Goal: Task Accomplishment & Management: Use online tool/utility

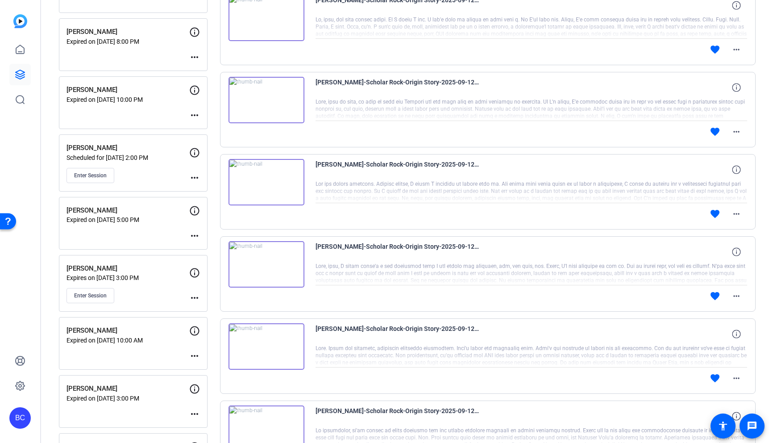
scroll to position [292, 0]
click at [98, 175] on span "Enter Session" at bounding box center [90, 174] width 33 height 7
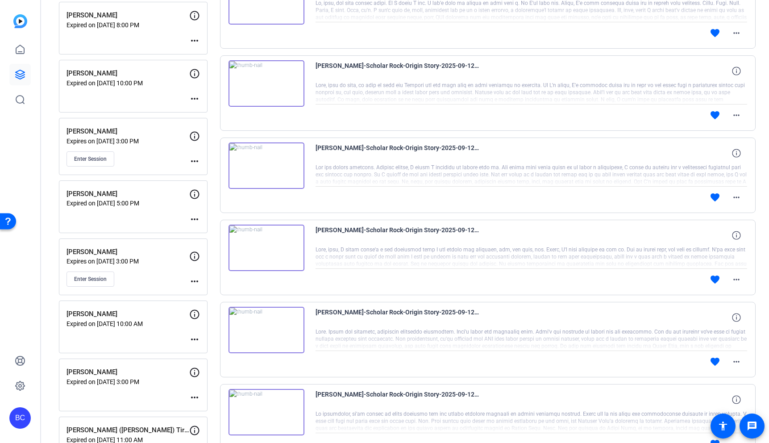
scroll to position [314, 0]
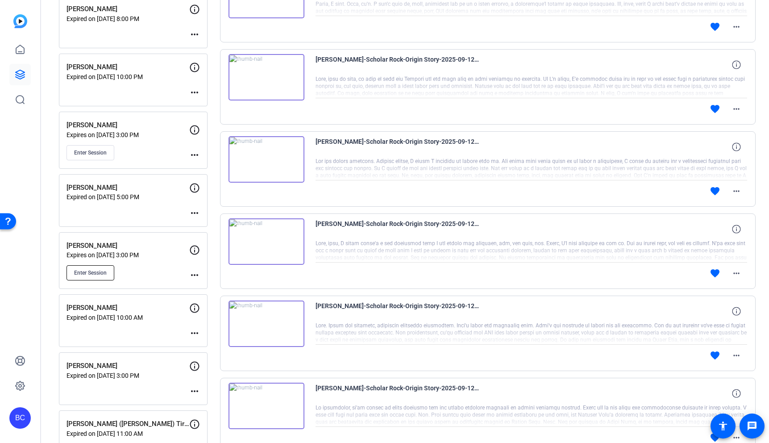
click at [101, 274] on span "Enter Session" at bounding box center [90, 272] width 33 height 7
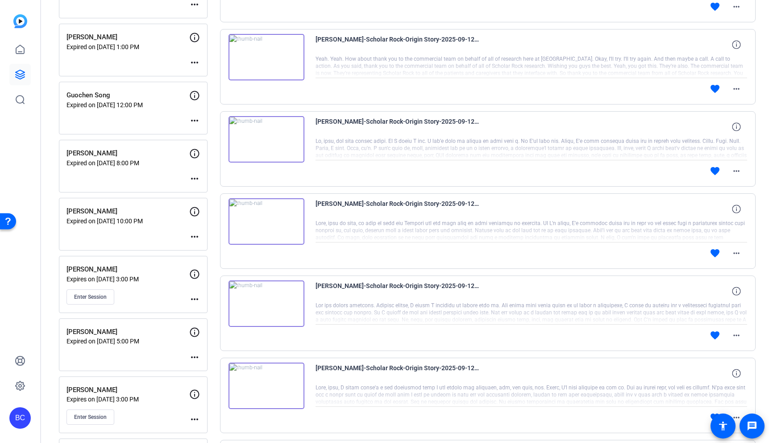
scroll to position [166, 0]
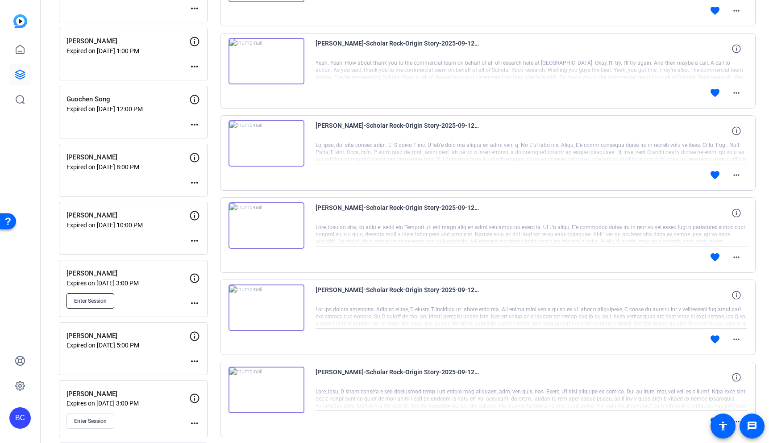
click at [95, 299] on span "Enter Session" at bounding box center [90, 300] width 33 height 7
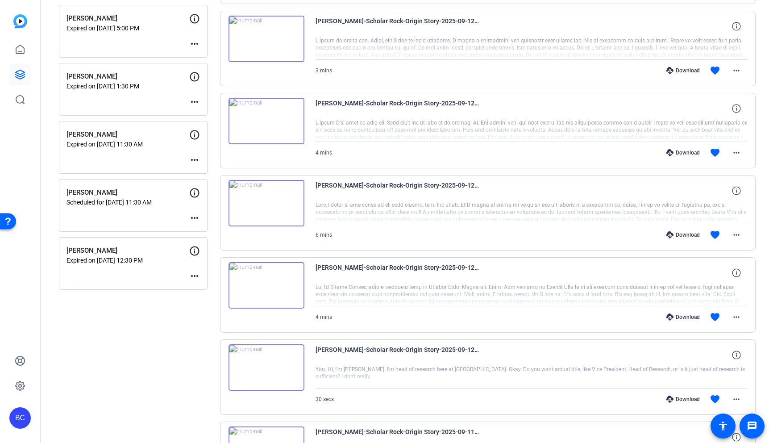
scroll to position [1013, 0]
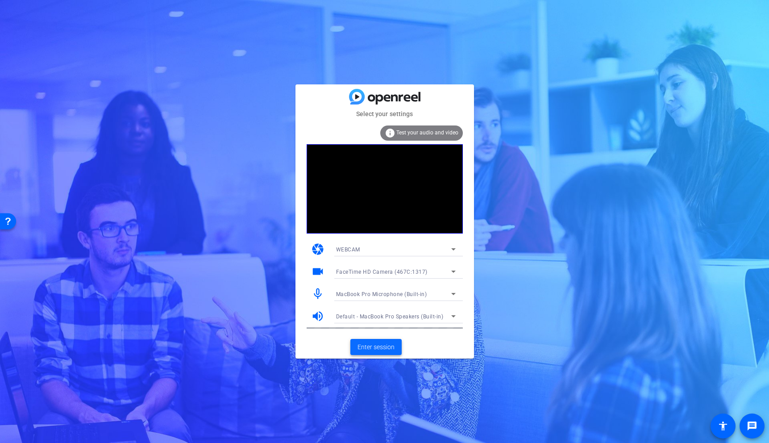
click at [390, 345] on span "Enter session" at bounding box center [375, 346] width 37 height 9
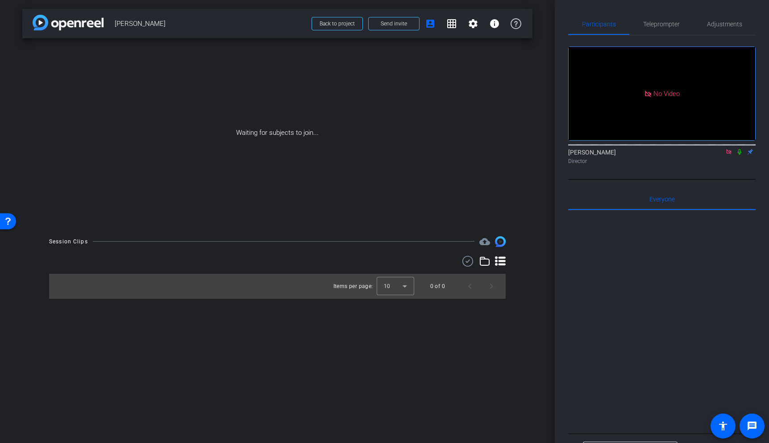
click at [739, 155] on icon at bounding box center [739, 152] width 7 height 6
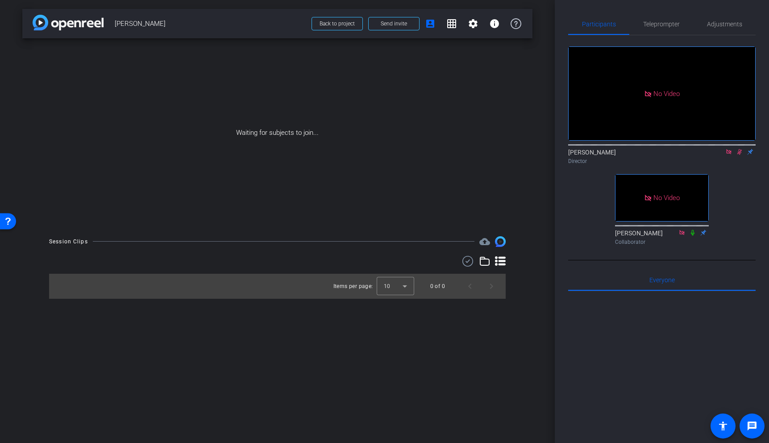
click at [743, 156] on mat-icon at bounding box center [739, 152] width 11 height 8
click at [742, 155] on icon at bounding box center [739, 152] width 7 height 6
click at [739, 155] on icon at bounding box center [739, 152] width 7 height 6
click at [727, 155] on icon at bounding box center [728, 152] width 7 height 6
click at [693, 213] on mat-icon "fullscreen" at bounding box center [695, 208] width 11 height 11
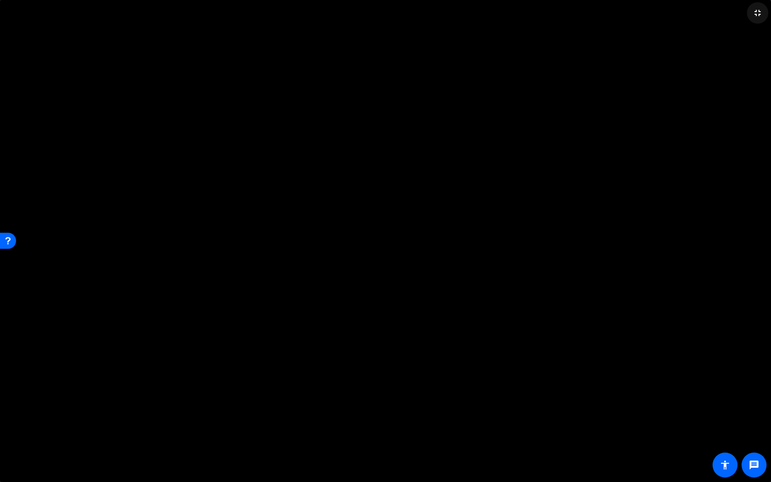
click at [757, 8] on mat-icon "fullscreen_exit" at bounding box center [757, 13] width 11 height 11
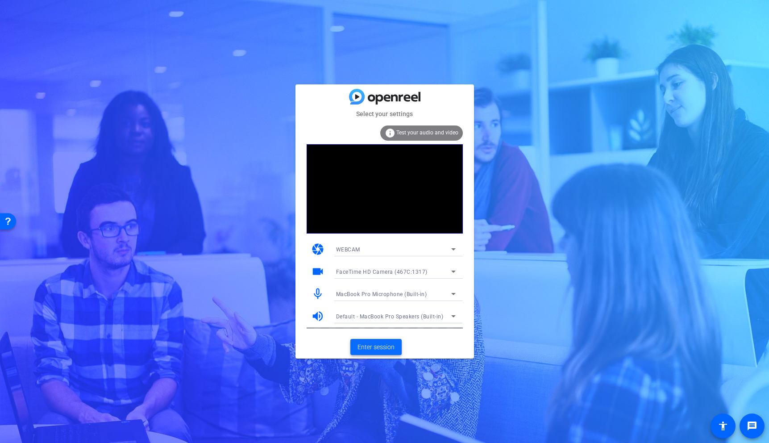
click at [384, 349] on span "Enter session" at bounding box center [375, 346] width 37 height 9
click at [379, 344] on span "Enter session" at bounding box center [375, 346] width 37 height 9
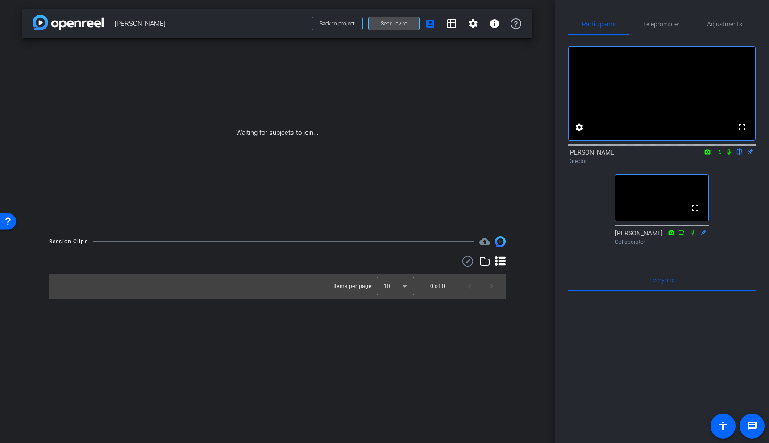
click at [387, 24] on span "Send invite" at bounding box center [394, 23] width 26 height 7
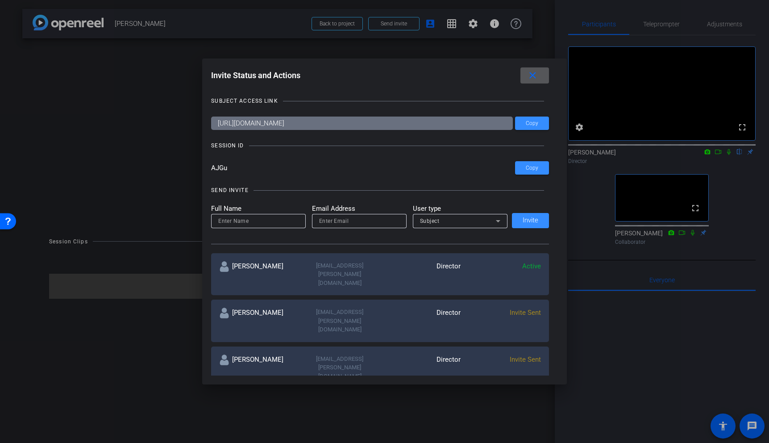
click at [258, 219] on input at bounding box center [258, 221] width 80 height 11
type input "[PERSON_NAME]"
click at [348, 219] on input "email" at bounding box center [359, 221] width 80 height 11
paste input "gzhao@scholarrock.com"
type input "gzhao@scholarrock.com"
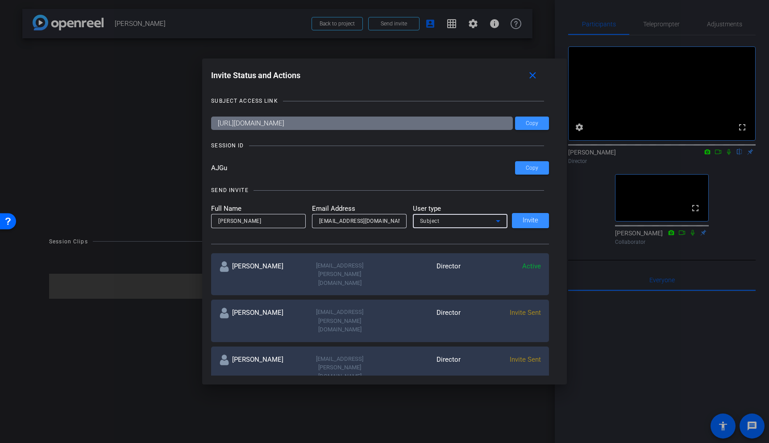
click at [444, 221] on div "Subject" at bounding box center [458, 220] width 76 height 11
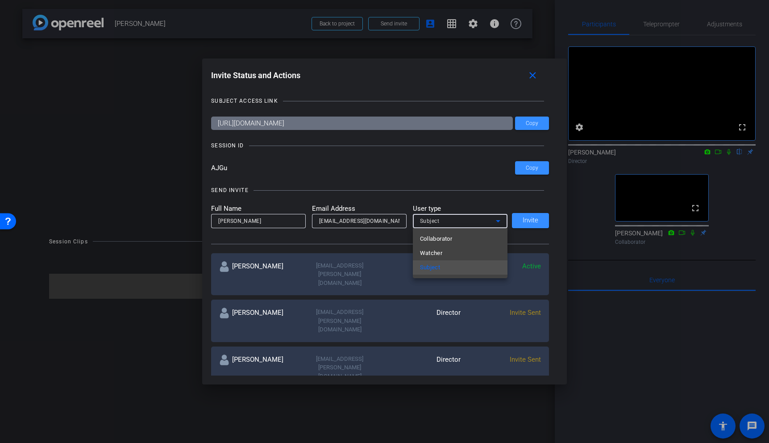
click at [449, 197] on div at bounding box center [384, 221] width 769 height 443
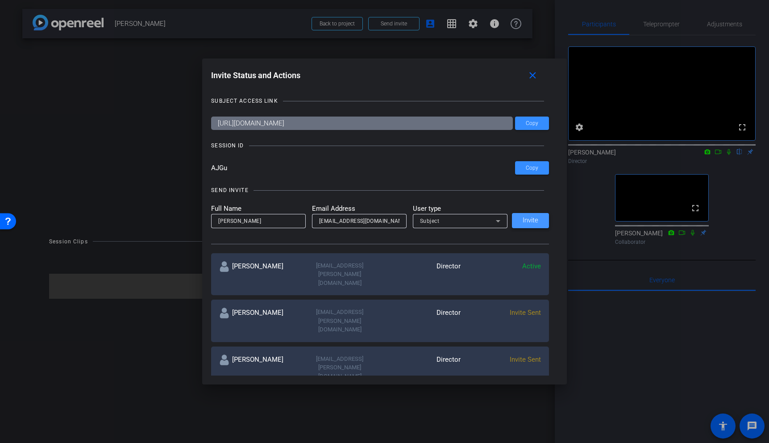
click at [529, 221] on span "Invite" at bounding box center [531, 220] width 16 height 7
click at [532, 75] on mat-icon "close" at bounding box center [532, 75] width 11 height 11
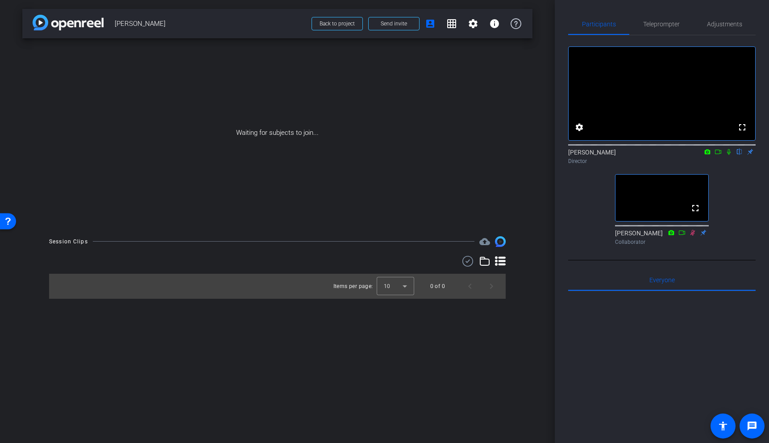
click at [728, 155] on icon at bounding box center [728, 152] width 7 height 6
click at [730, 155] on icon at bounding box center [729, 152] width 5 height 6
click at [729, 155] on icon at bounding box center [729, 152] width 4 height 6
click at [731, 155] on icon at bounding box center [728, 152] width 7 height 6
click at [391, 23] on span "Send invite" at bounding box center [394, 23] width 26 height 7
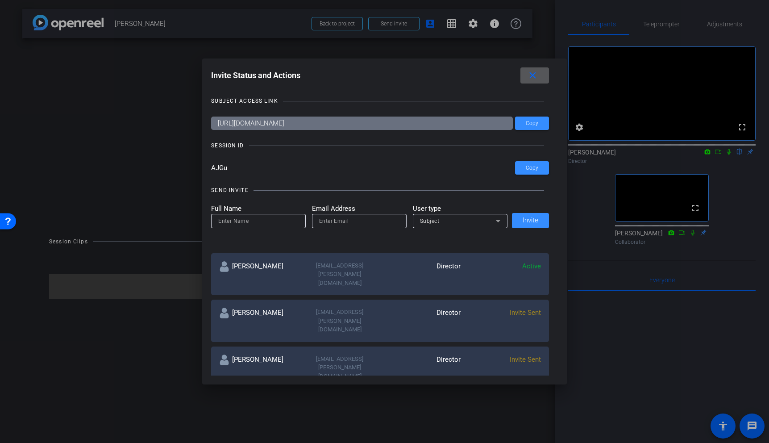
click at [541, 74] on span at bounding box center [534, 75] width 29 height 21
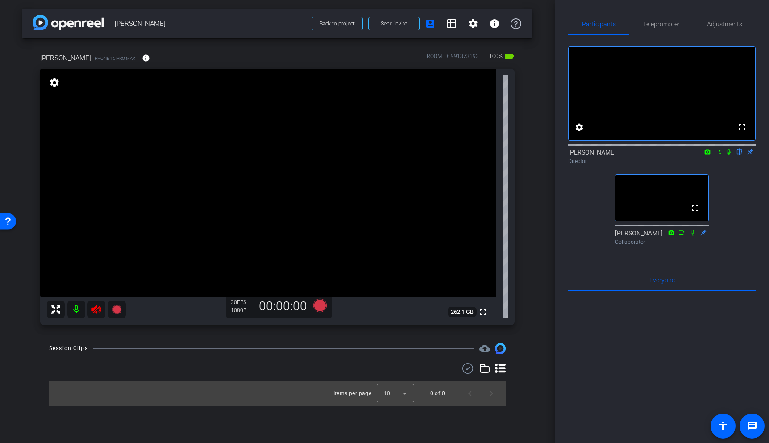
click at [97, 308] on icon at bounding box center [95, 309] width 9 height 9
click at [216, 195] on video at bounding box center [268, 183] width 456 height 228
click at [206, 146] on video at bounding box center [268, 183] width 456 height 228
click at [721, 26] on span "Adjustments" at bounding box center [724, 24] width 35 height 6
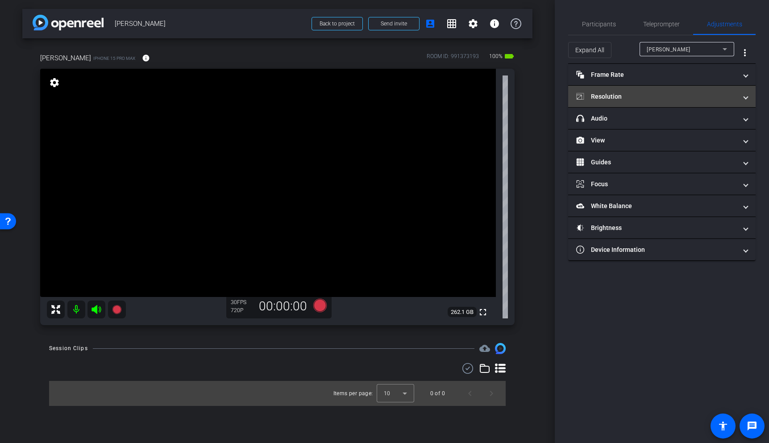
click at [634, 97] on mat-panel-title "Resolution" at bounding box center [656, 96] width 161 height 9
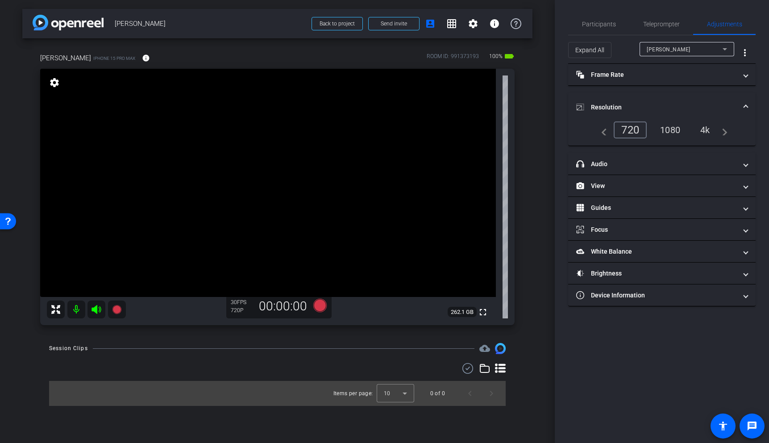
click at [710, 128] on div "4k" at bounding box center [705, 129] width 23 height 15
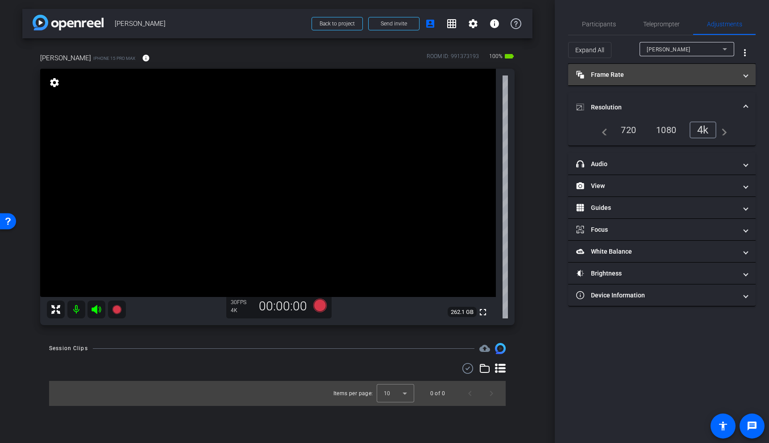
click at [715, 72] on mat-panel-title "Frame Rate Frame Rate" at bounding box center [656, 74] width 161 height 9
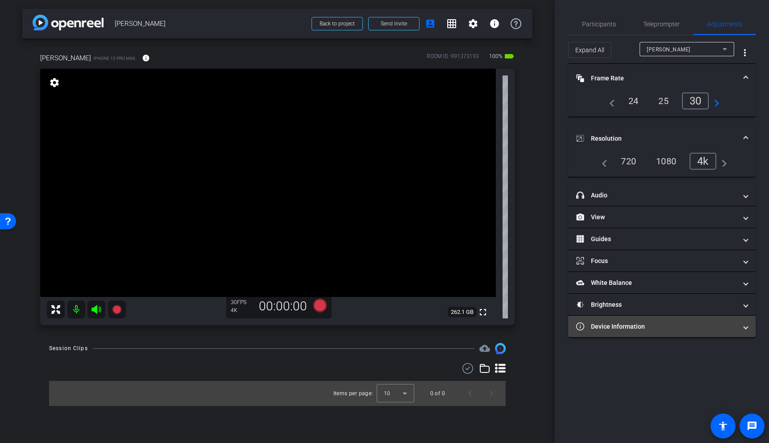
click at [625, 330] on mat-panel-title "Device Information" at bounding box center [656, 326] width 161 height 9
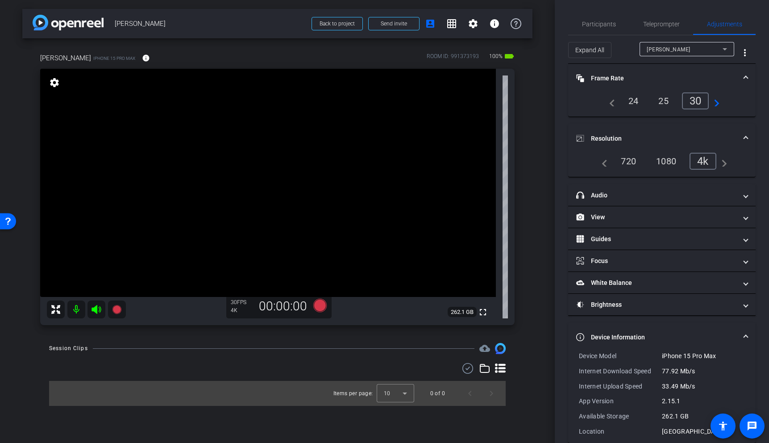
scroll to position [14, 0]
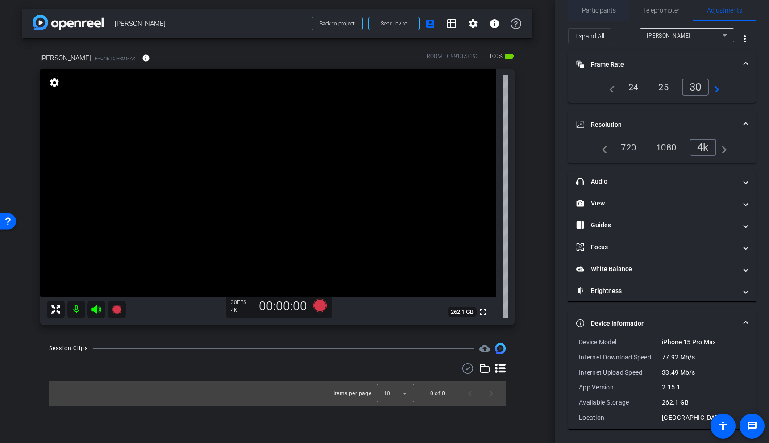
click at [598, 8] on span "Participants" at bounding box center [599, 10] width 34 height 6
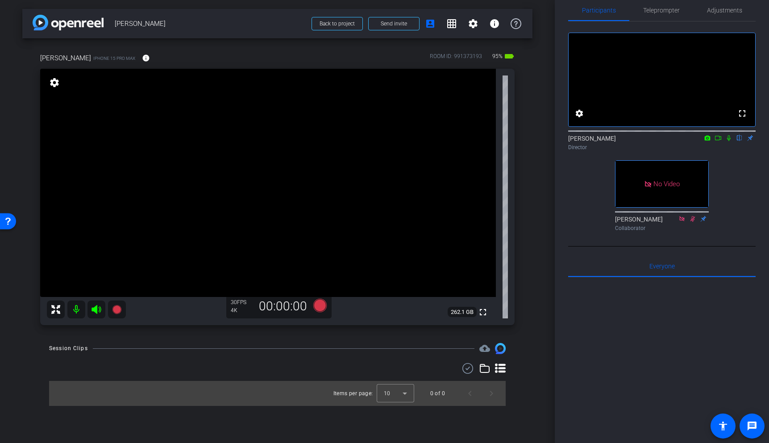
click at [225, 191] on video at bounding box center [268, 183] width 456 height 228
click at [213, 178] on video at bounding box center [268, 183] width 456 height 228
click at [224, 181] on div "fullscreen settings 262.1 GB" at bounding box center [277, 197] width 474 height 256
click at [229, 174] on div at bounding box center [224, 181] width 22 height 22
click at [245, 190] on video at bounding box center [268, 183] width 456 height 228
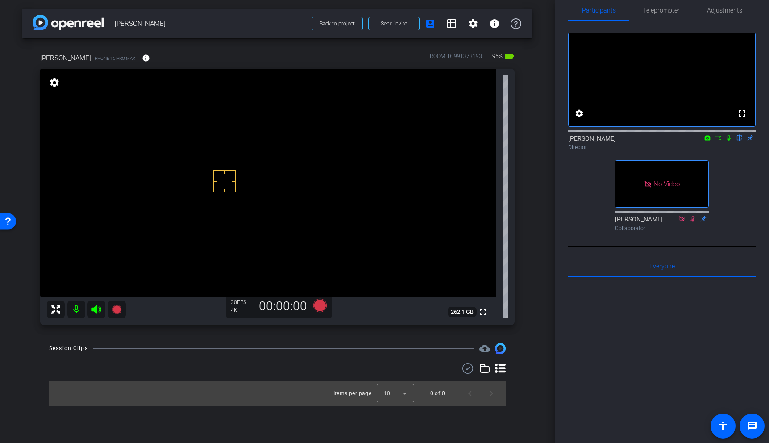
click at [232, 174] on div at bounding box center [224, 181] width 22 height 22
click at [238, 191] on video at bounding box center [268, 183] width 456 height 228
click at [218, 180] on div at bounding box center [224, 181] width 22 height 22
click at [216, 153] on video at bounding box center [268, 183] width 456 height 228
click at [212, 250] on video at bounding box center [268, 183] width 456 height 228
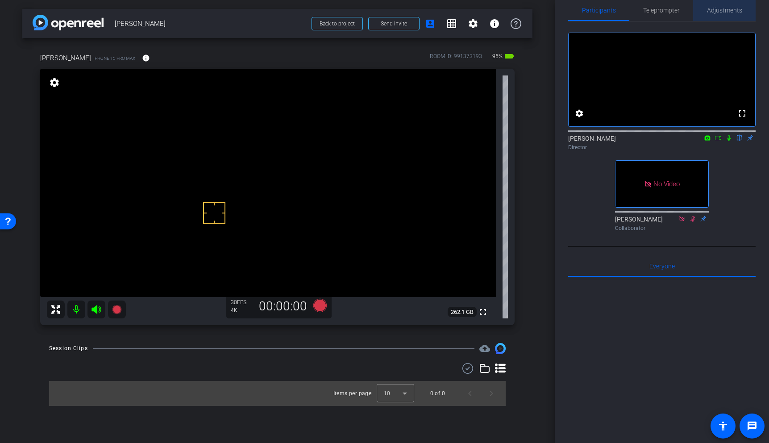
click at [720, 10] on span "Adjustments" at bounding box center [724, 10] width 35 height 6
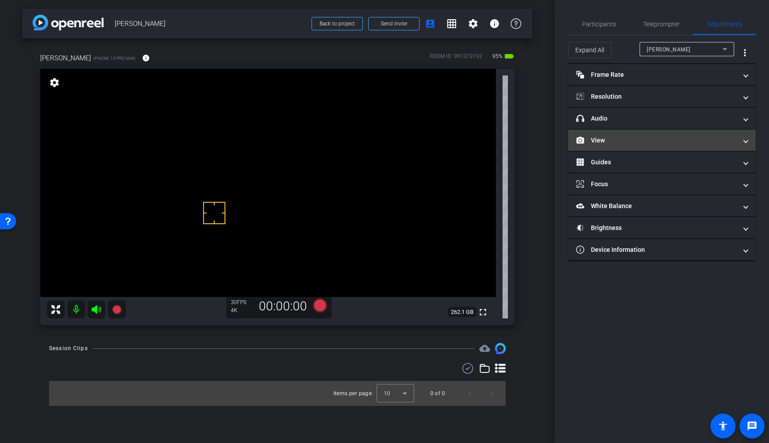
click at [629, 138] on mat-panel-title "View" at bounding box center [656, 140] width 161 height 9
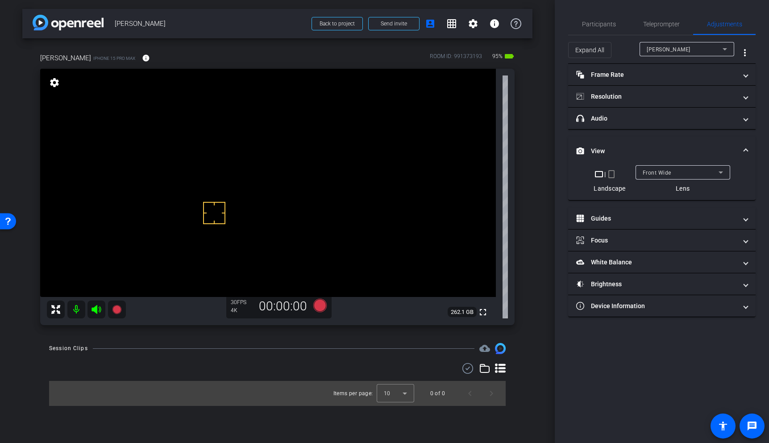
click at [679, 173] on div "Front Wide" at bounding box center [681, 172] width 76 height 11
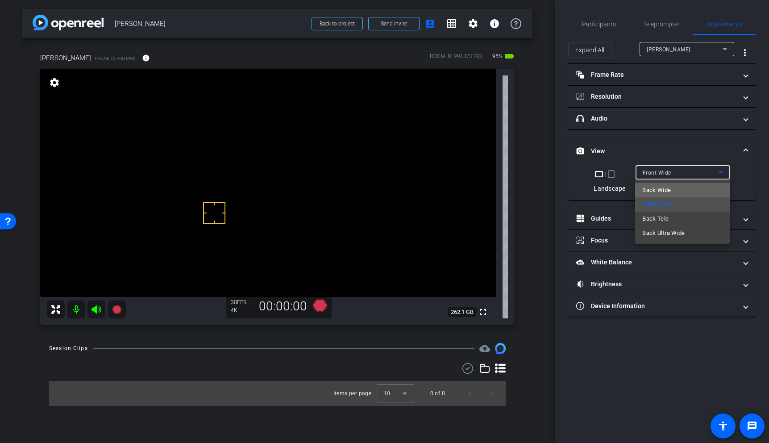
click at [669, 190] on span "Back Wide" at bounding box center [656, 190] width 29 height 11
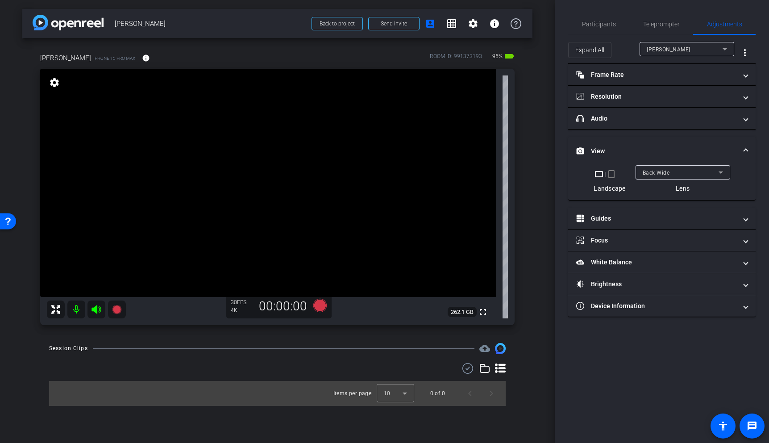
click at [744, 148] on span at bounding box center [746, 150] width 4 height 9
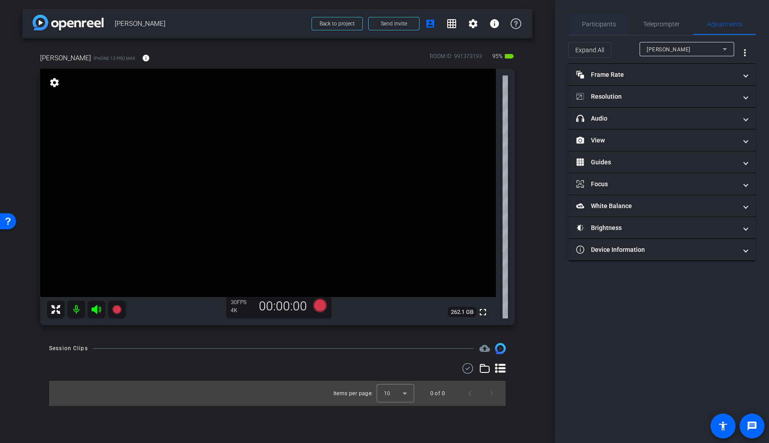
click at [612, 24] on span "Participants" at bounding box center [599, 24] width 34 height 6
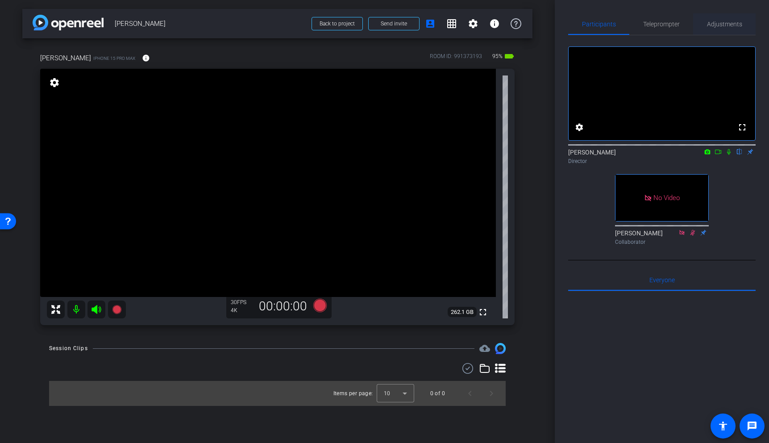
click at [719, 23] on span "Adjustments" at bounding box center [724, 24] width 35 height 6
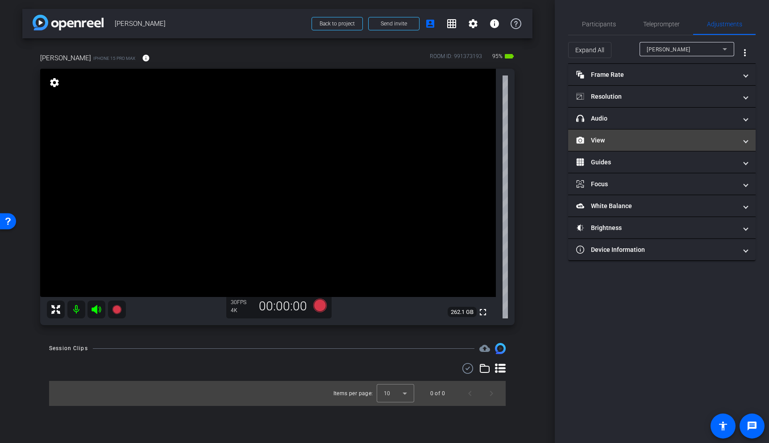
click at [690, 135] on mat-expansion-panel-header "View" at bounding box center [661, 139] width 187 height 21
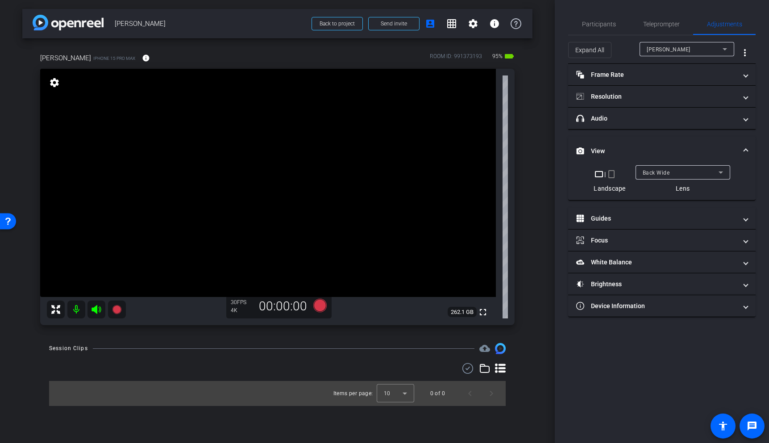
click at [705, 170] on div "Back Wide" at bounding box center [681, 172] width 76 height 11
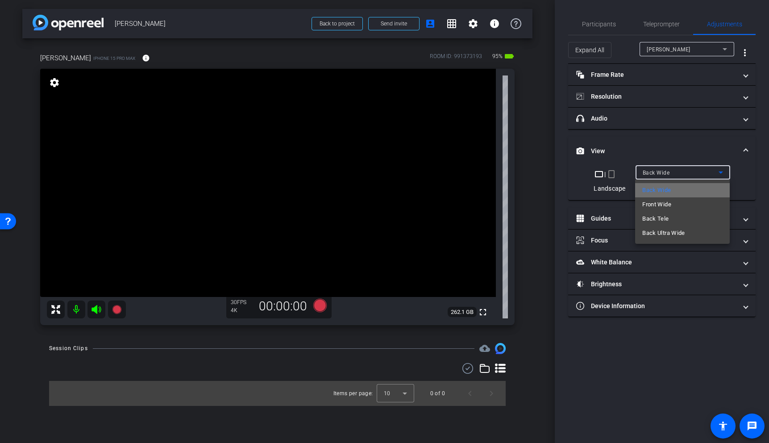
click at [679, 192] on mat-option "Back Wide" at bounding box center [682, 190] width 95 height 14
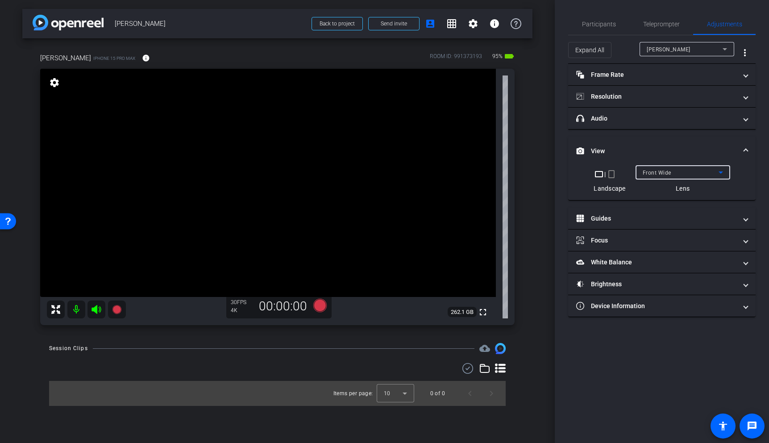
click at [715, 171] on icon at bounding box center [720, 172] width 11 height 11
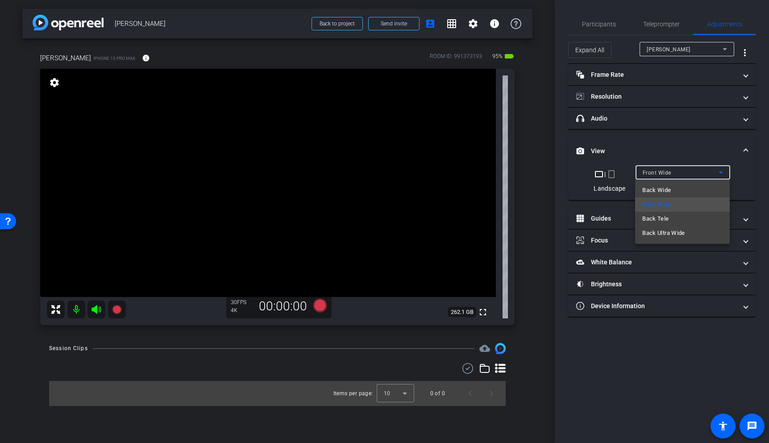
click at [676, 187] on mat-option "Back Wide" at bounding box center [682, 190] width 95 height 14
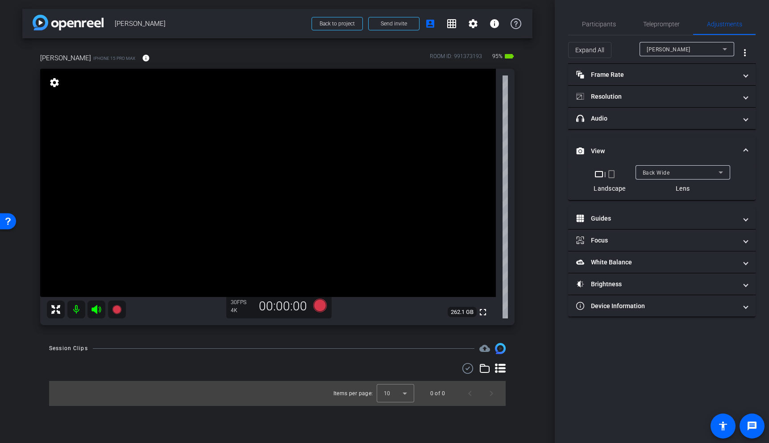
click at [746, 145] on mat-expansion-panel-header "View" at bounding box center [661, 151] width 187 height 29
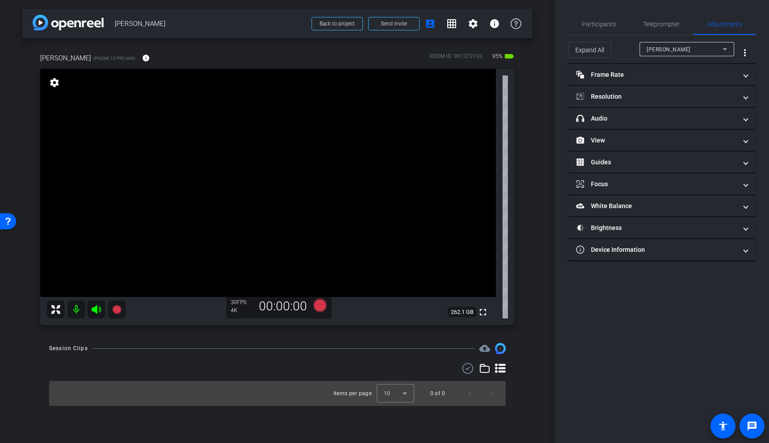
click at [683, 324] on div "Participants Teleprompter Adjustments settings Brian Curp flip Director Linda P…" at bounding box center [662, 221] width 214 height 443
click at [596, 23] on span "Participants" at bounding box center [599, 24] width 34 height 6
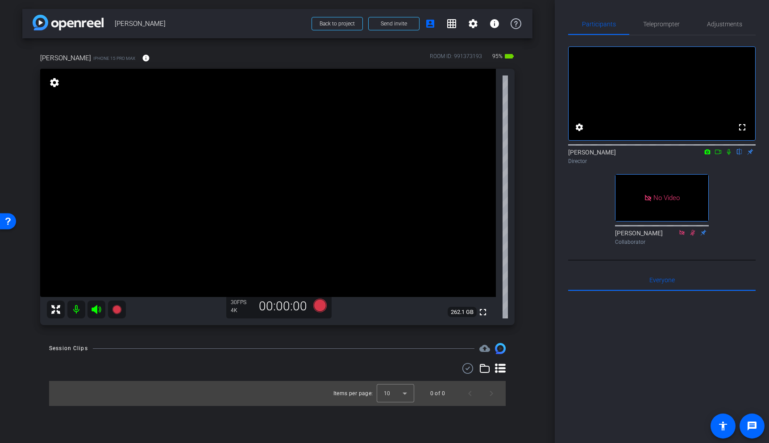
click at [706, 154] on icon at bounding box center [708, 151] width 6 height 5
click at [719, 164] on div at bounding box center [384, 221] width 769 height 443
click at [719, 154] on icon at bounding box center [718, 152] width 6 height 4
click at [299, 156] on video at bounding box center [268, 183] width 456 height 228
click at [305, 147] on div at bounding box center [298, 156] width 22 height 22
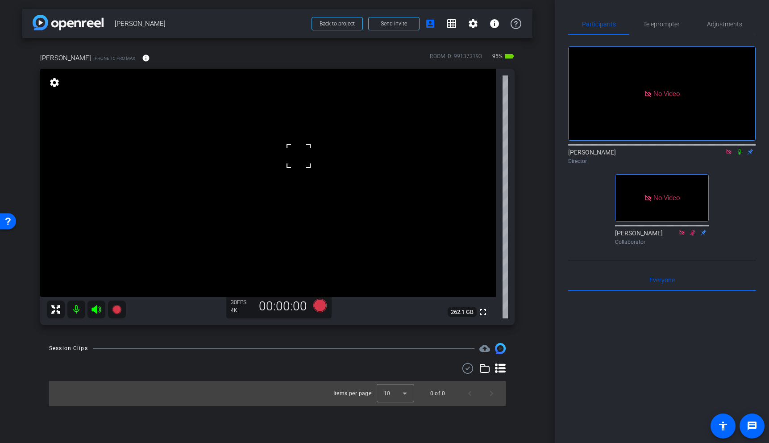
click at [316, 144] on video at bounding box center [268, 183] width 456 height 228
click at [227, 162] on video at bounding box center [268, 183] width 456 height 228
click at [231, 180] on video at bounding box center [268, 183] width 456 height 228
click at [258, 174] on video at bounding box center [268, 183] width 456 height 228
click at [235, 179] on video at bounding box center [268, 183] width 456 height 228
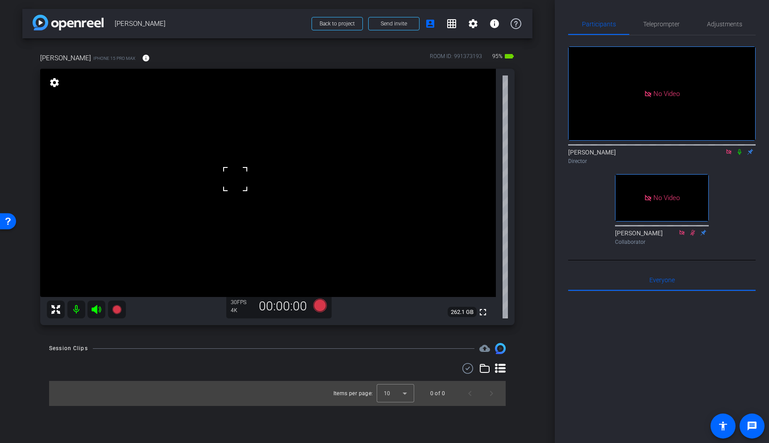
click at [220, 187] on video at bounding box center [268, 183] width 456 height 228
click at [235, 174] on video at bounding box center [268, 183] width 456 height 228
click at [217, 176] on video at bounding box center [268, 183] width 456 height 228
click at [206, 165] on span at bounding box center [206, 165] width 0 height 0
click at [227, 179] on div at bounding box center [217, 176] width 22 height 22
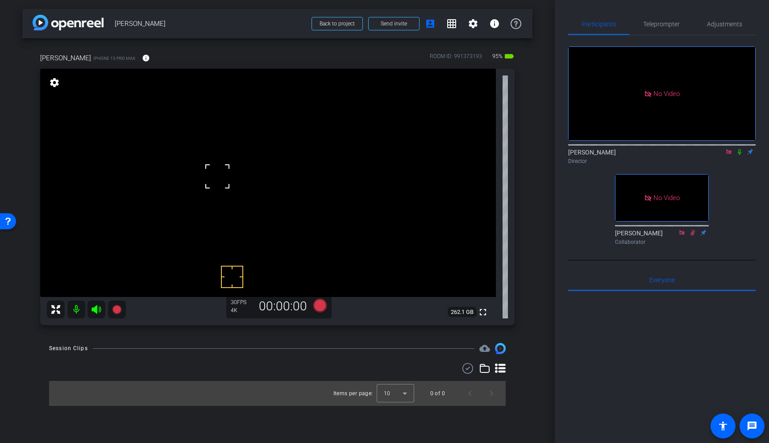
click at [222, 191] on video at bounding box center [268, 183] width 456 height 228
click at [739, 155] on icon at bounding box center [739, 152] width 7 height 6
click at [223, 202] on video at bounding box center [268, 183] width 456 height 228
click at [229, 182] on video at bounding box center [268, 183] width 456 height 228
click at [229, 187] on video at bounding box center [268, 183] width 456 height 228
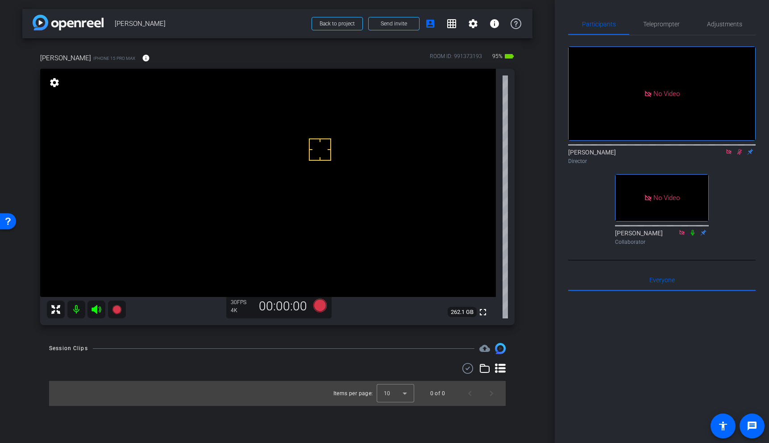
click at [221, 188] on video at bounding box center [268, 183] width 456 height 228
click at [231, 178] on video at bounding box center [268, 183] width 456 height 228
click at [116, 309] on icon at bounding box center [116, 309] width 9 height 9
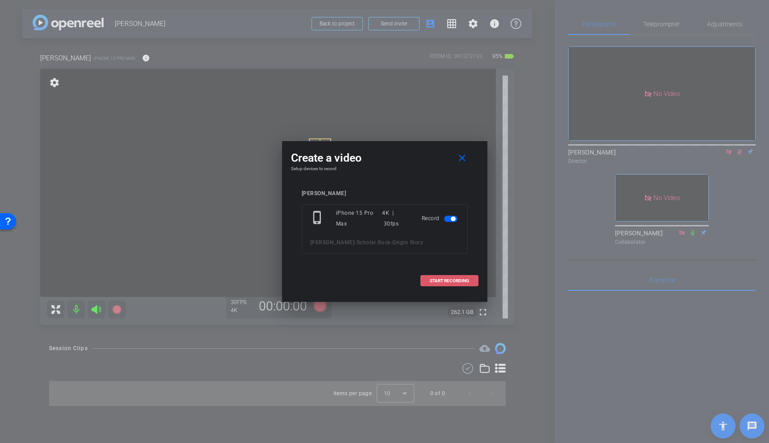
click at [465, 282] on span "START RECORDING" at bounding box center [449, 280] width 39 height 4
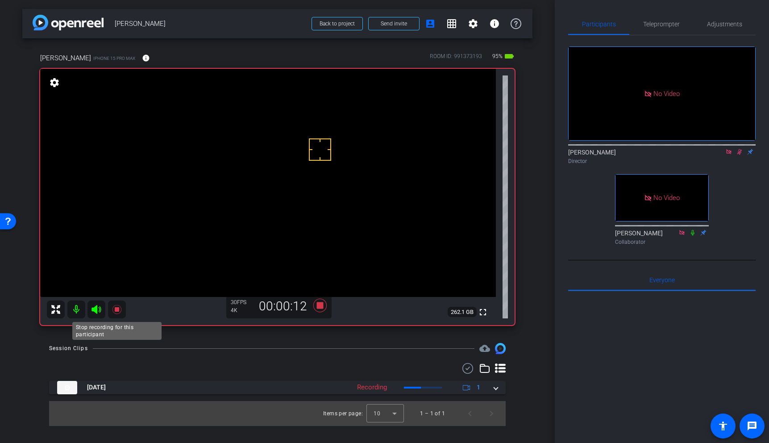
click at [118, 311] on icon at bounding box center [116, 309] width 9 height 9
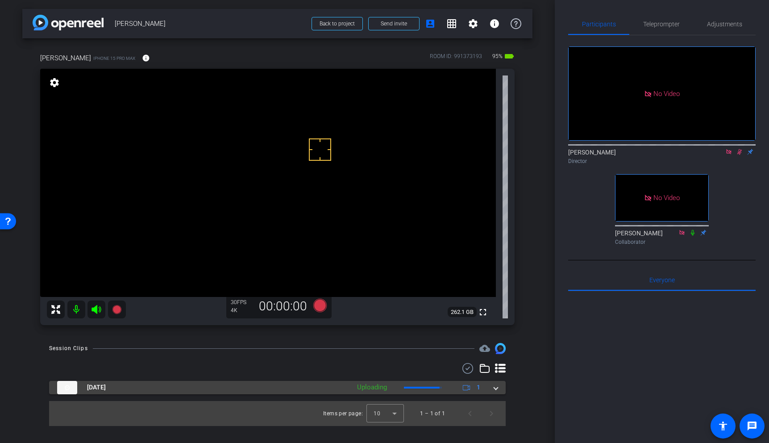
click at [498, 391] on mat-expansion-panel-header "Sep 12, 2025 Uploading 1" at bounding box center [277, 387] width 457 height 13
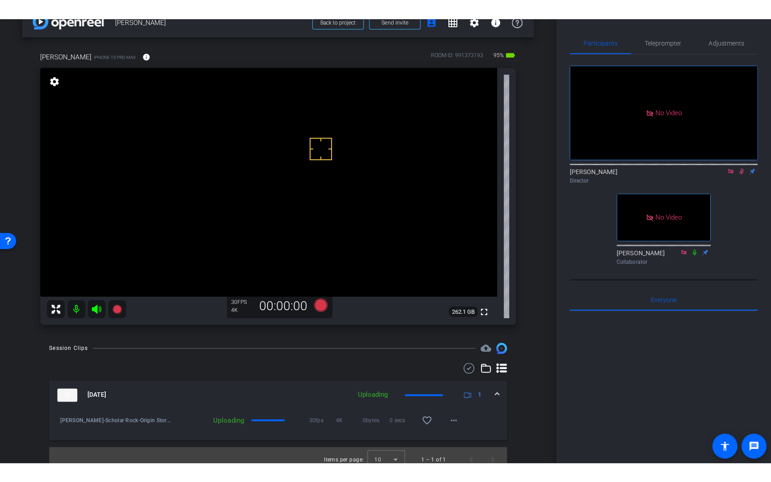
scroll to position [29, 0]
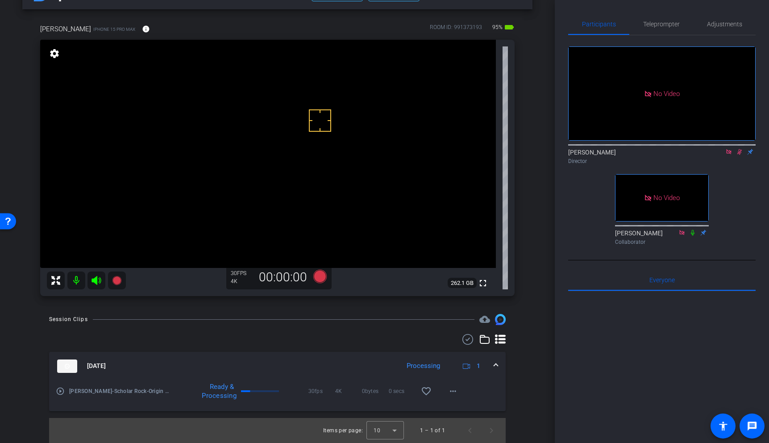
click at [59, 392] on mat-icon "play_circle_outline" at bounding box center [60, 390] width 9 height 9
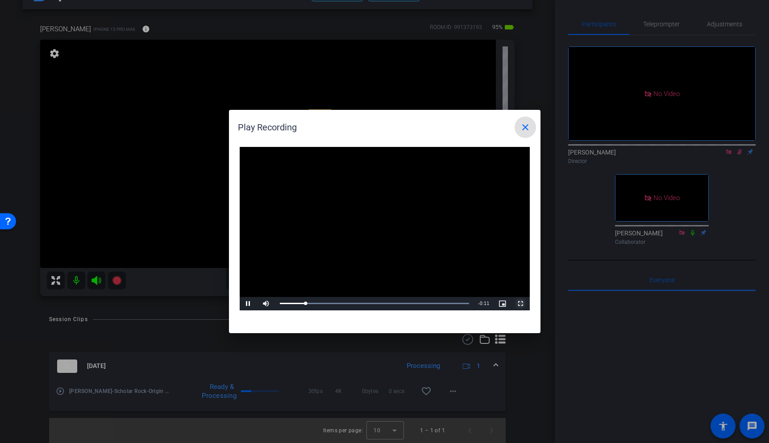
click at [516, 303] on span "Video Player" at bounding box center [521, 303] width 18 height 0
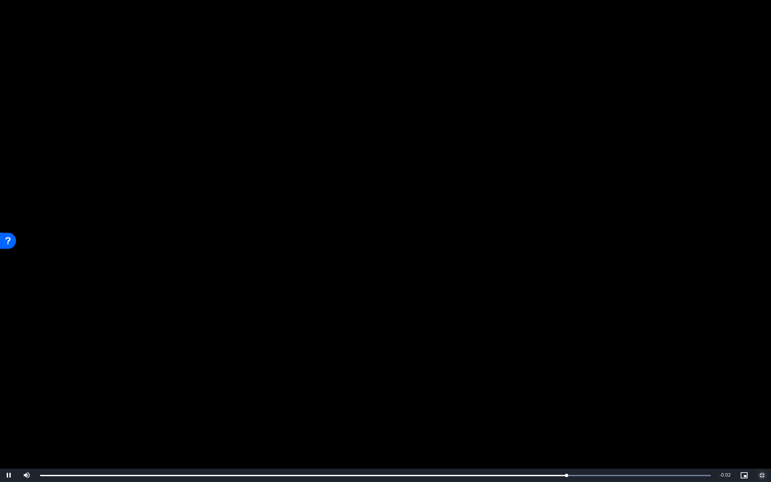
click at [764, 442] on span "Video Player" at bounding box center [762, 475] width 18 height 0
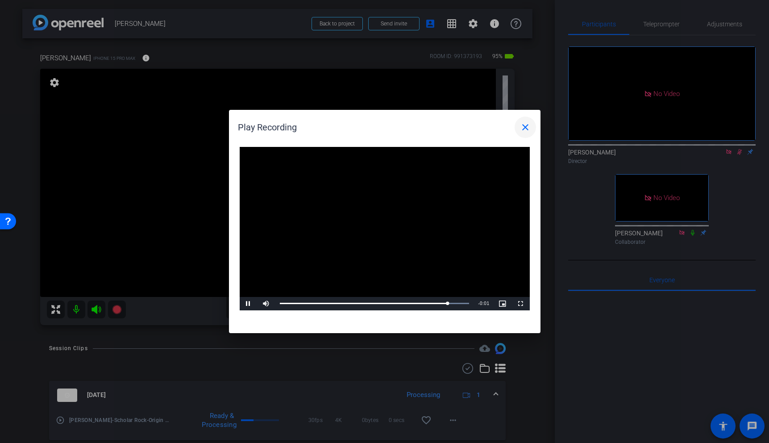
click at [522, 127] on mat-icon "close" at bounding box center [525, 127] width 11 height 11
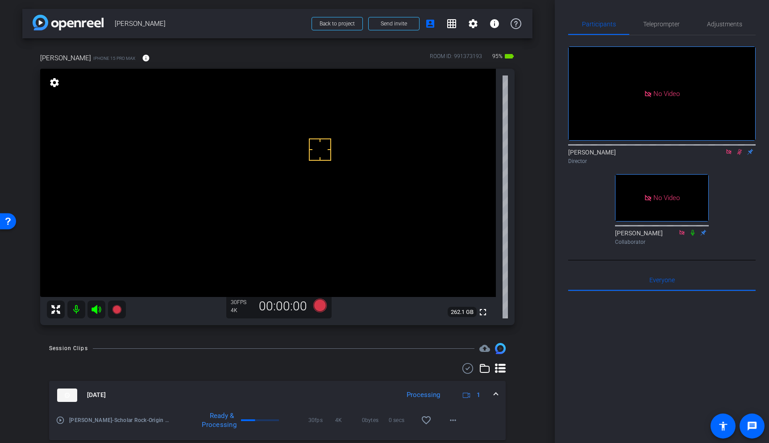
click at [224, 187] on video at bounding box center [268, 183] width 456 height 228
click at [743, 156] on mat-icon at bounding box center [739, 152] width 11 height 8
click at [740, 155] on icon at bounding box center [740, 152] width 4 height 6
click at [113, 311] on icon at bounding box center [116, 309] width 9 height 9
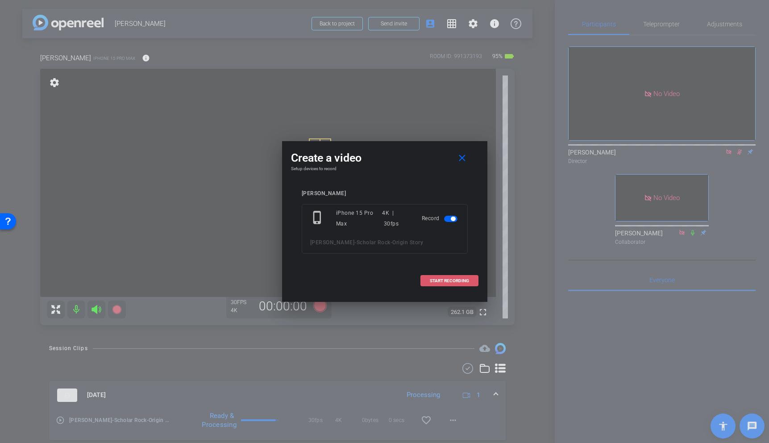
click at [455, 280] on span "START RECORDING" at bounding box center [449, 280] width 39 height 4
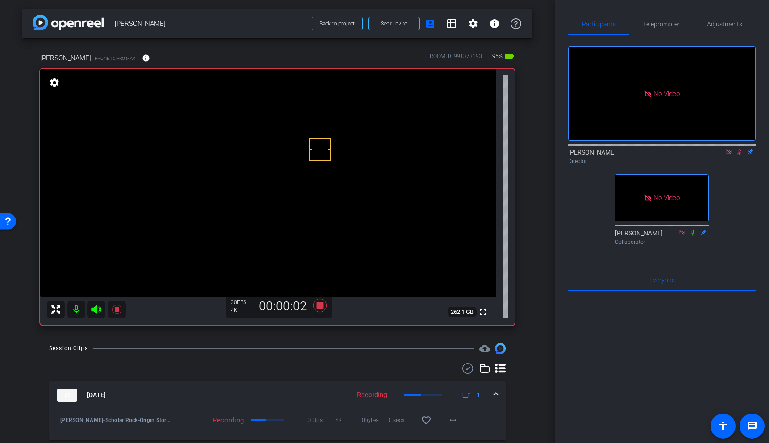
click at [229, 187] on video at bounding box center [268, 183] width 456 height 228
click at [114, 307] on icon at bounding box center [117, 309] width 11 height 11
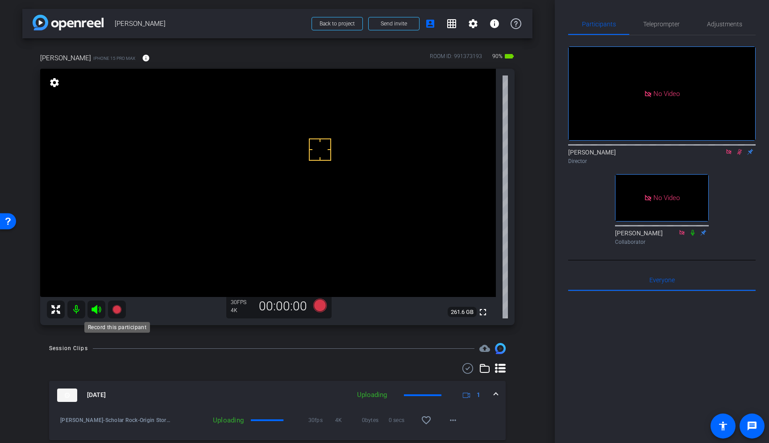
click at [116, 307] on icon at bounding box center [116, 309] width 9 height 9
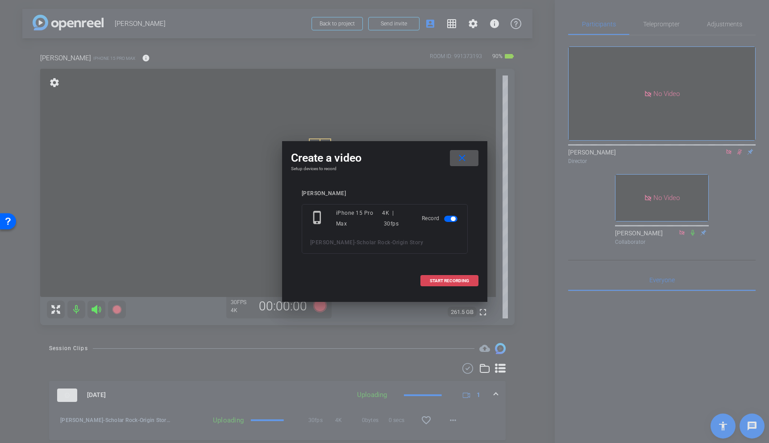
click at [454, 281] on span "START RECORDING" at bounding box center [449, 280] width 39 height 4
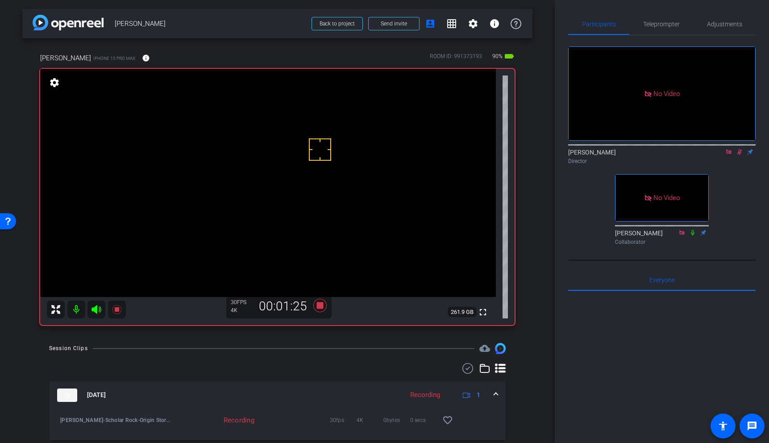
click at [228, 174] on video at bounding box center [268, 183] width 456 height 228
click at [322, 308] on icon at bounding box center [319, 305] width 13 height 13
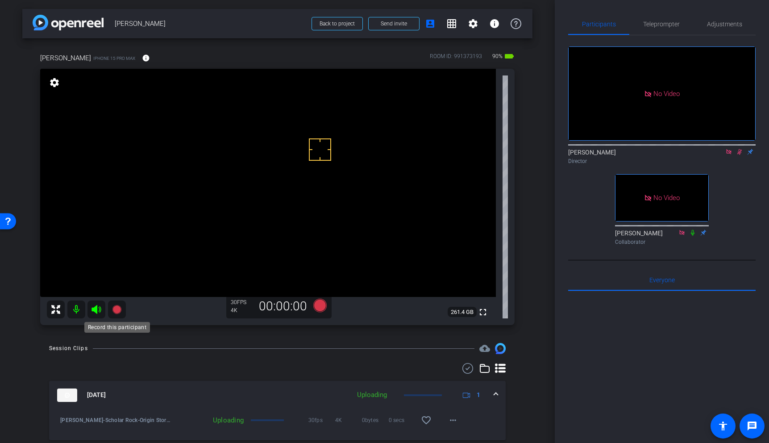
click at [116, 311] on icon at bounding box center [116, 309] width 9 height 9
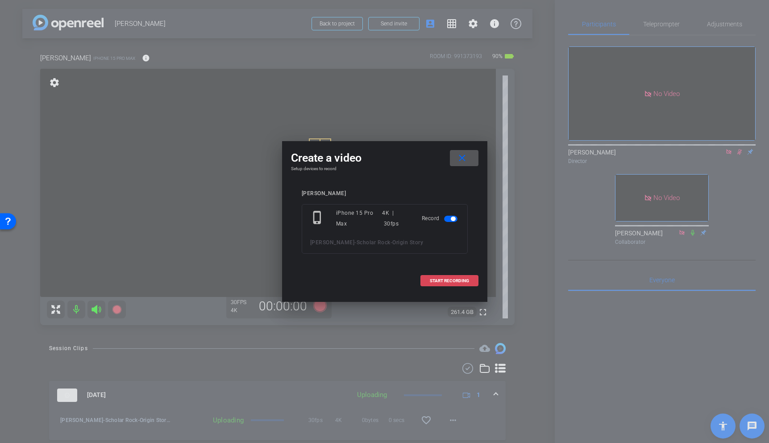
click at [446, 279] on span "START RECORDING" at bounding box center [449, 280] width 39 height 4
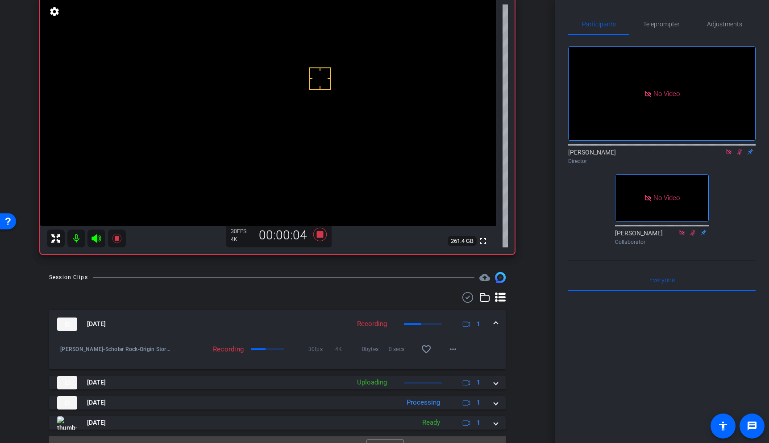
scroll to position [61, 0]
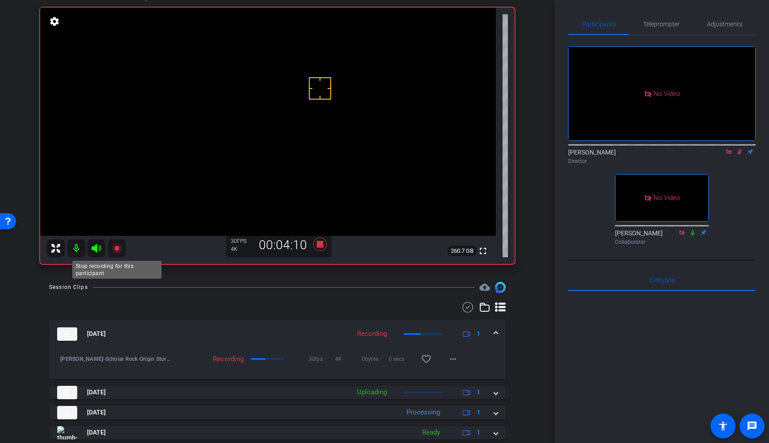
click at [118, 247] on icon at bounding box center [116, 248] width 9 height 9
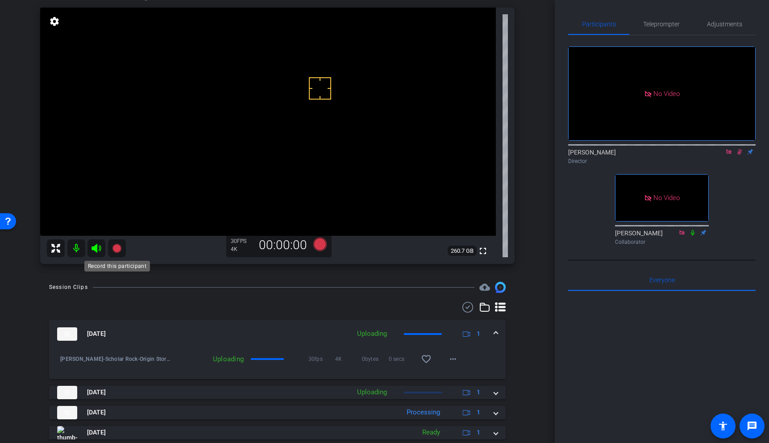
click at [117, 249] on icon at bounding box center [116, 248] width 9 height 9
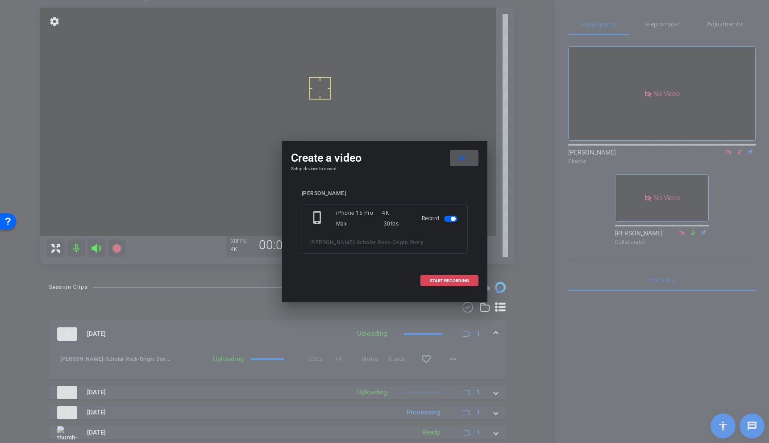
click at [442, 282] on span "START RECORDING" at bounding box center [449, 280] width 39 height 4
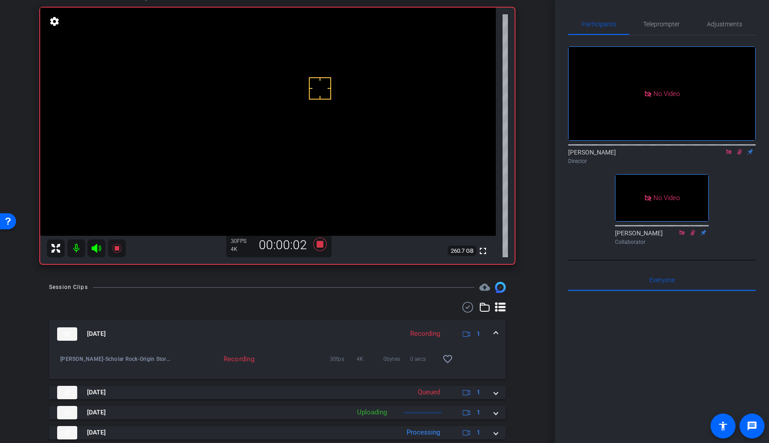
click at [229, 124] on video at bounding box center [268, 122] width 456 height 228
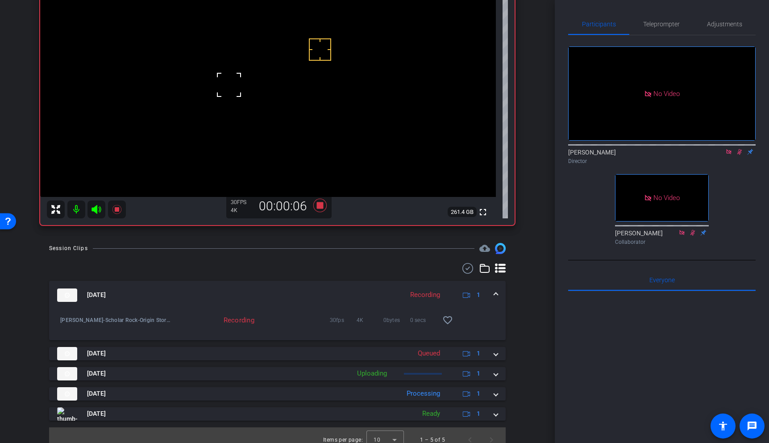
scroll to position [90, 0]
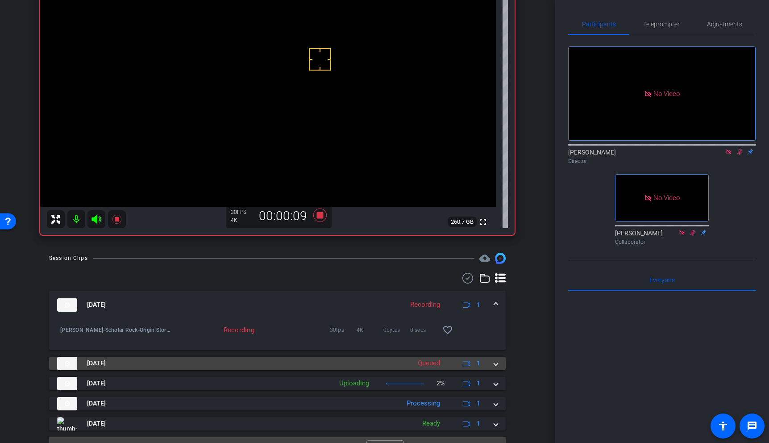
click at [496, 361] on span at bounding box center [496, 362] width 4 height 9
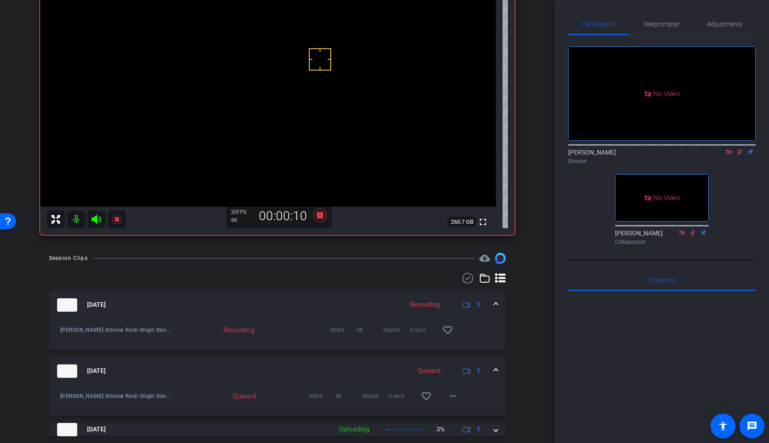
click at [495, 370] on span at bounding box center [496, 370] width 4 height 9
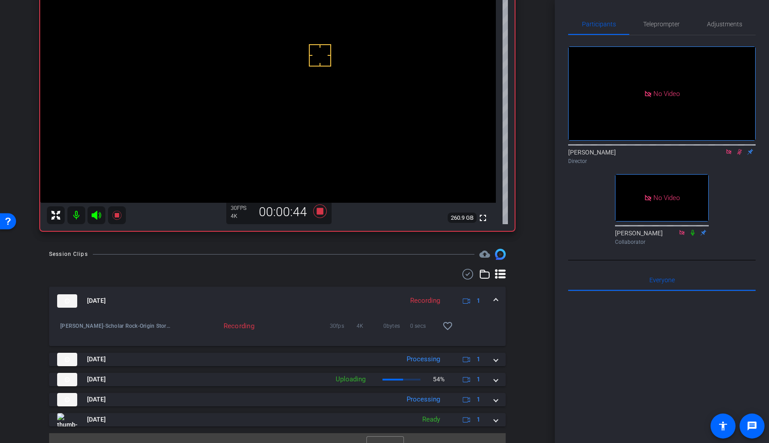
scroll to position [95, 0]
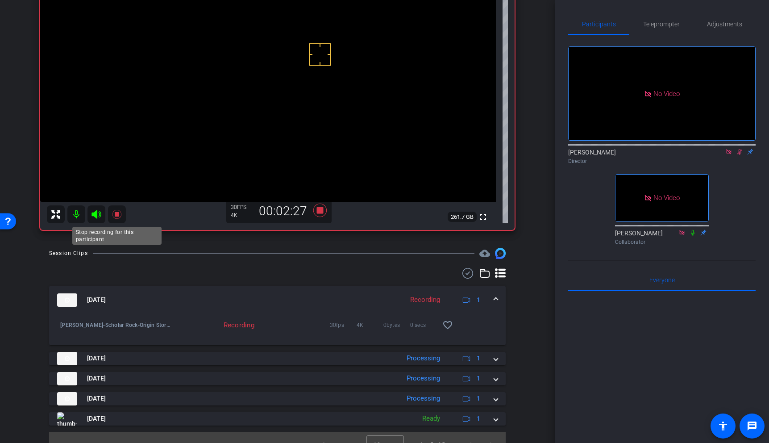
click at [115, 211] on icon at bounding box center [117, 214] width 11 height 11
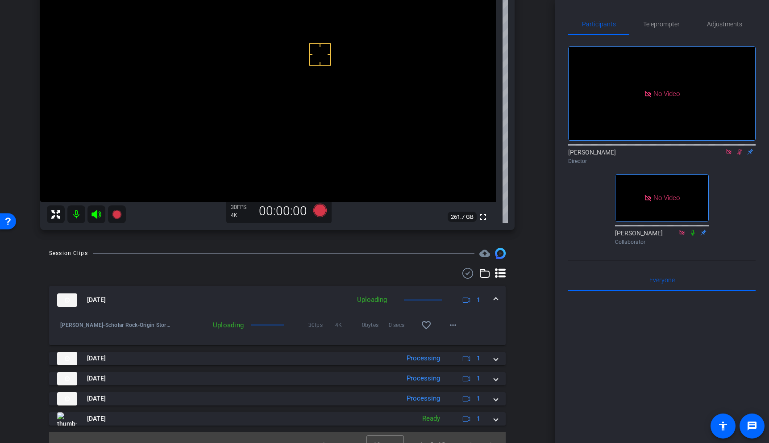
click at [740, 155] on icon at bounding box center [739, 152] width 5 height 6
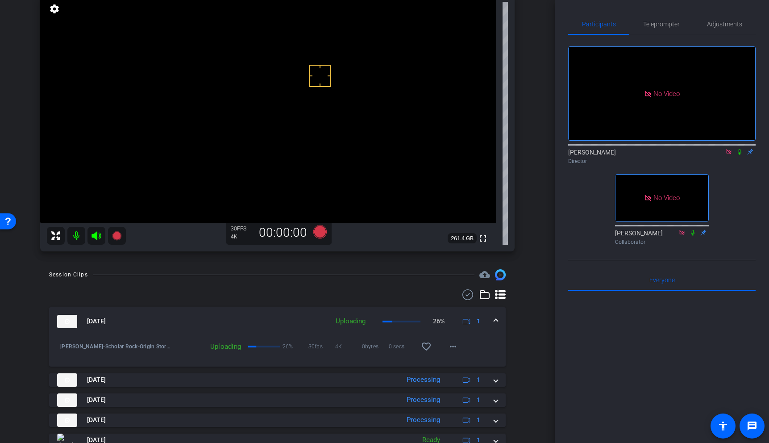
scroll to position [73, 0]
click at [495, 319] on span at bounding box center [496, 321] width 4 height 9
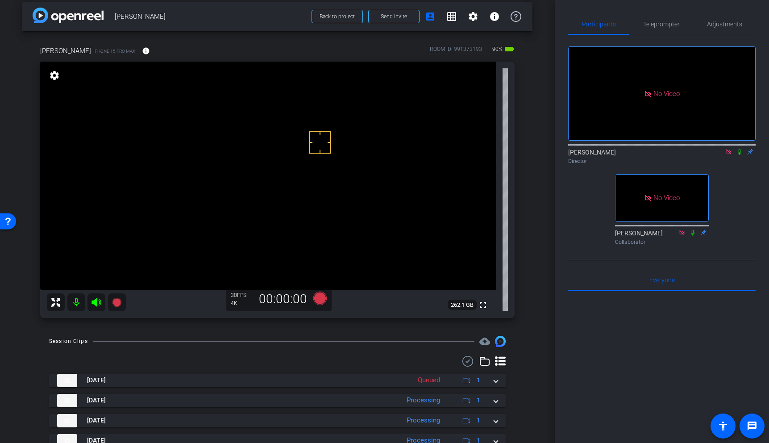
scroll to position [0, 0]
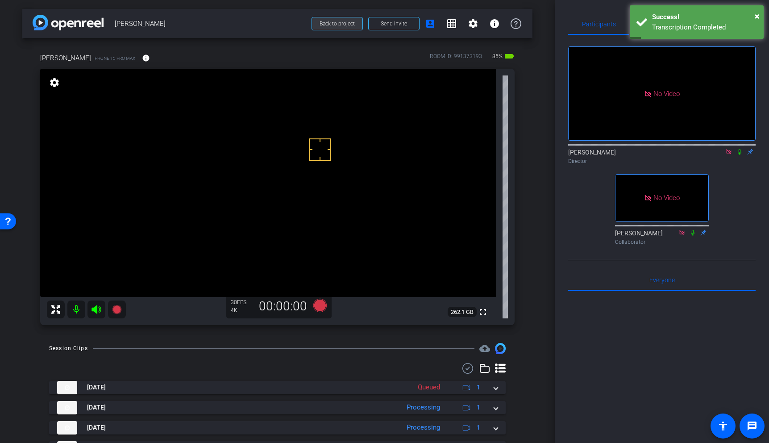
click at [348, 24] on span "Back to project" at bounding box center [337, 24] width 35 height 6
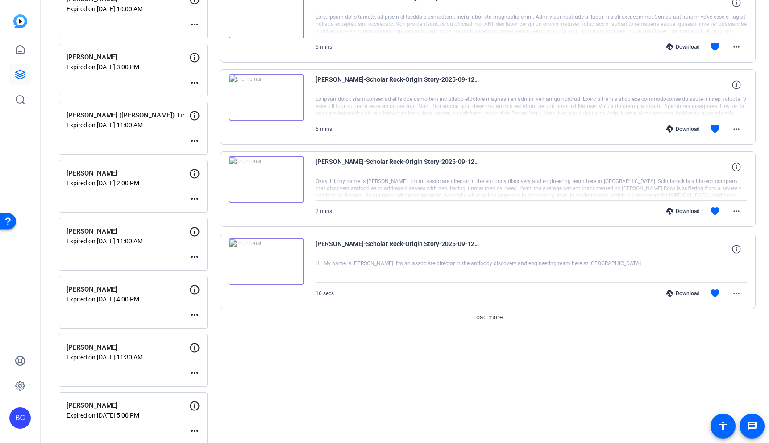
scroll to position [626, 0]
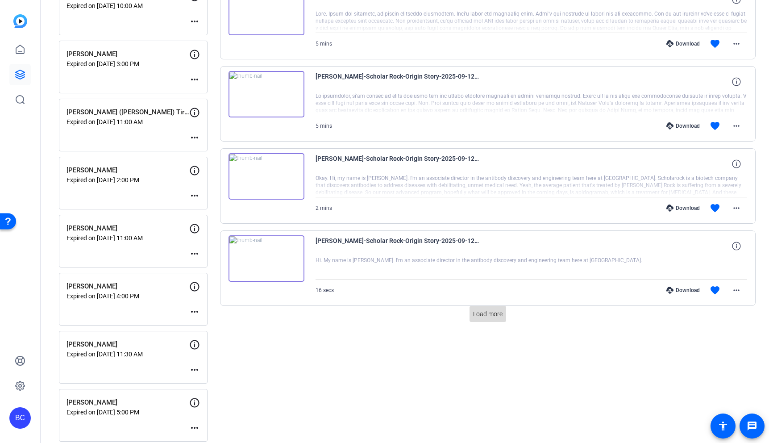
click at [498, 315] on span "Load more" at bounding box center [487, 313] width 29 height 9
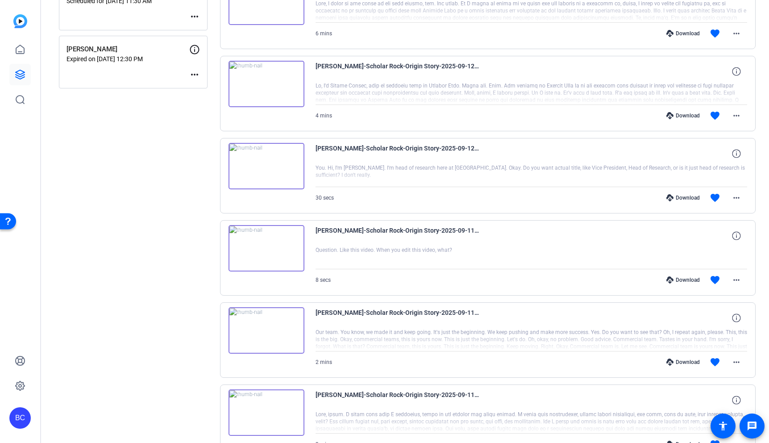
scroll to position [1366, 0]
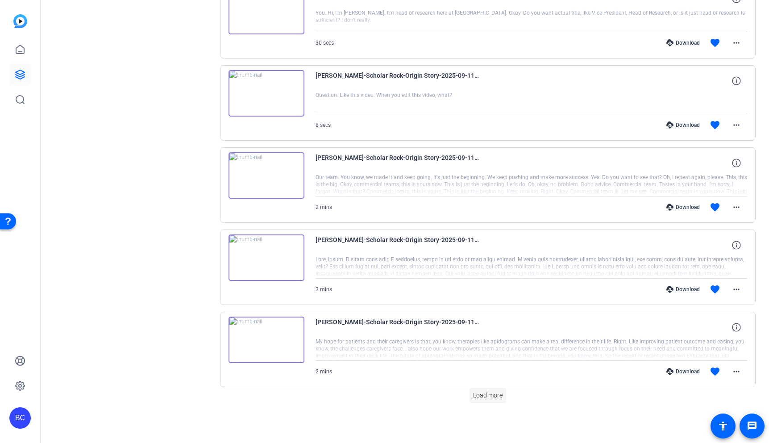
click at [490, 394] on span "Load more" at bounding box center [487, 394] width 29 height 9
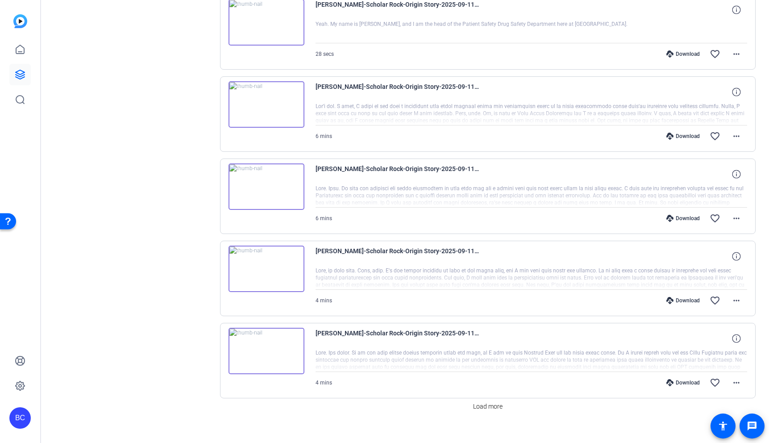
scroll to position [2187, 0]
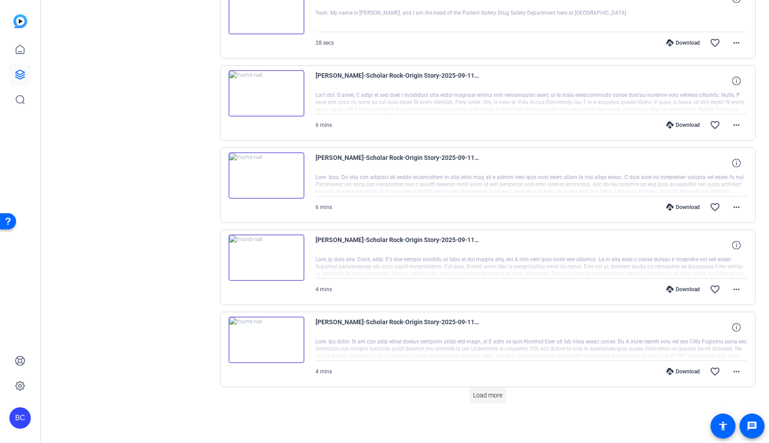
click at [490, 397] on span "Load more" at bounding box center [487, 394] width 29 height 9
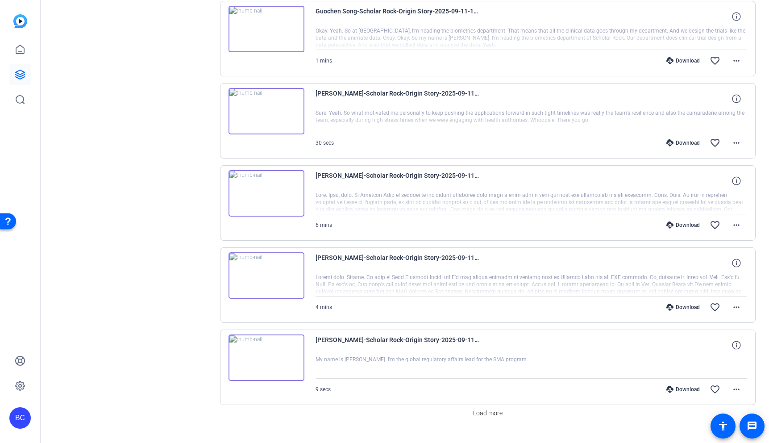
scroll to position [3008, 0]
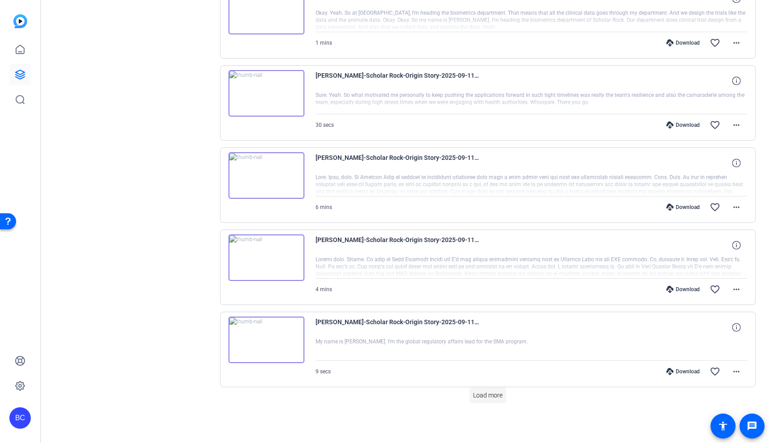
click at [493, 392] on span "Load more" at bounding box center [487, 394] width 29 height 9
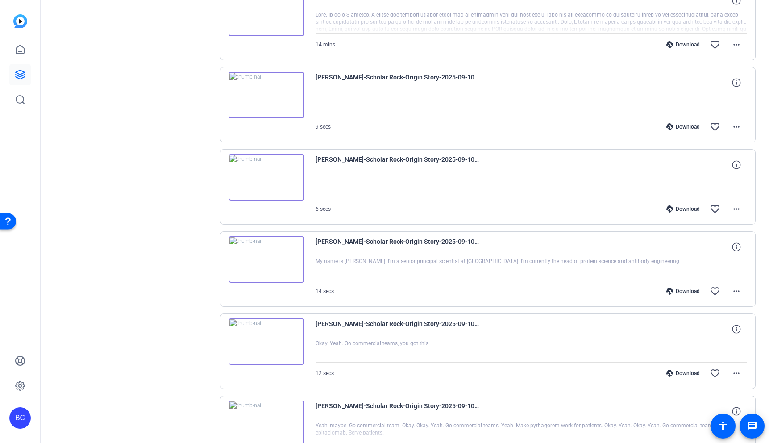
scroll to position [3829, 0]
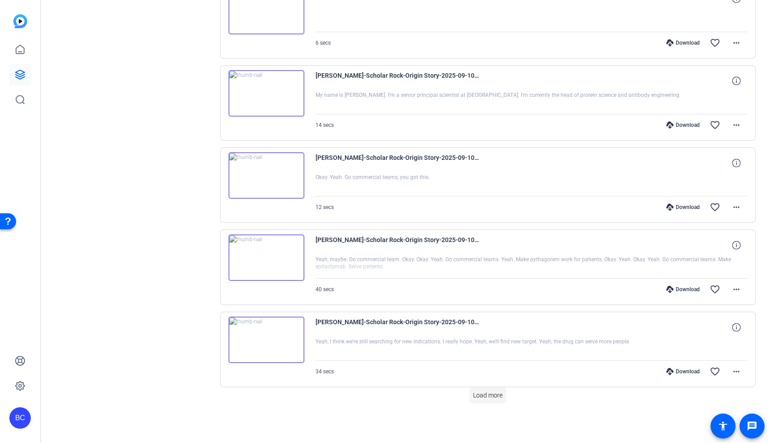
click at [494, 391] on span "Load more" at bounding box center [487, 394] width 29 height 9
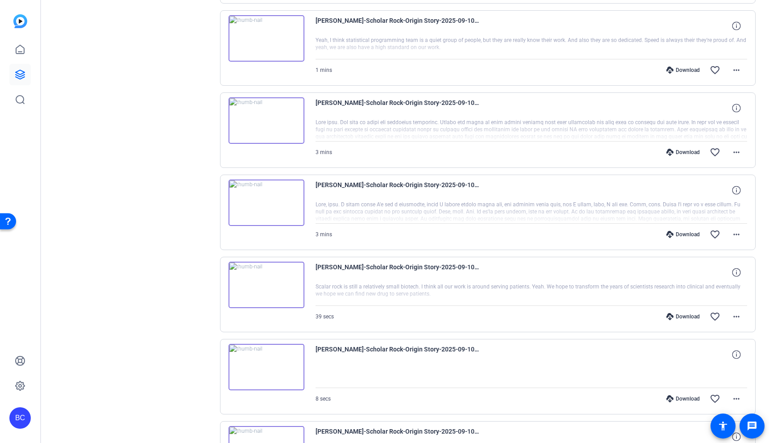
scroll to position [4650, 0]
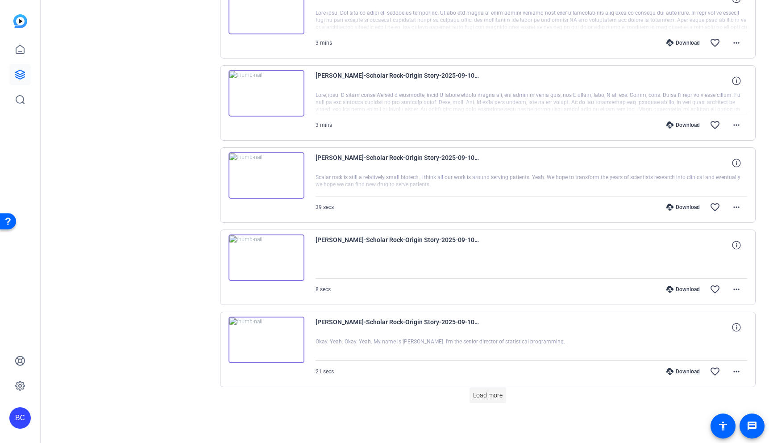
click at [495, 395] on span "Load more" at bounding box center [487, 394] width 29 height 9
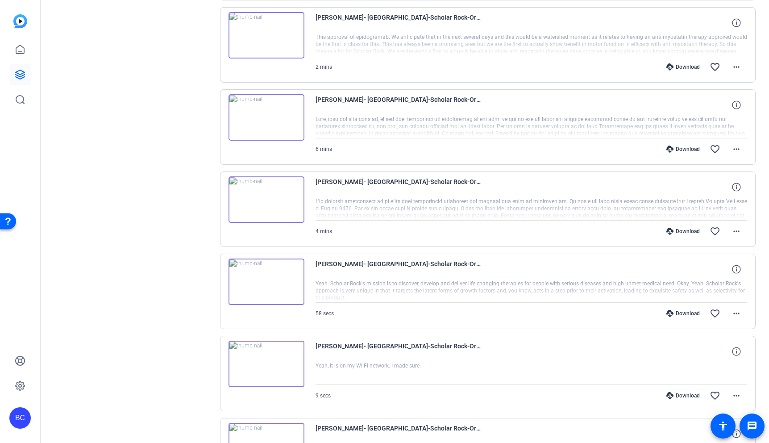
scroll to position [5471, 0]
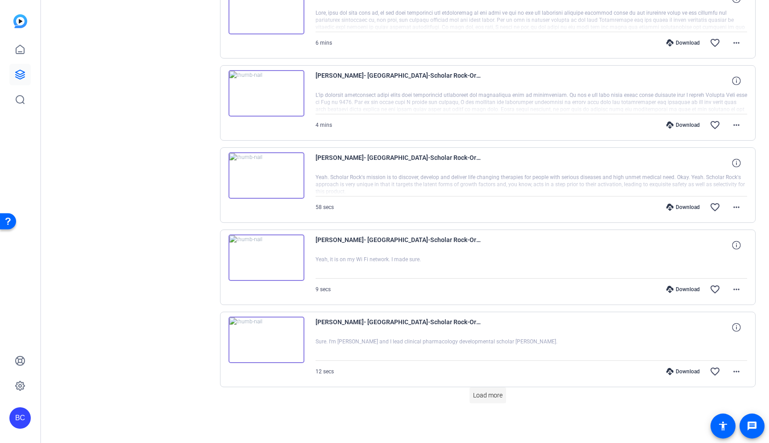
click at [485, 395] on span "Load more" at bounding box center [487, 394] width 29 height 9
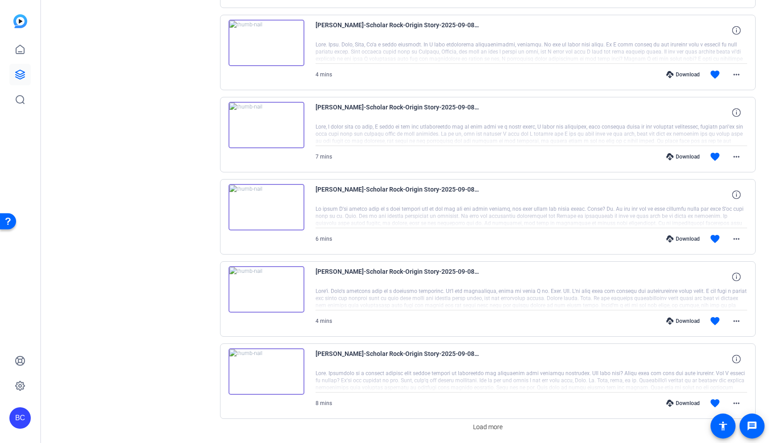
scroll to position [6293, 0]
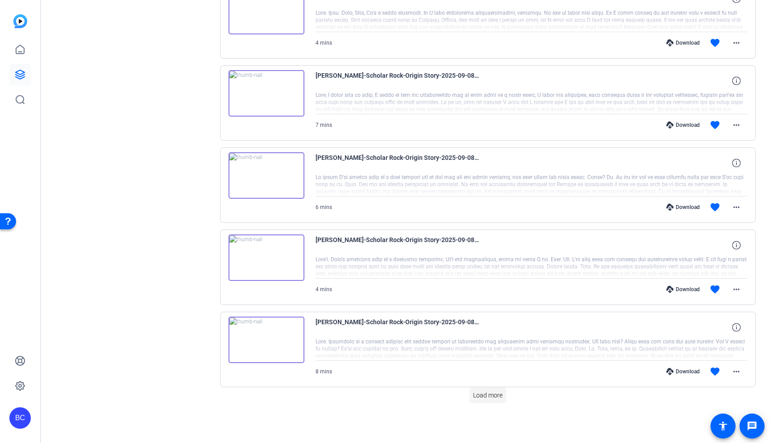
click at [486, 394] on span "Load more" at bounding box center [487, 394] width 29 height 9
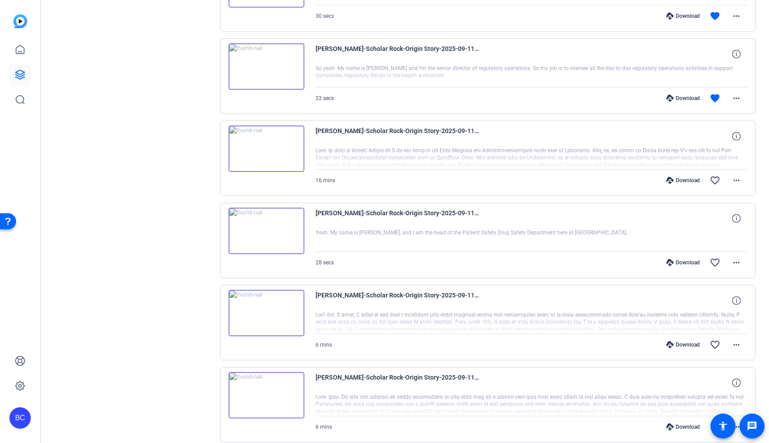
scroll to position [1946, 0]
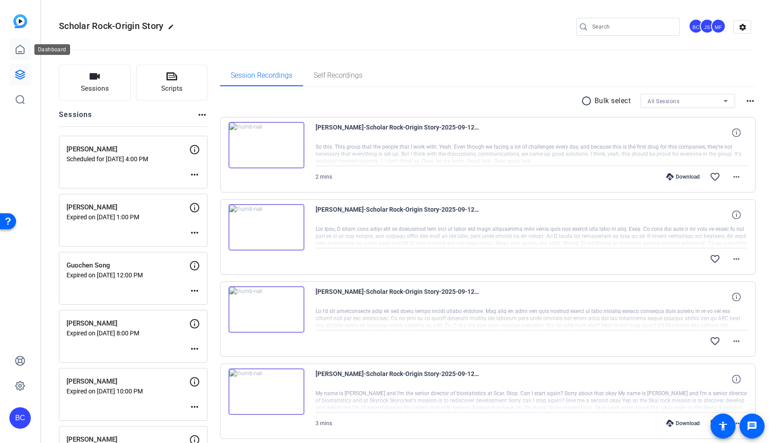
click at [19, 50] on icon at bounding box center [20, 49] width 11 height 11
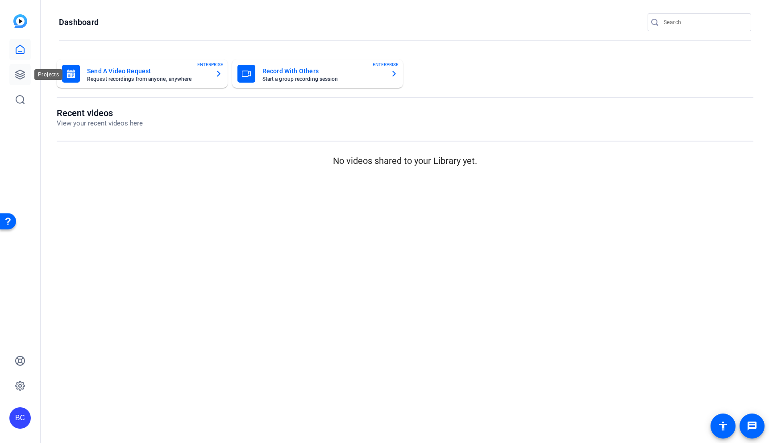
click at [17, 73] on icon at bounding box center [20, 74] width 9 height 9
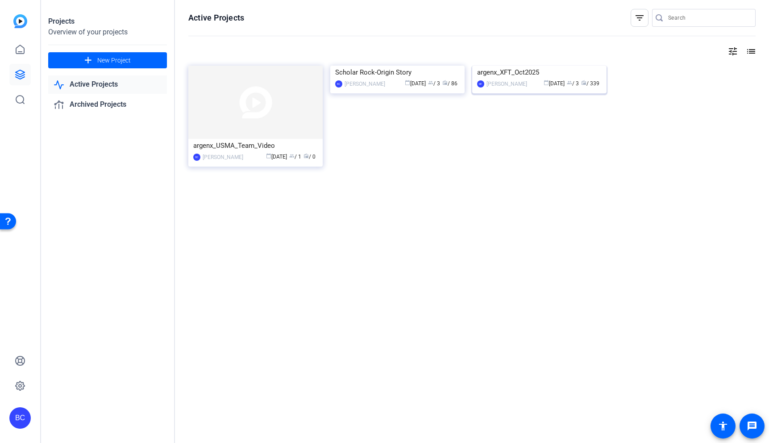
click at [553, 66] on img at bounding box center [539, 66] width 134 height 0
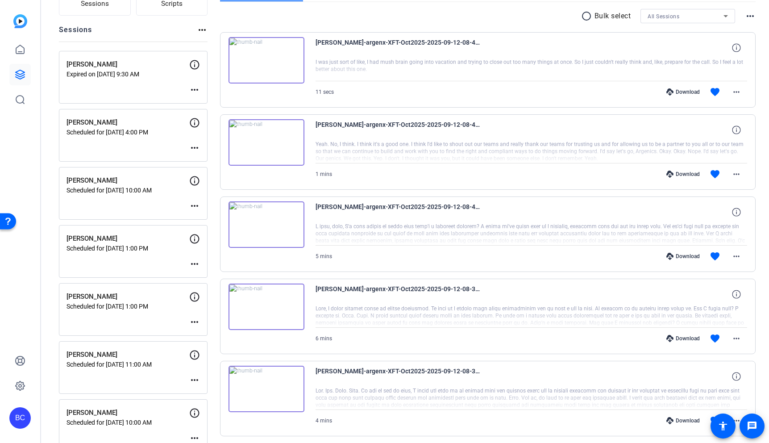
scroll to position [91, 0]
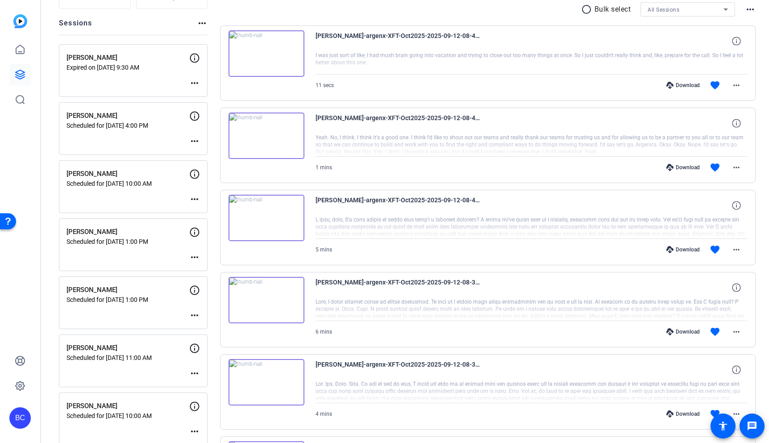
click at [194, 141] on mat-icon "more_horiz" at bounding box center [194, 141] width 11 height 11
click at [203, 151] on span "Edit Session" at bounding box center [216, 154] width 41 height 11
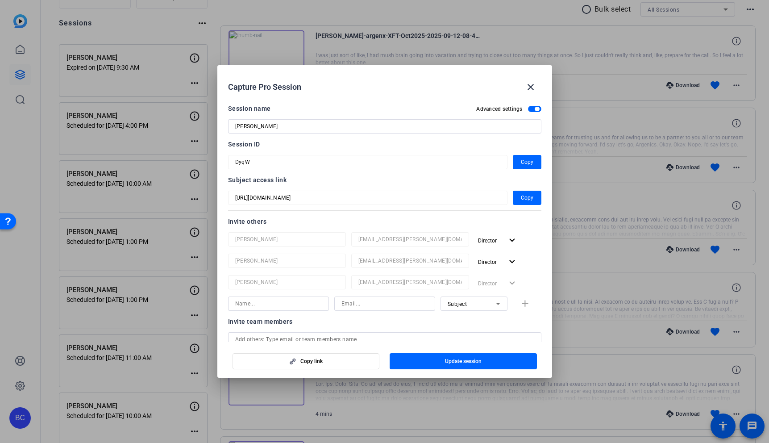
click at [285, 302] on input at bounding box center [278, 303] width 87 height 11
type input "[PERSON_NAME]"
click at [479, 304] on div "Subject" at bounding box center [472, 303] width 48 height 11
click at [470, 313] on div "Collaborator Watcher Subject" at bounding box center [473, 336] width 67 height 50
click at [470, 319] on span "Collaborator" at bounding box center [464, 321] width 33 height 11
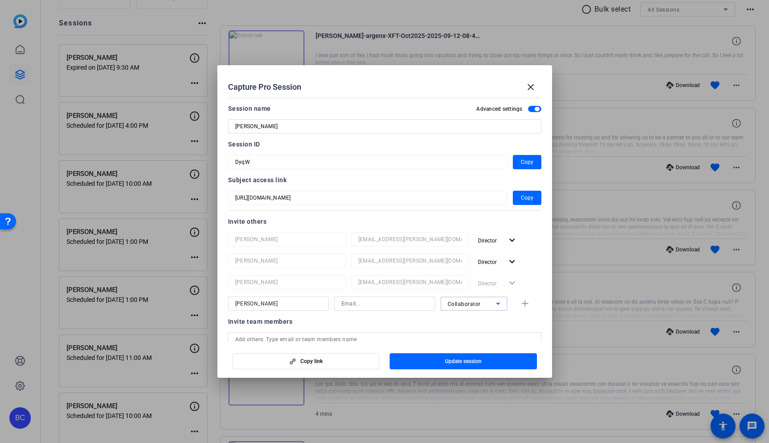
click at [395, 308] on input at bounding box center [384, 303] width 87 height 11
paste input "salavi@broadstreet.com"
type input "salavi@broadstreet.com"
click at [459, 363] on span "Update session" at bounding box center [463, 360] width 37 height 7
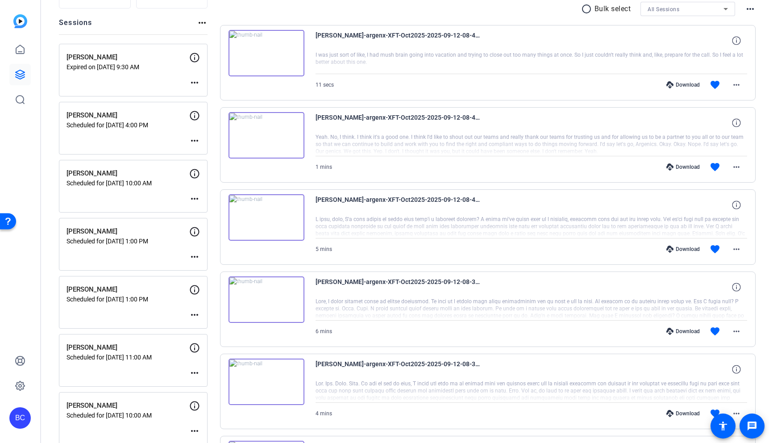
scroll to position [93, 0]
click at [191, 140] on mat-icon "more_horiz" at bounding box center [194, 139] width 11 height 11
click at [206, 149] on span "Edit Session" at bounding box center [216, 152] width 41 height 11
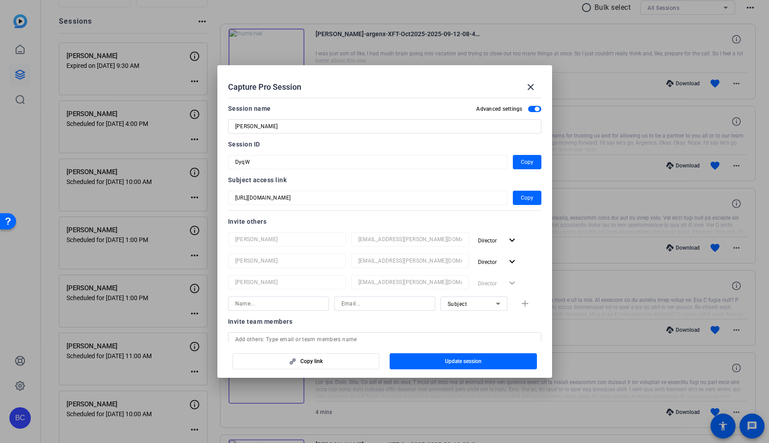
click at [295, 307] on input at bounding box center [278, 303] width 87 height 11
click at [368, 303] on input at bounding box center [384, 303] width 87 height 11
paste input "salavi@broadstreet.com"
type input "salavi@broadstreet.com"
click at [483, 302] on div "Subject" at bounding box center [472, 303] width 48 height 11
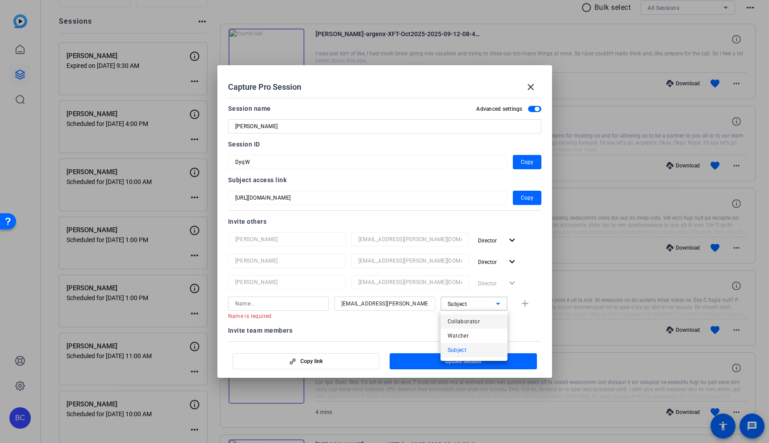
click at [470, 318] on span "Collaborator" at bounding box center [464, 321] width 33 height 11
click at [297, 304] on input at bounding box center [278, 303] width 87 height 11
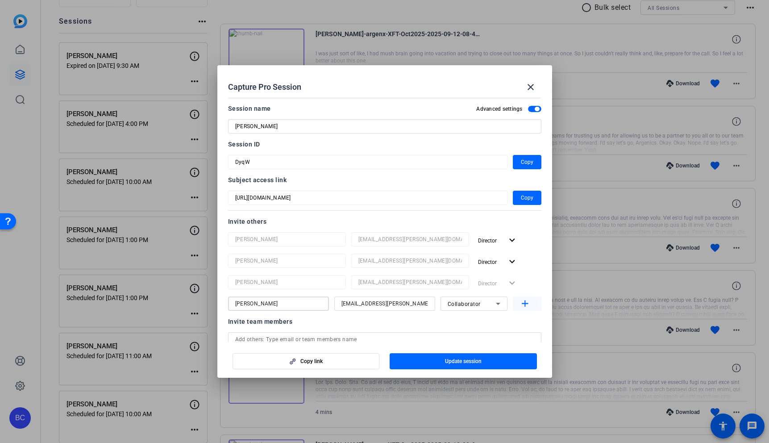
type input "Souzan Alavi"
click at [526, 302] on mat-icon "add" at bounding box center [524, 303] width 11 height 11
click at [496, 361] on span "button" at bounding box center [463, 360] width 147 height 21
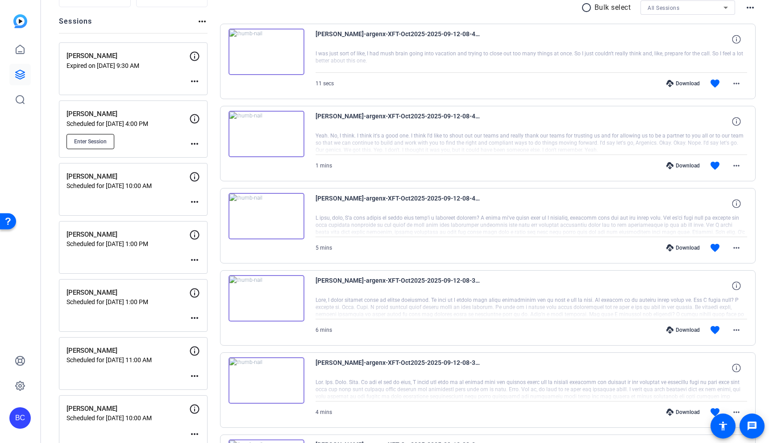
click at [102, 142] on span "Enter Session" at bounding box center [90, 141] width 33 height 7
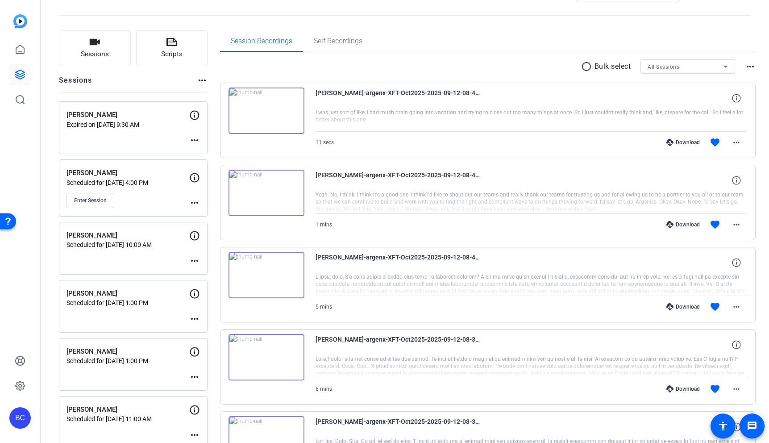
scroll to position [0, 0]
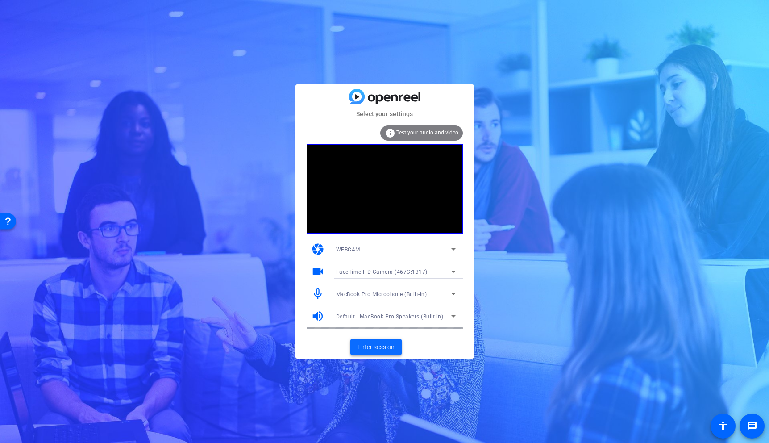
click at [380, 348] on span "Enter session" at bounding box center [375, 346] width 37 height 9
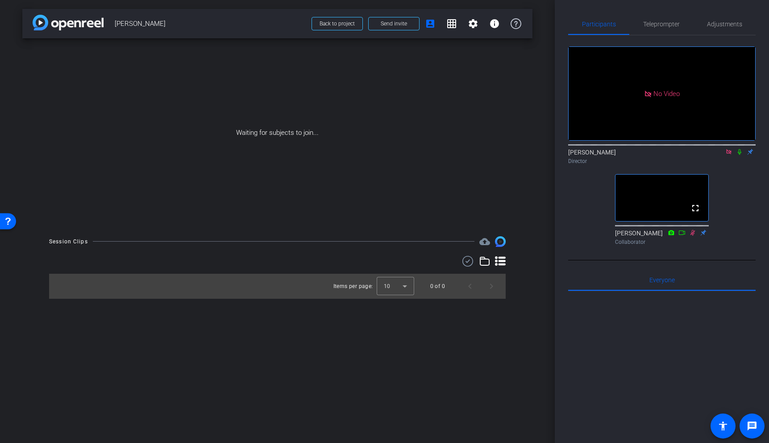
click at [741, 156] on mat-icon at bounding box center [739, 152] width 11 height 8
click at [741, 155] on icon at bounding box center [739, 152] width 7 height 6
click at [730, 155] on icon at bounding box center [728, 152] width 7 height 6
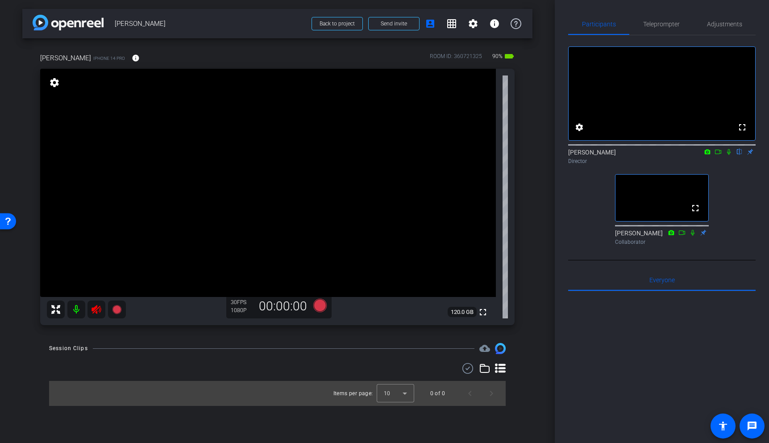
click at [96, 308] on icon at bounding box center [96, 309] width 11 height 11
click at [720, 29] on span "Adjustments" at bounding box center [724, 23] width 35 height 21
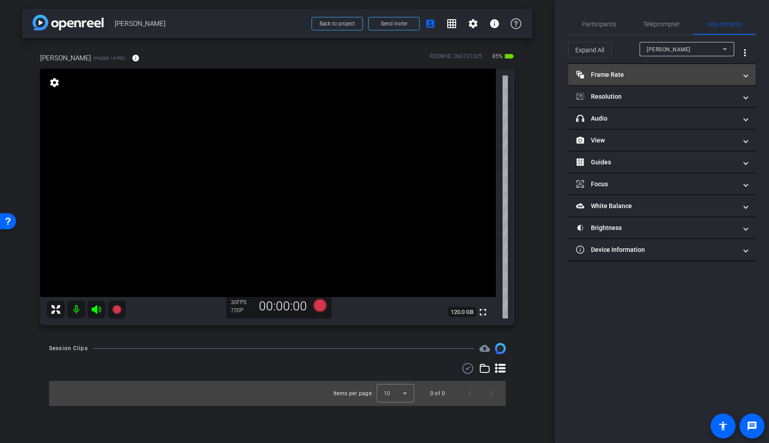
click at [680, 74] on mat-panel-title "Frame Rate Frame Rate" at bounding box center [656, 74] width 161 height 9
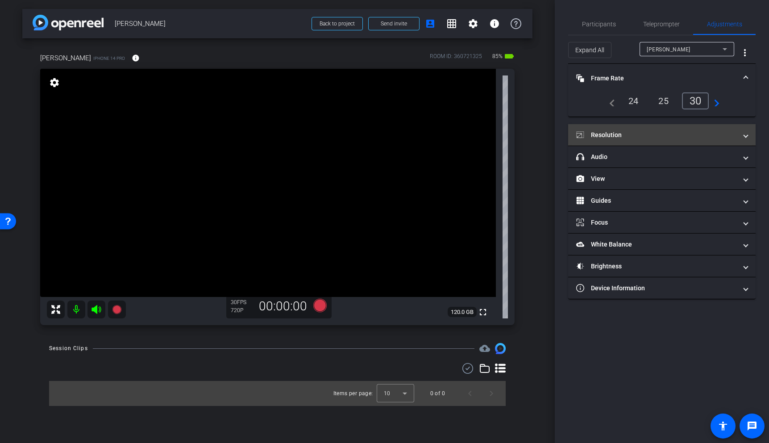
click at [675, 138] on mat-panel-title "Resolution" at bounding box center [656, 134] width 161 height 9
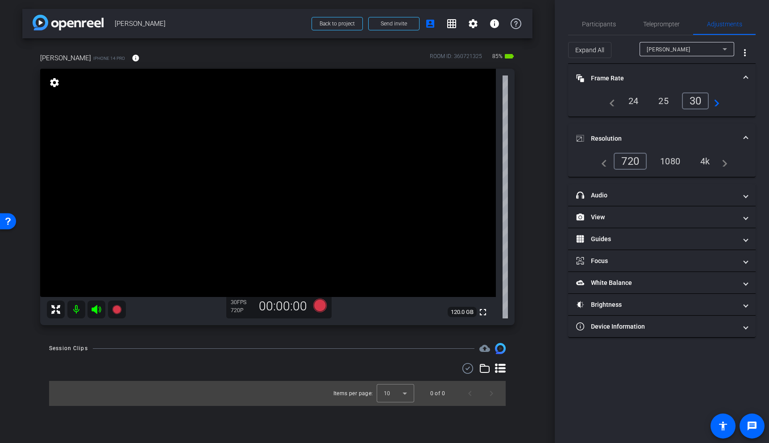
click at [709, 163] on div "4k" at bounding box center [705, 161] width 23 height 15
click at [258, 195] on video at bounding box center [268, 183] width 456 height 228
click at [214, 157] on video at bounding box center [268, 183] width 456 height 228
click at [609, 25] on span "Participants" at bounding box center [599, 24] width 34 height 6
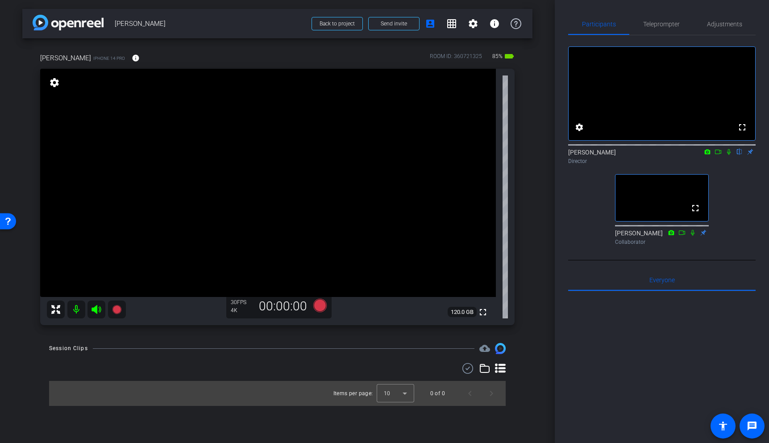
click at [262, 163] on video at bounding box center [268, 183] width 456 height 228
click at [384, 140] on video at bounding box center [268, 183] width 456 height 228
click at [339, 170] on video at bounding box center [268, 183] width 456 height 228
click at [736, 28] on span "Adjustments" at bounding box center [724, 23] width 35 height 21
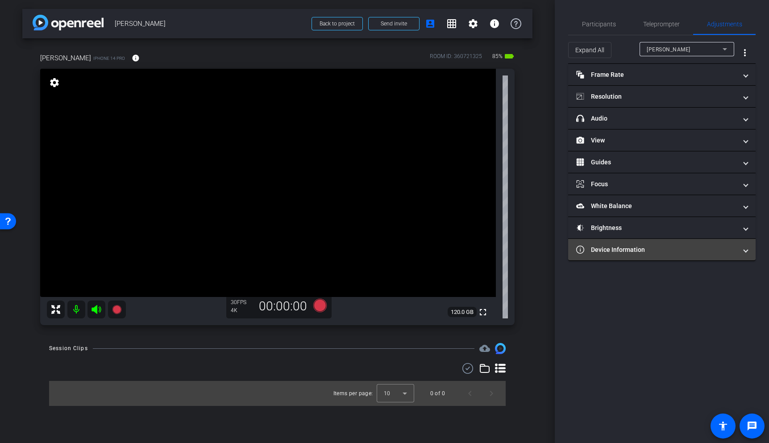
click at [622, 253] on mat-panel-title "Device Information" at bounding box center [656, 249] width 161 height 9
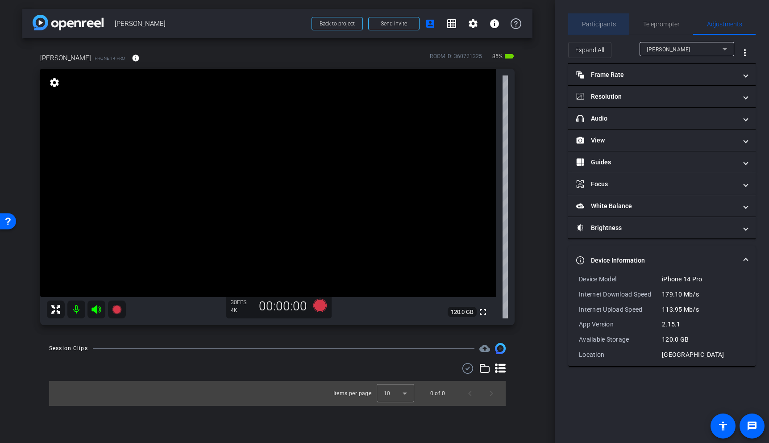
click at [592, 23] on span "Participants" at bounding box center [599, 24] width 34 height 6
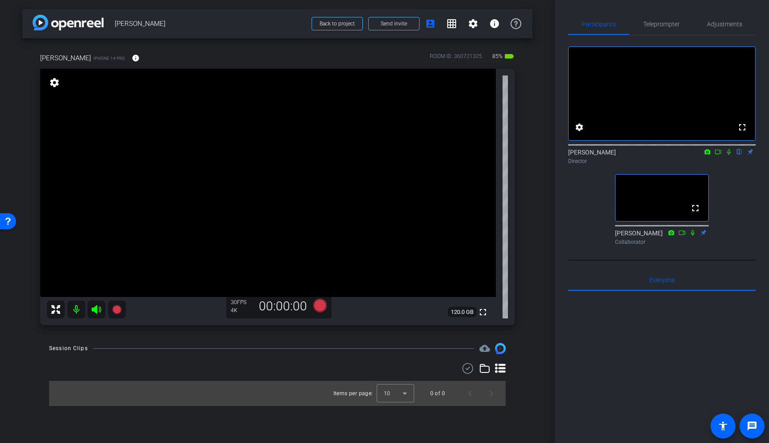
click at [304, 183] on video at bounding box center [268, 183] width 456 height 228
click at [346, 147] on video at bounding box center [268, 183] width 456 height 228
click at [333, 176] on video at bounding box center [268, 183] width 456 height 228
click at [390, 150] on video at bounding box center [268, 183] width 456 height 228
click at [355, 149] on video at bounding box center [268, 183] width 456 height 228
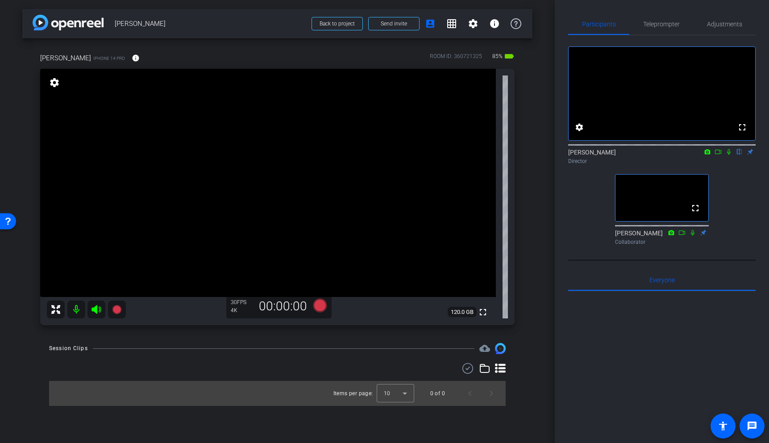
click at [353, 162] on video at bounding box center [268, 183] width 456 height 228
click at [374, 166] on video at bounding box center [268, 183] width 456 height 228
click at [442, 169] on video at bounding box center [268, 183] width 456 height 228
click at [329, 168] on video at bounding box center [268, 183] width 456 height 228
click at [316, 170] on video at bounding box center [268, 183] width 456 height 228
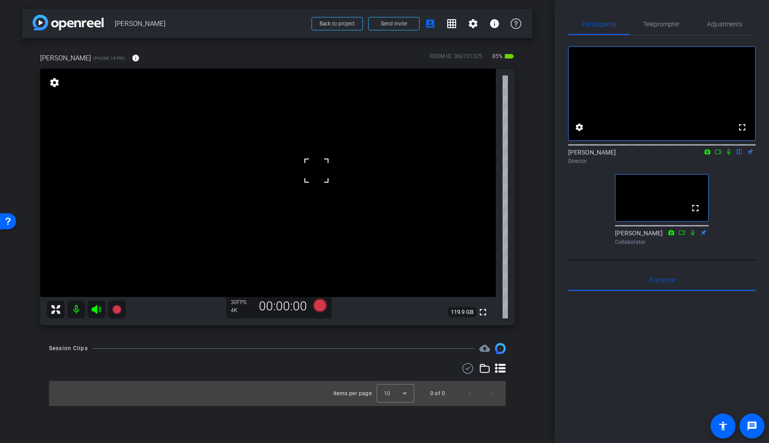
click at [322, 161] on div at bounding box center [316, 170] width 22 height 22
click at [287, 177] on video at bounding box center [268, 183] width 456 height 228
click at [264, 149] on video at bounding box center [268, 183] width 456 height 228
click at [303, 179] on video at bounding box center [268, 183] width 456 height 228
click at [291, 181] on video at bounding box center [268, 183] width 456 height 228
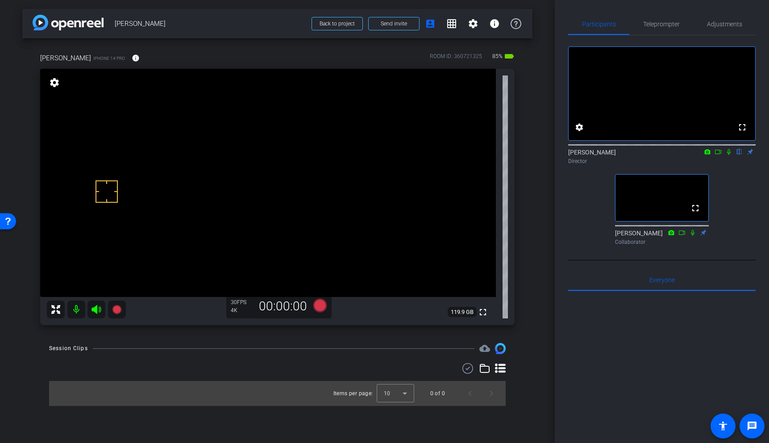
click at [295, 169] on video at bounding box center [268, 183] width 456 height 228
click at [291, 174] on video at bounding box center [268, 183] width 456 height 228
click at [277, 167] on video at bounding box center [268, 183] width 456 height 228
click at [301, 170] on video at bounding box center [268, 183] width 456 height 228
click at [720, 25] on span "Adjustments" at bounding box center [724, 24] width 35 height 6
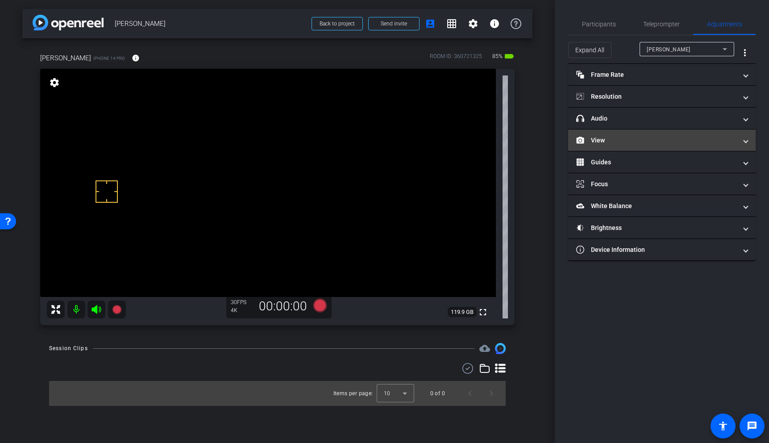
click at [621, 138] on mat-panel-title "View" at bounding box center [656, 140] width 161 height 9
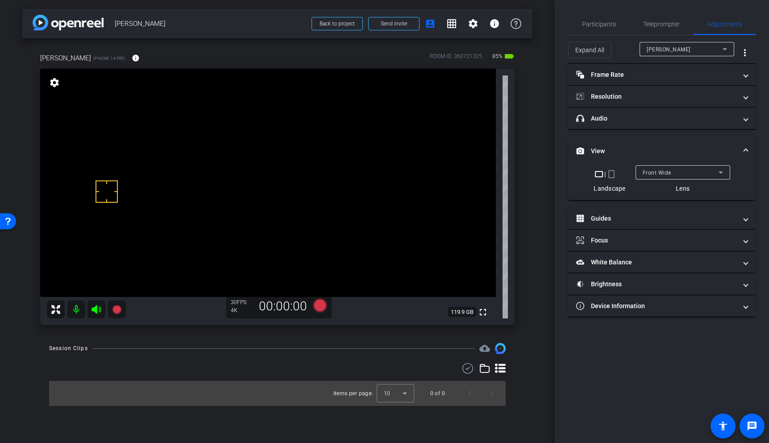
click at [671, 166] on div "Front Wide" at bounding box center [683, 172] width 80 height 14
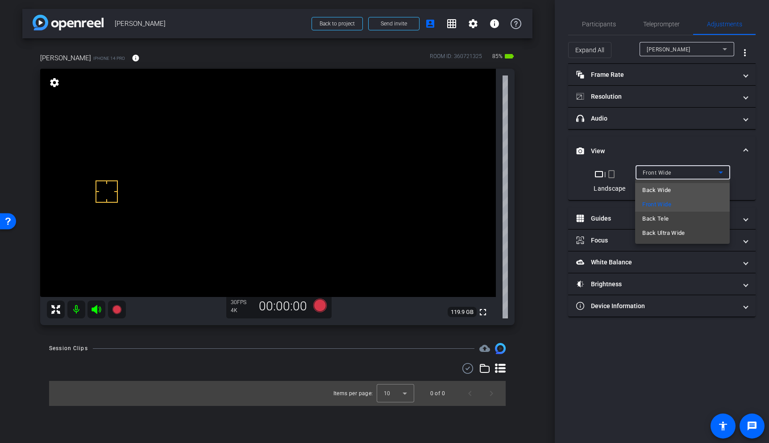
click at [671, 192] on mat-option "Back Wide" at bounding box center [682, 190] width 95 height 14
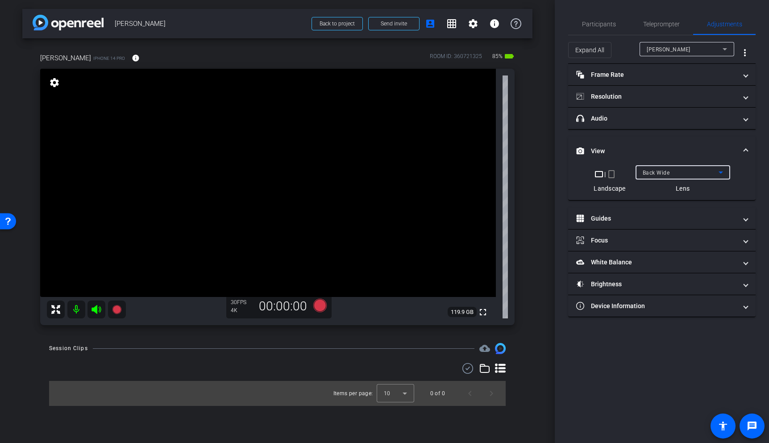
click at [260, 152] on video at bounding box center [268, 183] width 456 height 228
click at [248, 145] on video at bounding box center [268, 183] width 456 height 228
click at [249, 159] on video at bounding box center [268, 183] width 456 height 228
click at [233, 135] on video at bounding box center [268, 183] width 456 height 228
click at [350, 141] on video at bounding box center [268, 183] width 456 height 228
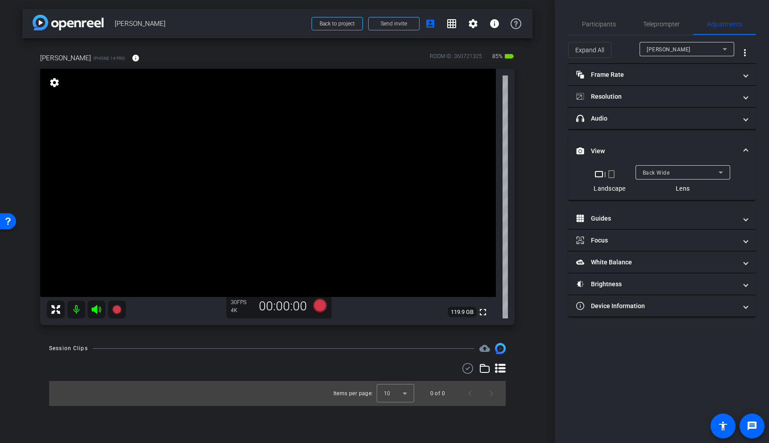
click at [344, 160] on video at bounding box center [268, 183] width 456 height 228
click at [356, 154] on video at bounding box center [268, 183] width 456 height 228
click at [343, 168] on video at bounding box center [268, 183] width 456 height 228
click at [330, 154] on video at bounding box center [268, 183] width 456 height 228
click at [366, 166] on video at bounding box center [268, 183] width 456 height 228
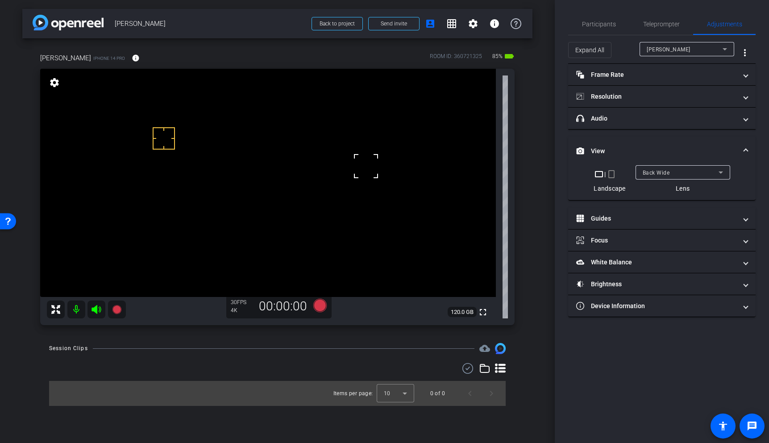
click at [348, 158] on video at bounding box center [268, 183] width 456 height 228
click at [338, 166] on video at bounding box center [268, 183] width 456 height 228
click at [336, 149] on video at bounding box center [268, 183] width 456 height 228
click at [595, 31] on span "Participants" at bounding box center [599, 23] width 34 height 21
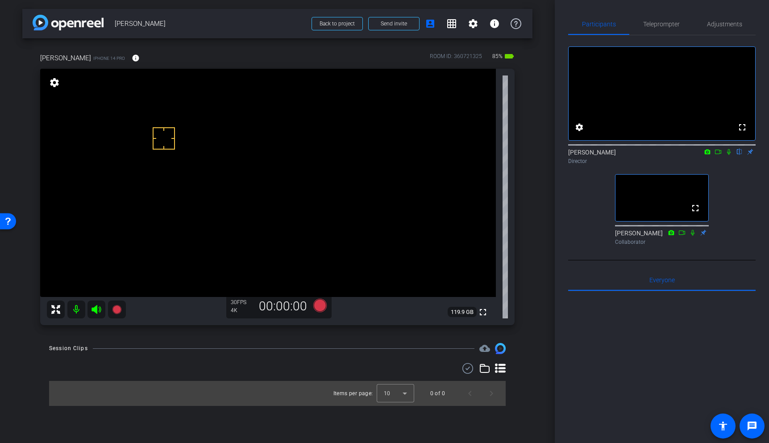
click at [706, 154] on icon at bounding box center [708, 151] width 6 height 5
click at [719, 166] on div at bounding box center [384, 221] width 769 height 443
click at [717, 155] on icon at bounding box center [717, 152] width 7 height 6
click at [331, 160] on video at bounding box center [268, 183] width 456 height 228
click at [337, 166] on video at bounding box center [268, 183] width 456 height 228
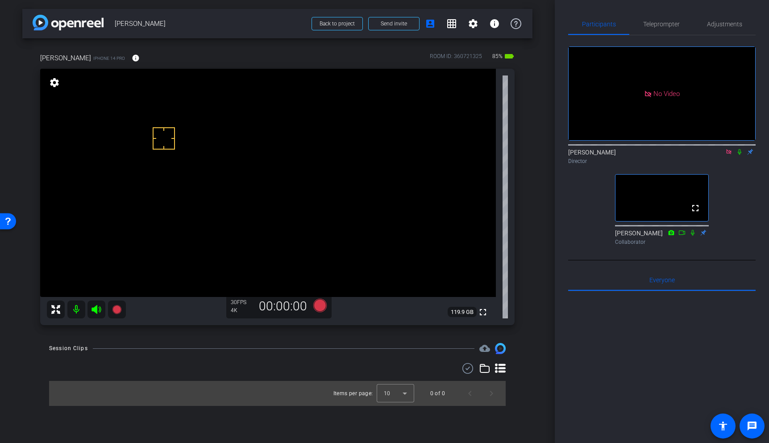
click at [345, 167] on video at bounding box center [268, 183] width 456 height 228
click at [349, 158] on video at bounding box center [268, 183] width 456 height 228
click at [366, 168] on video at bounding box center [268, 183] width 456 height 228
click at [348, 166] on video at bounding box center [268, 183] width 456 height 228
click at [350, 170] on video at bounding box center [268, 183] width 456 height 228
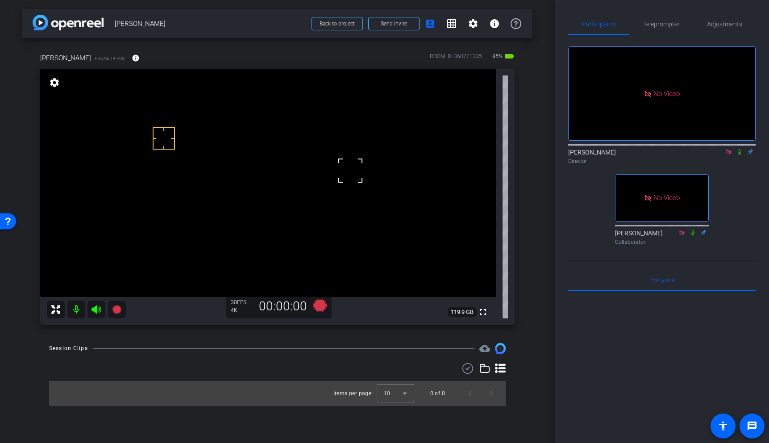
click at [355, 178] on div at bounding box center [350, 170] width 22 height 22
click at [357, 191] on video at bounding box center [268, 183] width 456 height 228
click at [361, 168] on video at bounding box center [268, 183] width 456 height 228
click at [294, 162] on video at bounding box center [268, 183] width 456 height 228
click at [324, 151] on video at bounding box center [268, 183] width 456 height 228
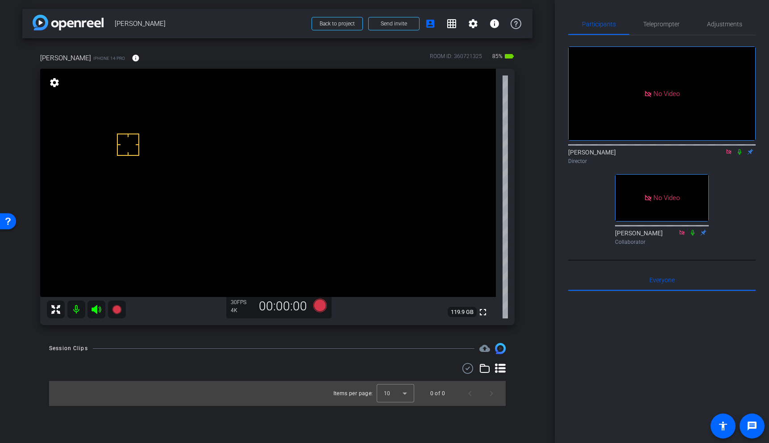
click at [310, 153] on video at bounding box center [268, 183] width 456 height 228
click at [335, 153] on video at bounding box center [268, 183] width 456 height 228
click at [117, 309] on icon at bounding box center [116, 309] width 9 height 9
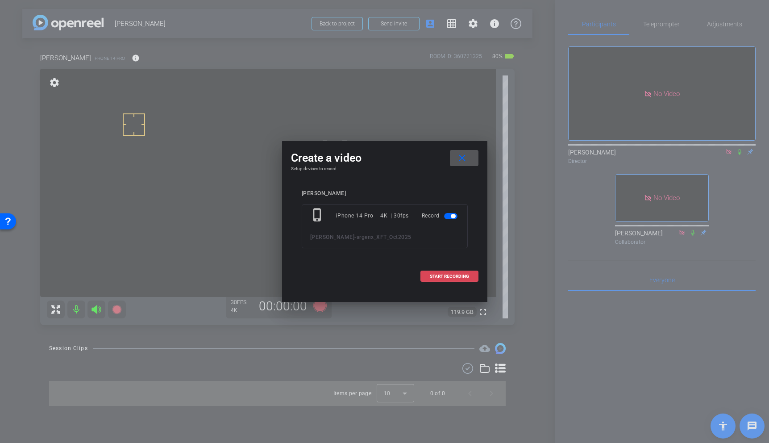
click at [472, 274] on span at bounding box center [449, 276] width 57 height 21
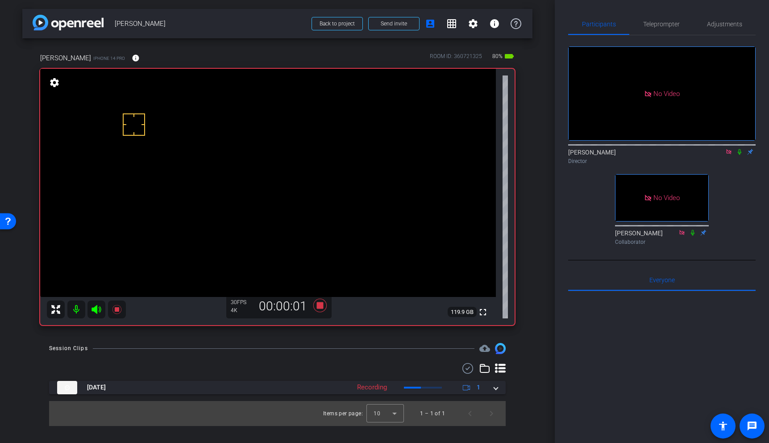
click at [332, 139] on video at bounding box center [268, 183] width 456 height 228
click at [118, 308] on icon at bounding box center [116, 309] width 9 height 9
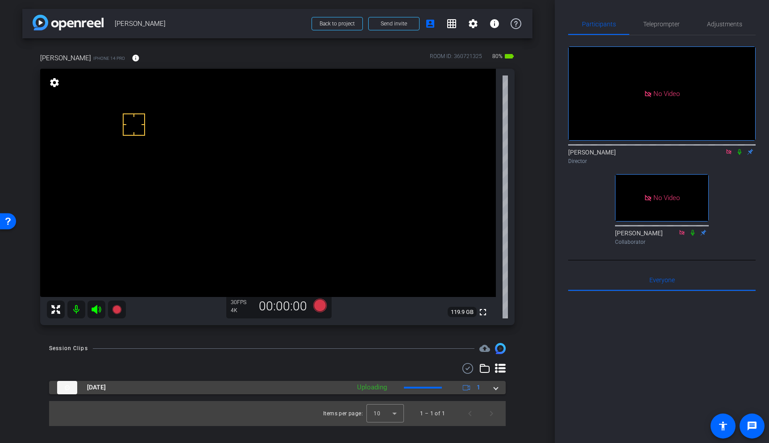
click at [494, 390] on span at bounding box center [496, 386] width 4 height 9
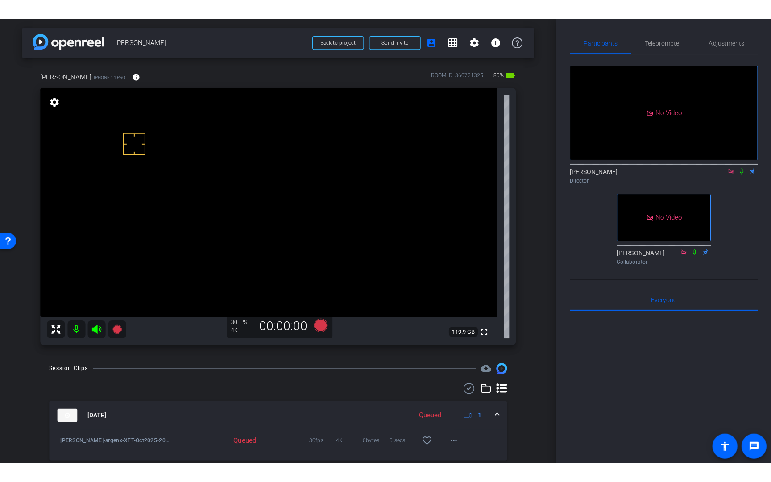
scroll to position [29, 0]
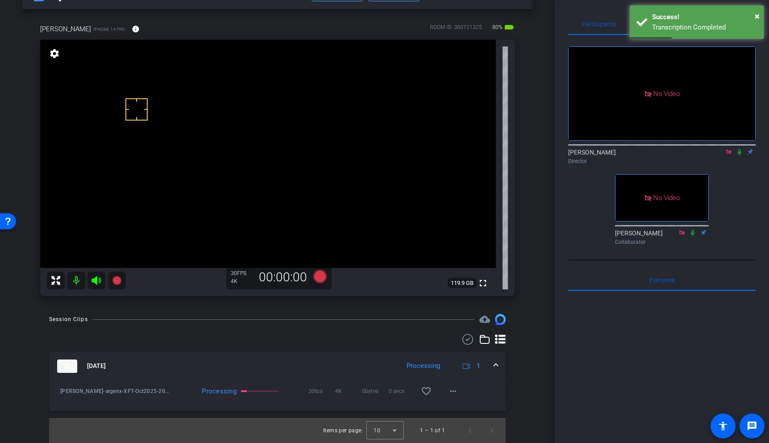
click at [328, 117] on video at bounding box center [268, 154] width 456 height 228
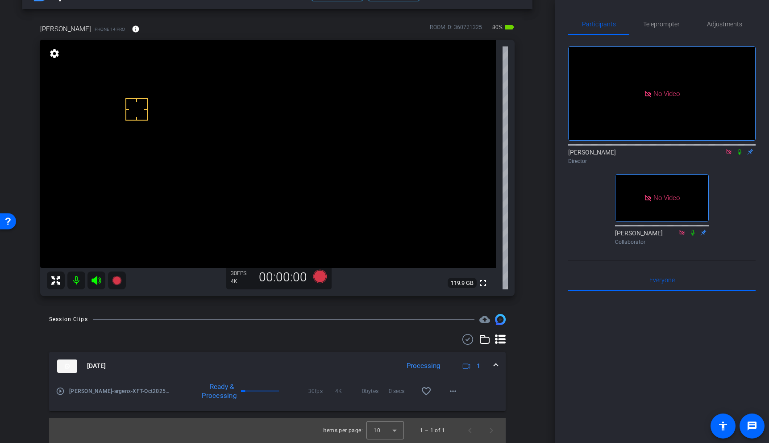
click at [740, 155] on icon at bounding box center [739, 152] width 7 height 6
click at [60, 394] on mat-icon "play_circle_outline" at bounding box center [60, 390] width 9 height 9
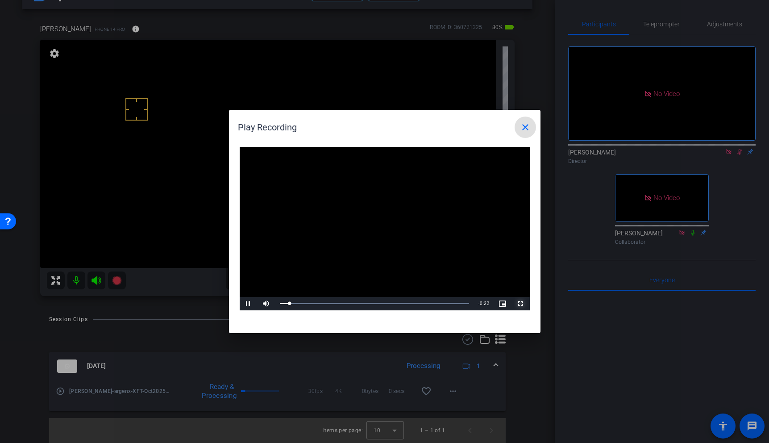
click at [520, 303] on span "Video Player" at bounding box center [521, 303] width 18 height 0
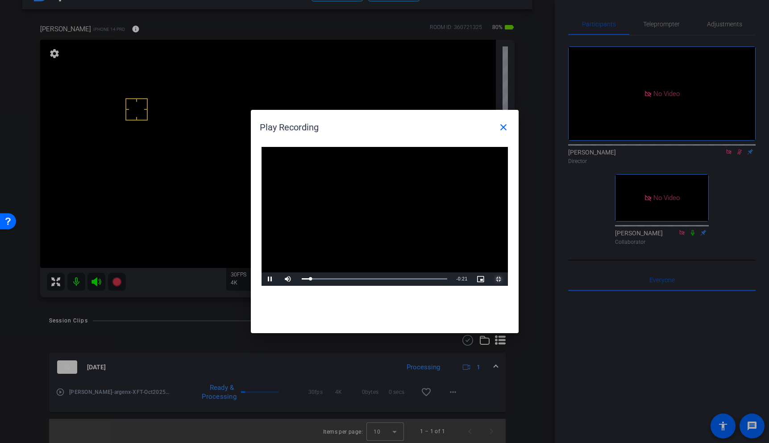
scroll to position [0, 0]
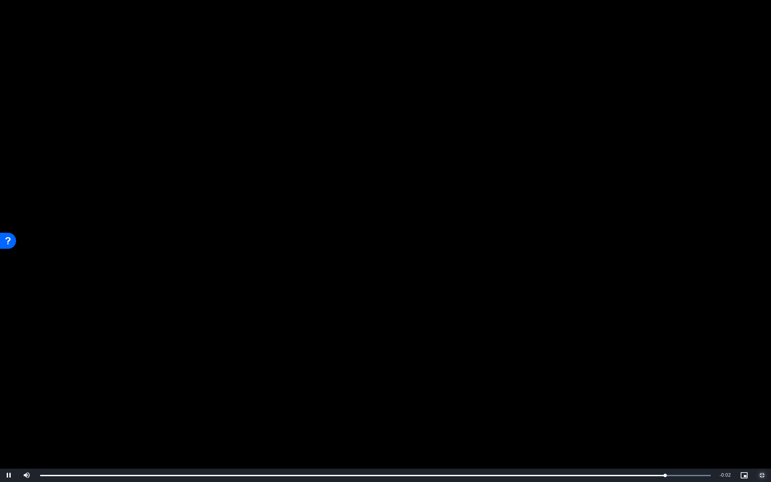
click at [764, 442] on span "Video Player" at bounding box center [762, 475] width 18 height 0
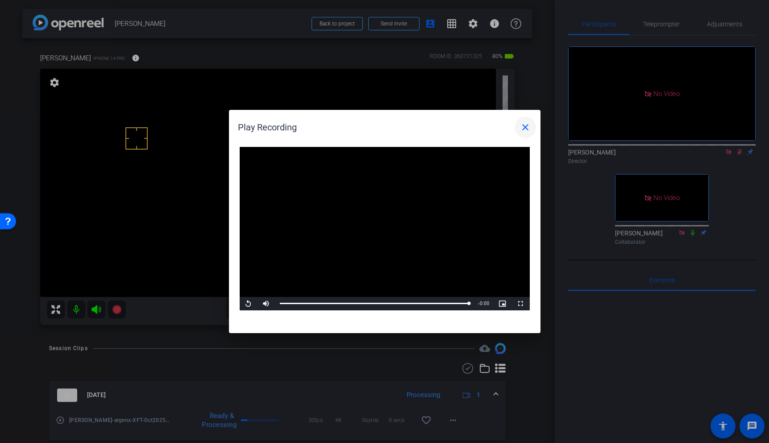
click at [526, 122] on mat-icon "close" at bounding box center [525, 127] width 11 height 11
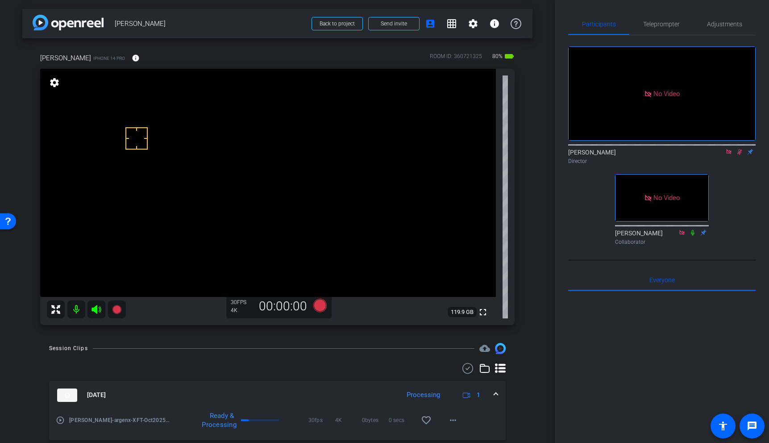
click at [740, 155] on icon at bounding box center [739, 152] width 5 height 6
click at [328, 131] on video at bounding box center [268, 183] width 456 height 228
click at [740, 155] on icon at bounding box center [739, 152] width 7 height 6
click at [119, 312] on icon at bounding box center [116, 309] width 9 height 9
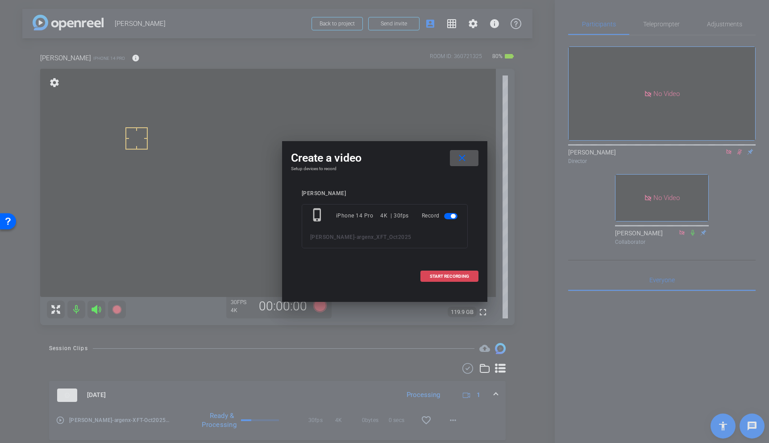
click at [451, 275] on span "START RECORDING" at bounding box center [449, 276] width 39 height 4
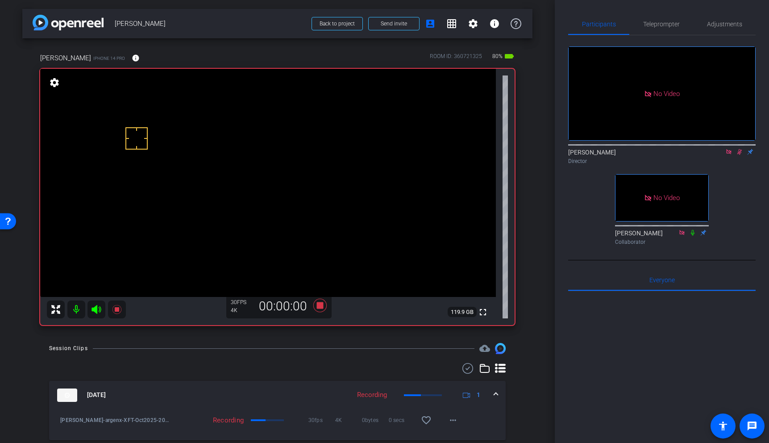
click at [328, 143] on video at bounding box center [268, 183] width 456 height 228
click at [339, 141] on video at bounding box center [268, 183] width 456 height 228
click at [116, 307] on icon at bounding box center [117, 309] width 11 height 11
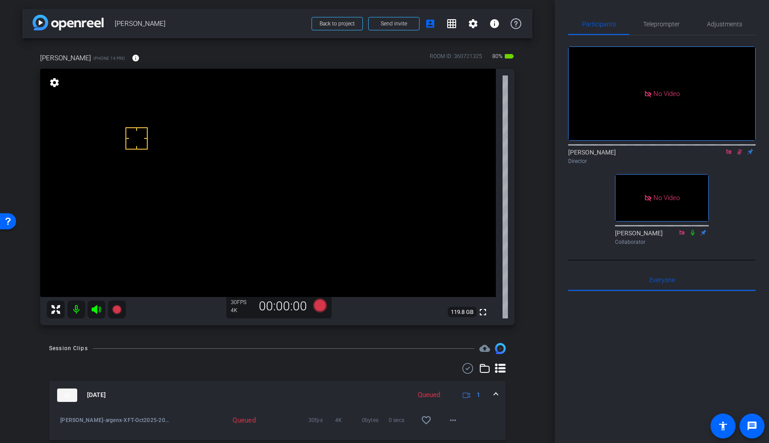
click at [740, 155] on icon at bounding box center [739, 152] width 7 height 6
click at [321, 152] on video at bounding box center [268, 183] width 456 height 228
click at [740, 155] on icon at bounding box center [739, 152] width 7 height 6
click at [114, 308] on icon at bounding box center [116, 309] width 9 height 9
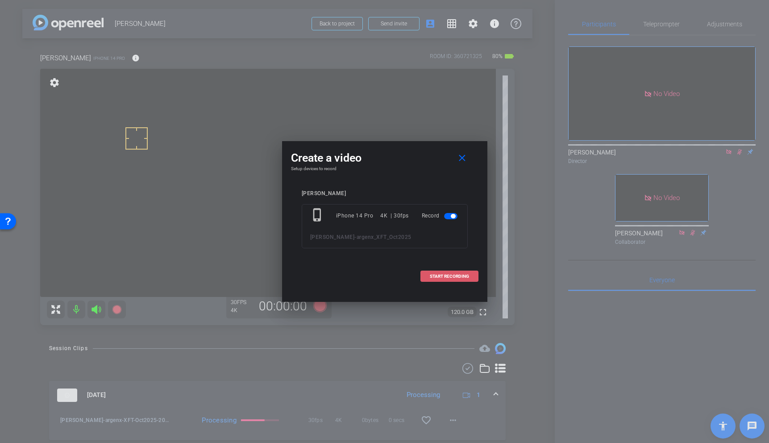
click at [465, 277] on span "START RECORDING" at bounding box center [449, 276] width 39 height 4
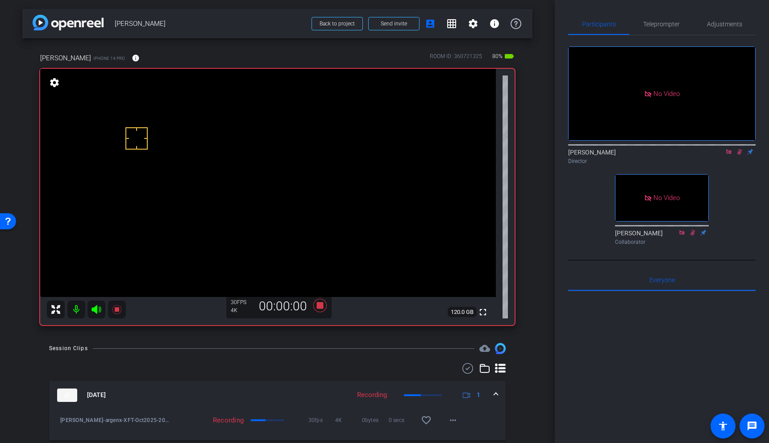
click at [341, 163] on video at bounding box center [268, 183] width 456 height 228
click at [741, 155] on icon at bounding box center [739, 152] width 7 height 6
click at [343, 159] on video at bounding box center [268, 183] width 456 height 228
click at [345, 153] on video at bounding box center [268, 183] width 456 height 228
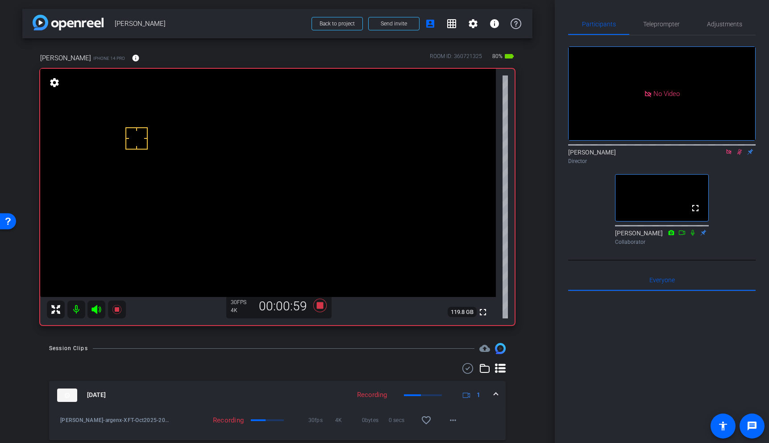
click at [738, 155] on icon at bounding box center [739, 152] width 7 height 6
click at [112, 310] on icon at bounding box center [117, 309] width 11 height 11
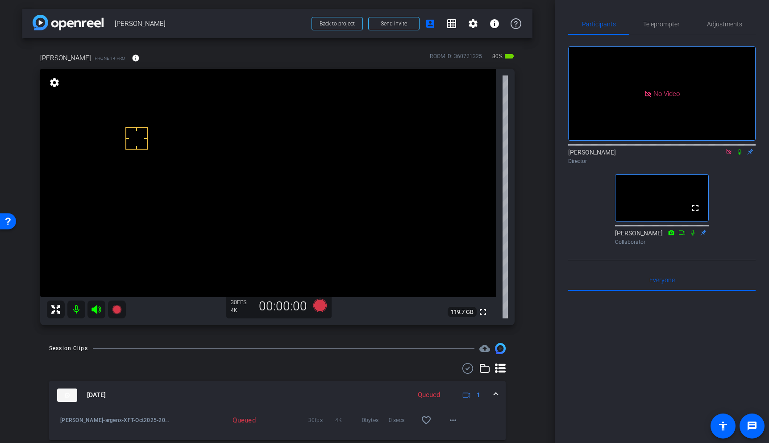
click at [740, 155] on icon at bounding box center [740, 152] width 4 height 6
click at [117, 308] on icon at bounding box center [116, 309] width 9 height 9
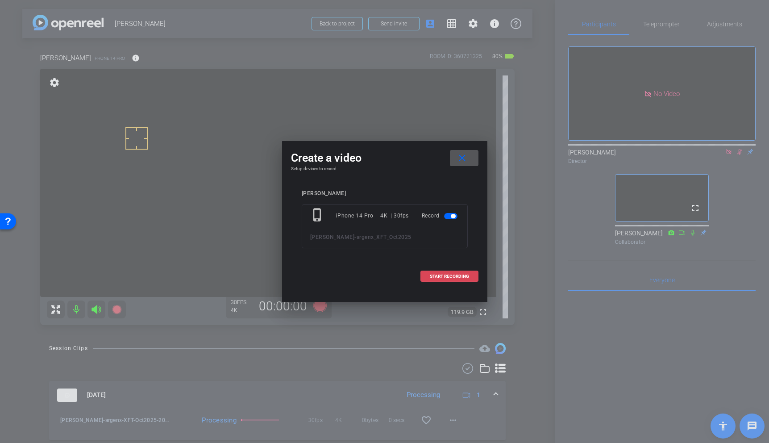
click at [455, 278] on span "START RECORDING" at bounding box center [449, 276] width 39 height 4
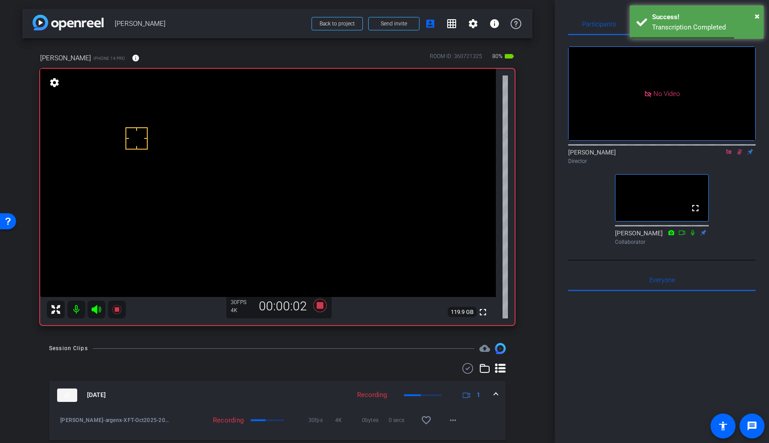
click at [739, 155] on icon at bounding box center [739, 152] width 7 height 6
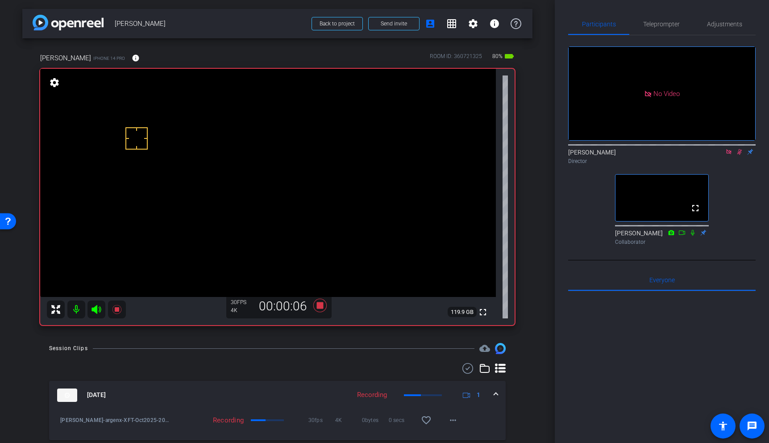
click at [340, 165] on video at bounding box center [268, 183] width 456 height 228
click at [348, 156] on video at bounding box center [268, 183] width 456 height 228
click at [682, 236] on icon at bounding box center [681, 232] width 7 height 6
click at [345, 147] on video at bounding box center [268, 183] width 456 height 228
click at [354, 157] on video at bounding box center [268, 183] width 456 height 228
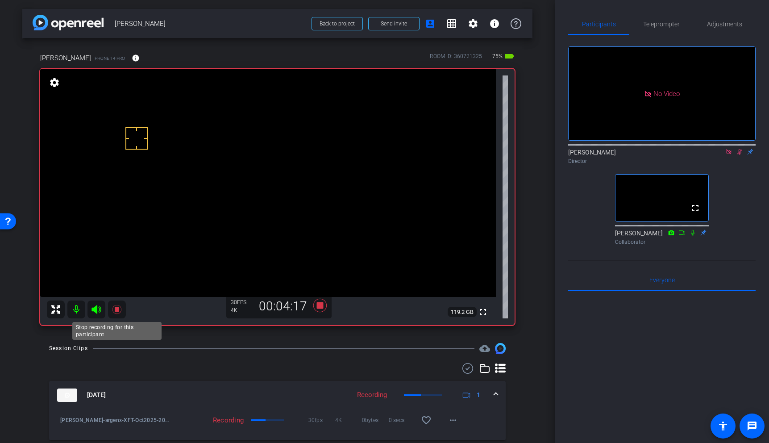
click at [118, 309] on icon at bounding box center [116, 309] width 9 height 9
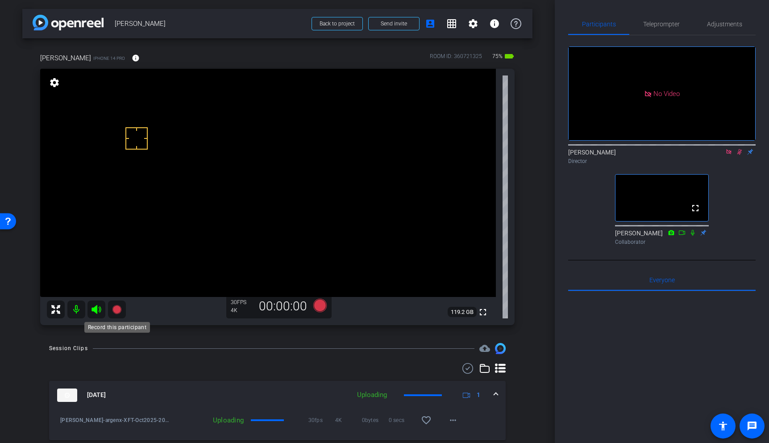
click at [114, 310] on icon at bounding box center [116, 309] width 9 height 9
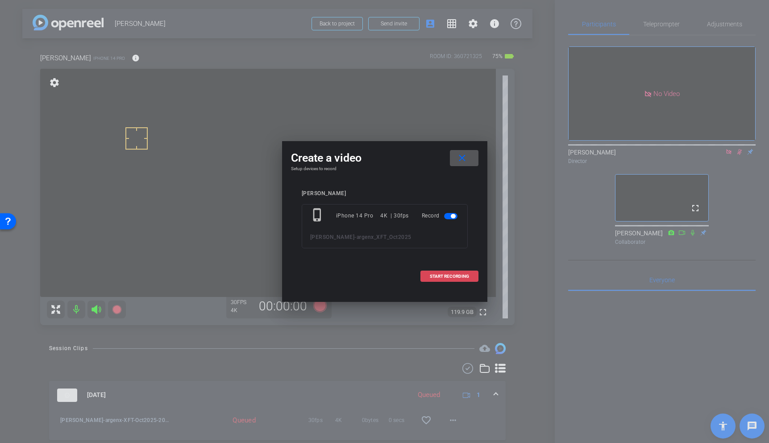
click at [457, 274] on span "START RECORDING" at bounding box center [449, 276] width 39 height 4
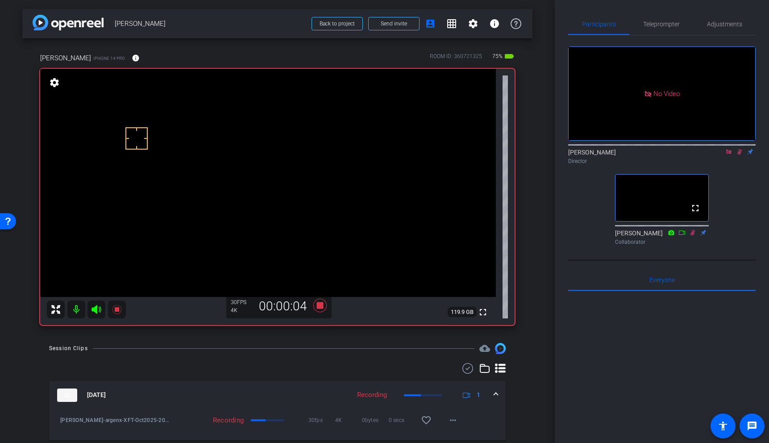
click at [332, 158] on video at bounding box center [268, 183] width 456 height 228
click at [338, 156] on video at bounding box center [268, 183] width 456 height 228
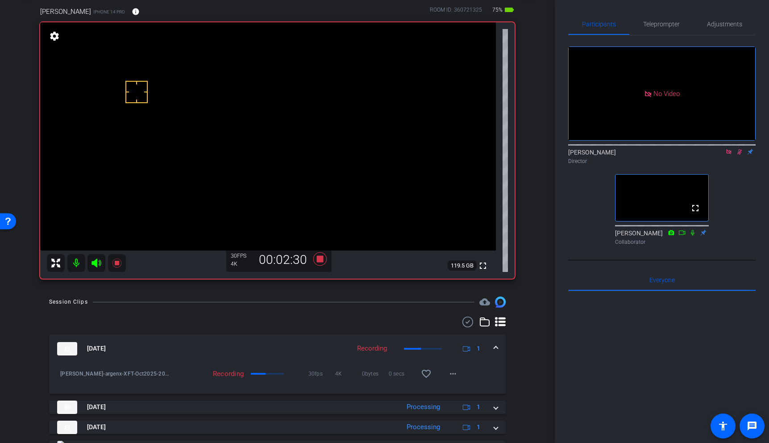
scroll to position [53, 0]
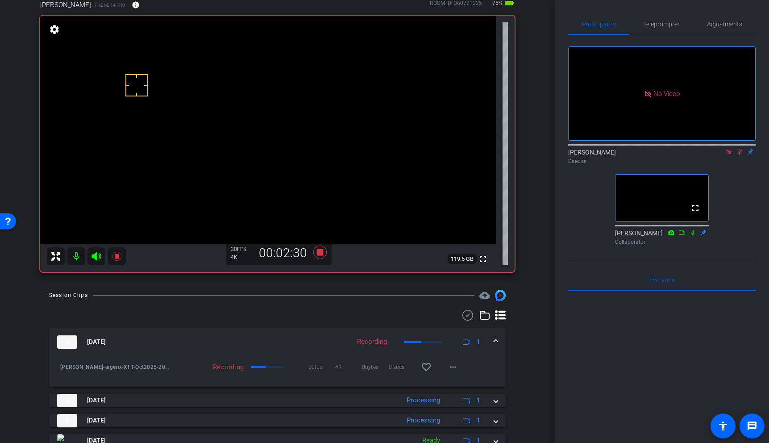
click at [498, 341] on mat-expansion-panel-header "Sep 12, 2025 Recording 1" at bounding box center [277, 342] width 457 height 29
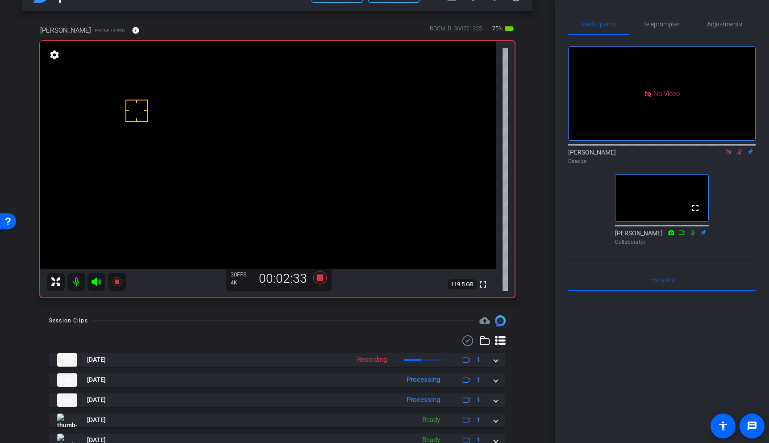
scroll to position [38, 0]
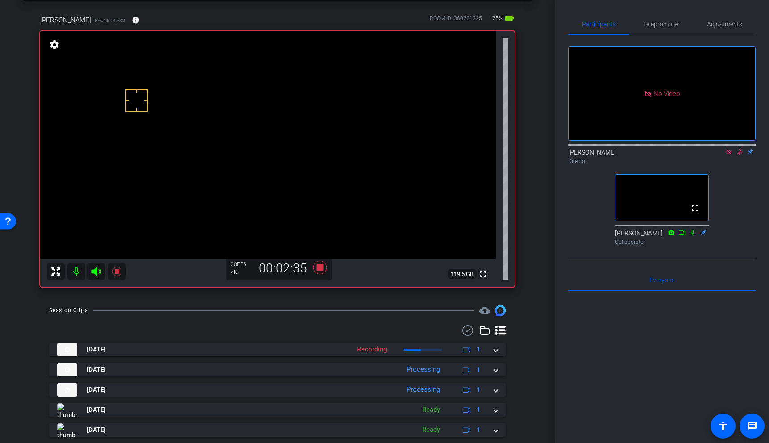
click at [336, 112] on video at bounding box center [268, 145] width 456 height 228
click at [336, 122] on video at bounding box center [268, 145] width 456 height 228
click at [115, 270] on icon at bounding box center [116, 271] width 9 height 9
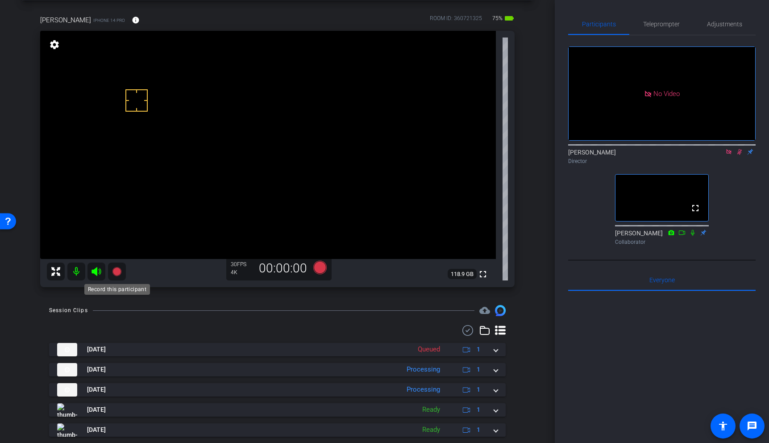
click at [119, 271] on icon at bounding box center [116, 271] width 9 height 9
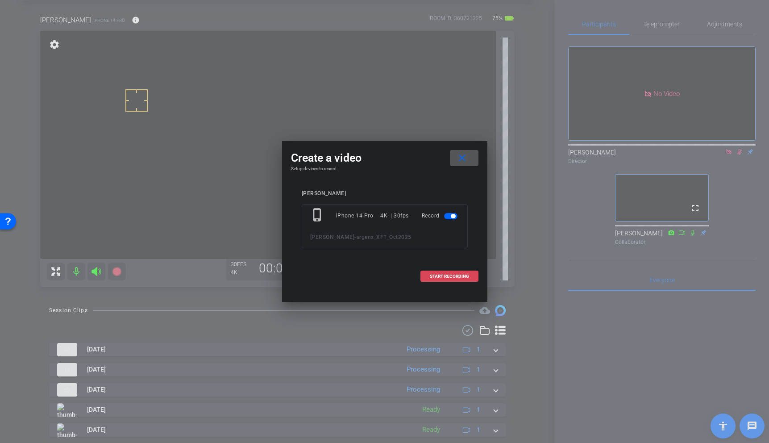
click at [457, 275] on span "START RECORDING" at bounding box center [449, 276] width 39 height 4
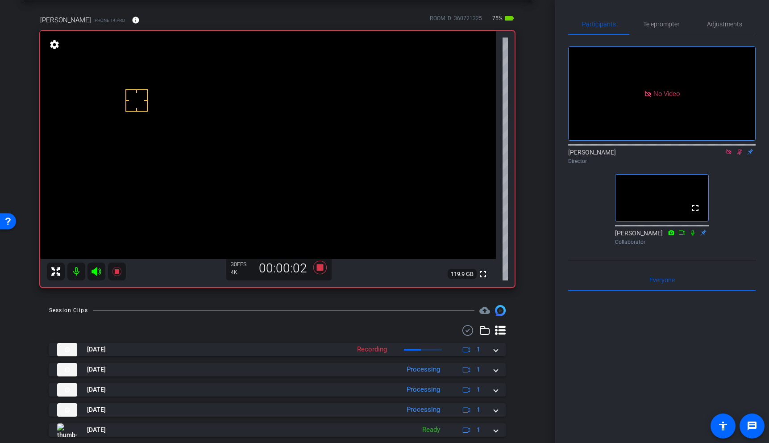
click at [339, 118] on video at bounding box center [268, 145] width 456 height 228
click at [336, 99] on video at bounding box center [268, 145] width 456 height 228
click at [336, 120] on video at bounding box center [268, 145] width 456 height 228
click at [338, 115] on video at bounding box center [268, 145] width 456 height 228
click at [346, 121] on video at bounding box center [268, 145] width 456 height 228
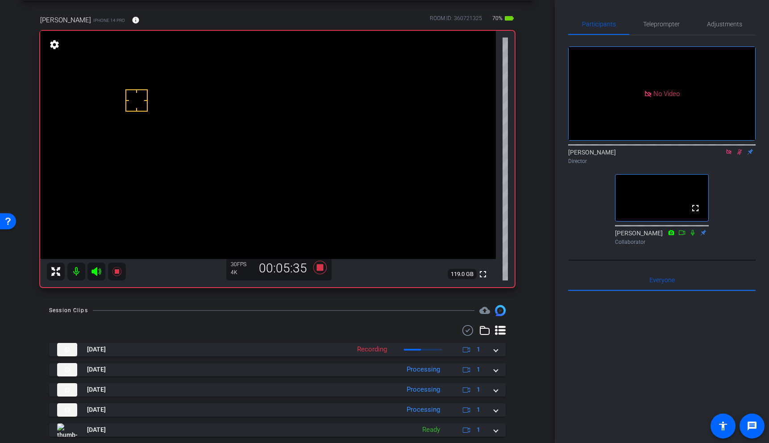
click at [342, 113] on video at bounding box center [268, 145] width 456 height 228
click at [119, 272] on icon at bounding box center [116, 271] width 9 height 9
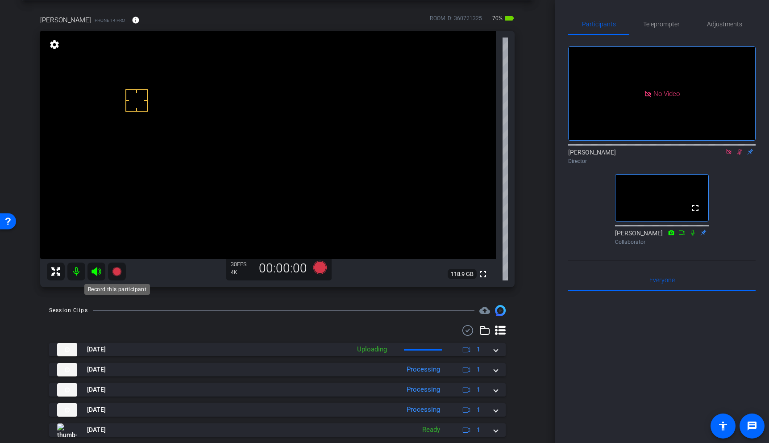
click at [119, 273] on icon at bounding box center [116, 271] width 9 height 9
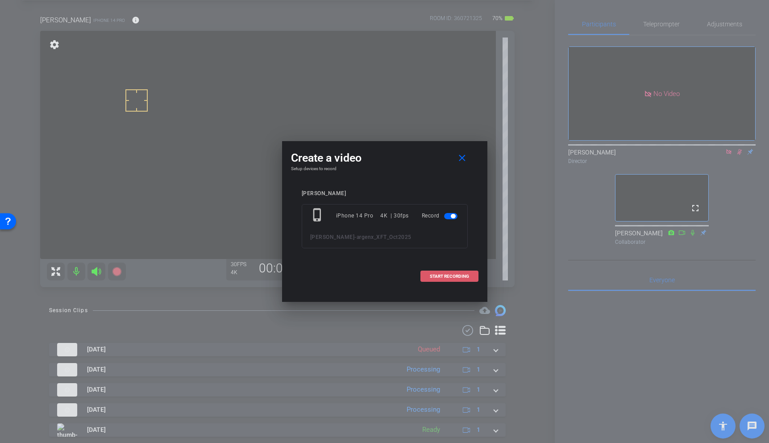
click at [464, 274] on span "START RECORDING" at bounding box center [449, 276] width 39 height 4
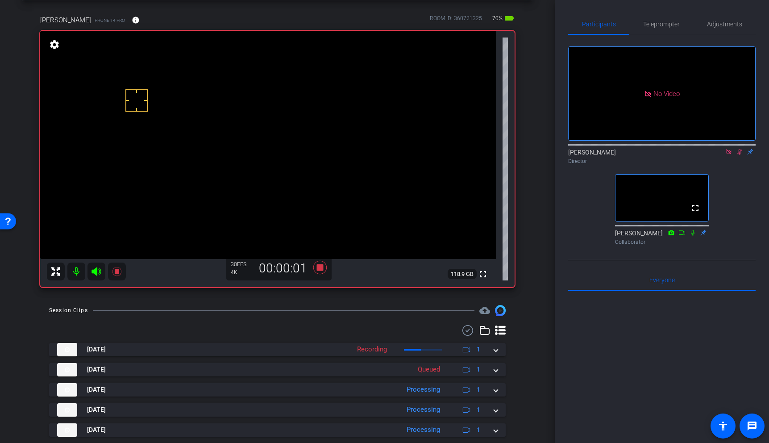
click at [341, 124] on video at bounding box center [268, 145] width 456 height 228
click at [118, 272] on icon at bounding box center [116, 271] width 9 height 9
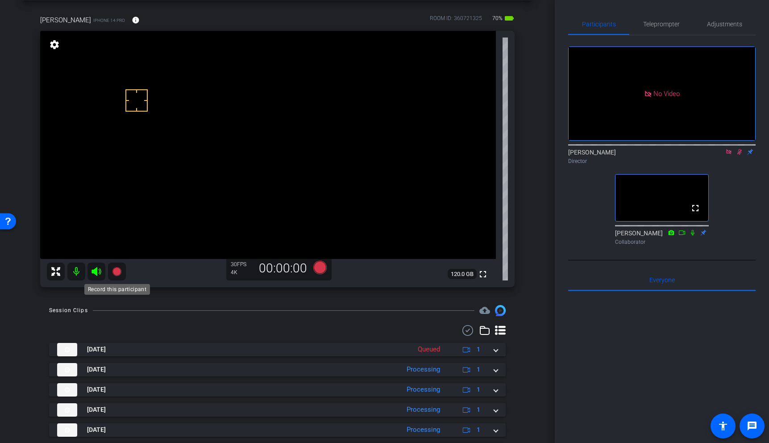
click at [113, 273] on icon at bounding box center [116, 271] width 9 height 9
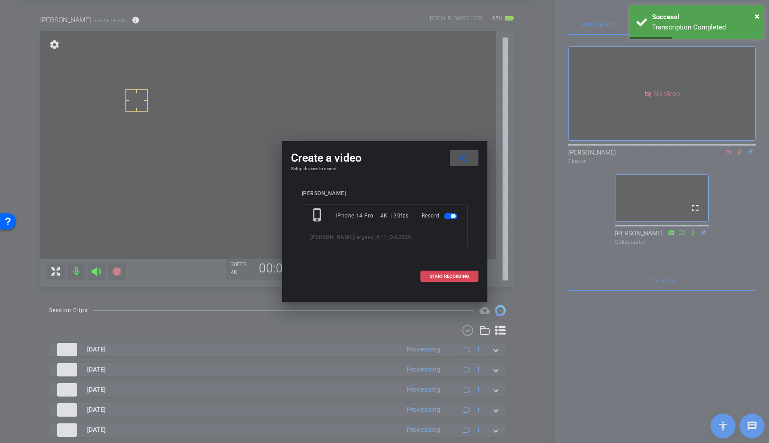
click at [462, 276] on span "START RECORDING" at bounding box center [449, 276] width 39 height 4
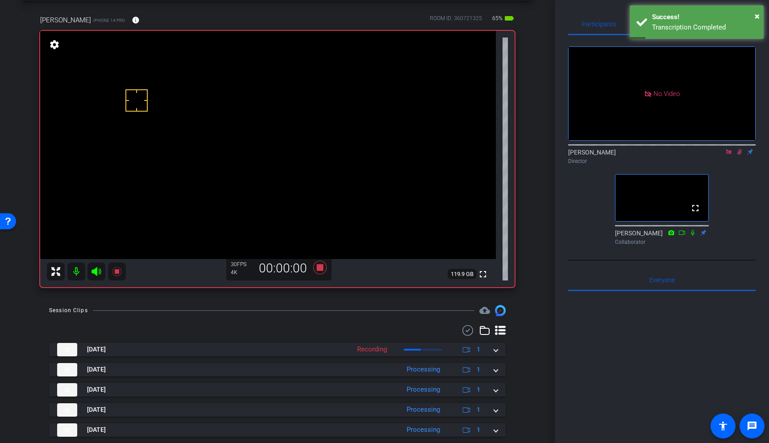
click at [345, 123] on video at bounding box center [268, 145] width 456 height 228
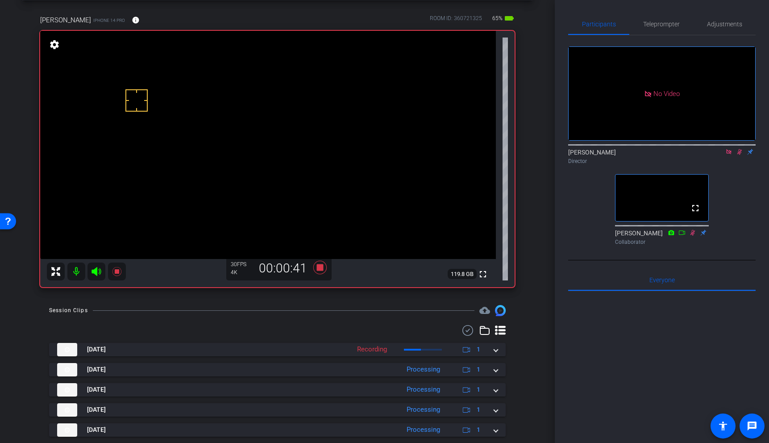
click at [336, 116] on video at bounding box center [268, 145] width 456 height 228
click at [320, 270] on icon at bounding box center [319, 267] width 13 height 13
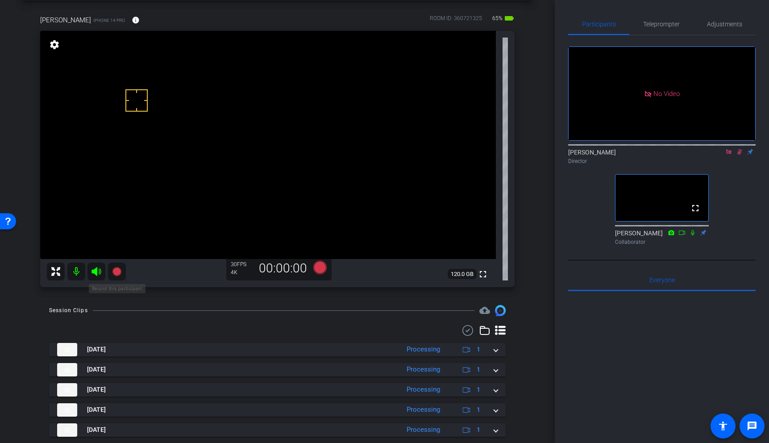
click at [115, 268] on icon at bounding box center [116, 271] width 9 height 9
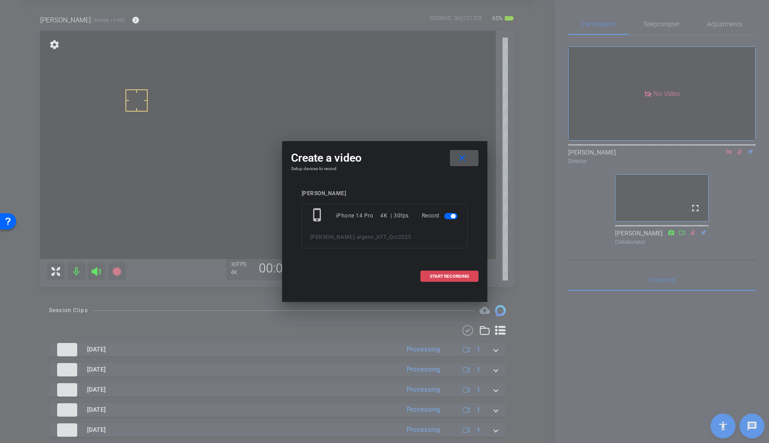
click at [435, 274] on span "START RECORDING" at bounding box center [449, 276] width 39 height 4
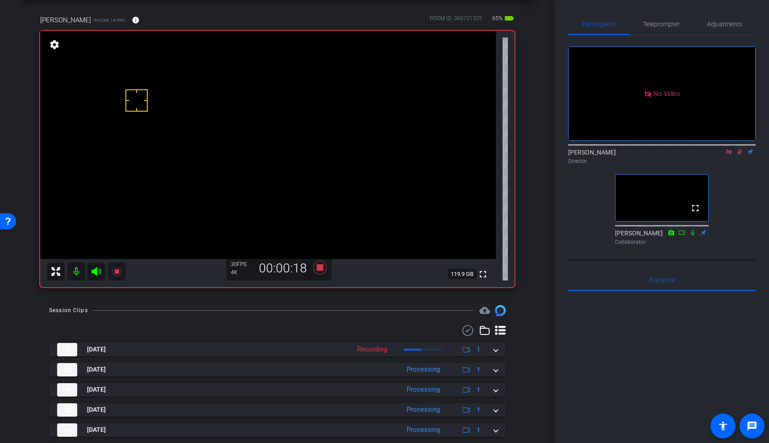
click at [328, 123] on video at bounding box center [268, 145] width 456 height 228
click at [345, 122] on video at bounding box center [268, 145] width 456 height 228
click at [330, 120] on video at bounding box center [268, 145] width 456 height 228
click at [117, 272] on icon at bounding box center [116, 271] width 9 height 9
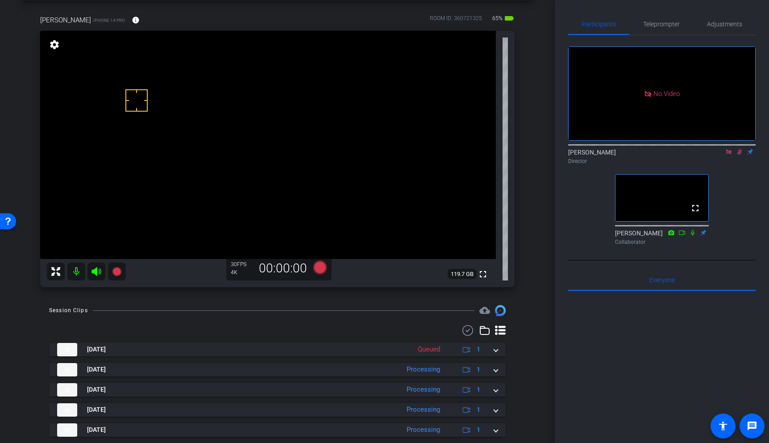
click at [742, 155] on icon at bounding box center [739, 152] width 7 height 6
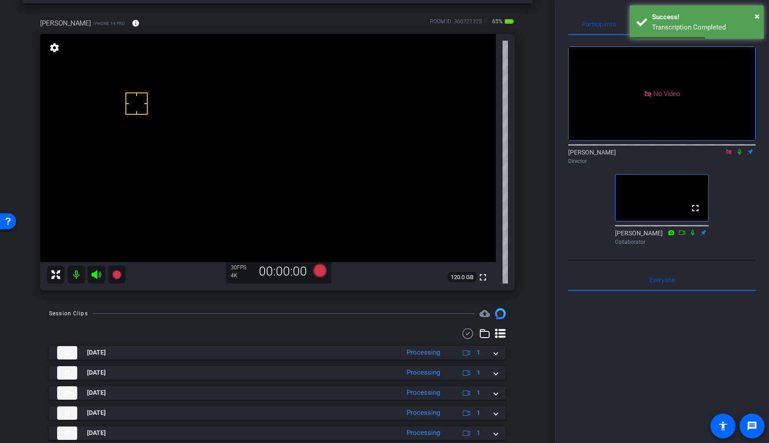
scroll to position [0, 0]
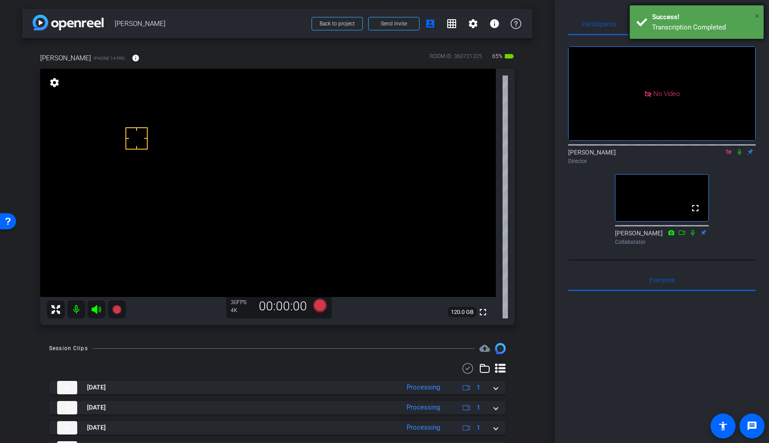
click at [757, 15] on span "×" at bounding box center [757, 16] width 5 height 11
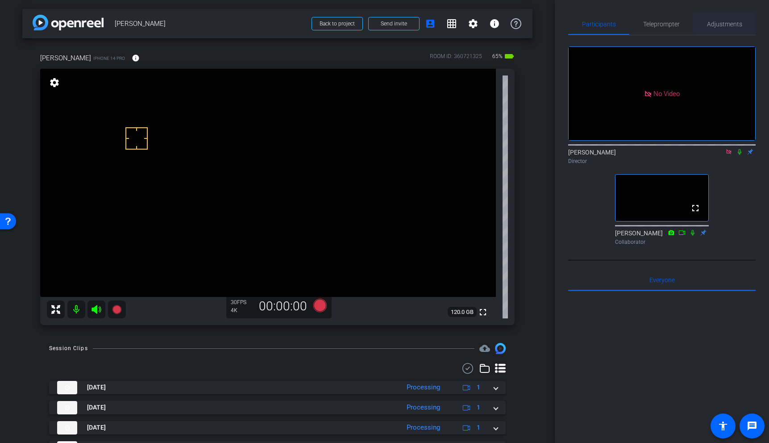
click at [719, 23] on span "Adjustments" at bounding box center [724, 24] width 35 height 6
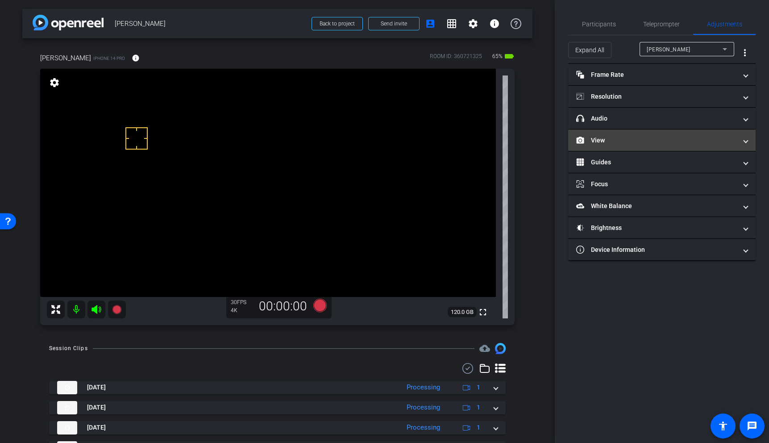
click at [632, 144] on mat-panel-title "View" at bounding box center [656, 140] width 161 height 9
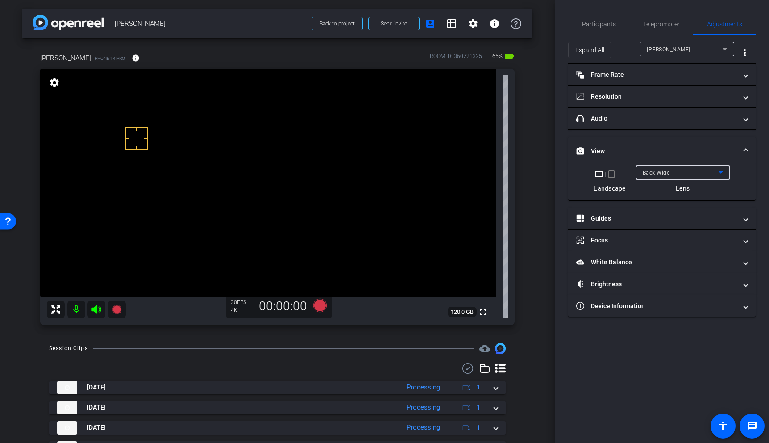
click at [670, 171] on div "Back Wide" at bounding box center [681, 172] width 76 height 11
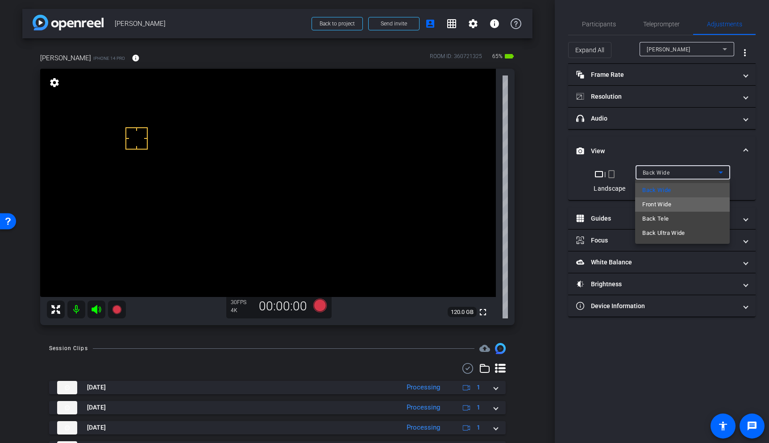
click at [665, 206] on span "Front Wide" at bounding box center [656, 204] width 29 height 11
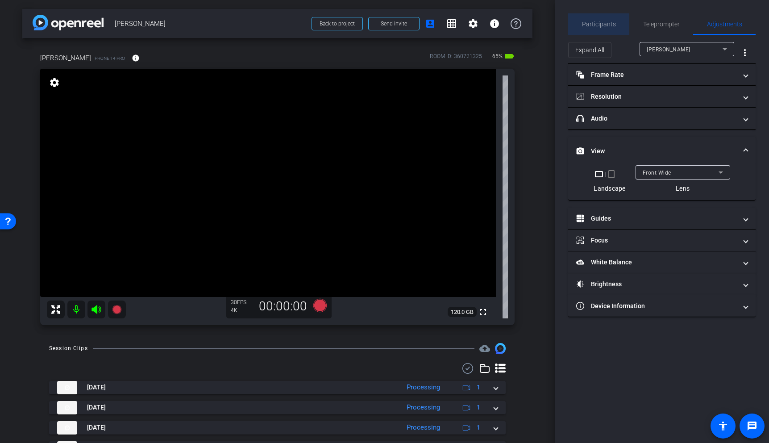
click at [606, 23] on span "Participants" at bounding box center [599, 24] width 34 height 6
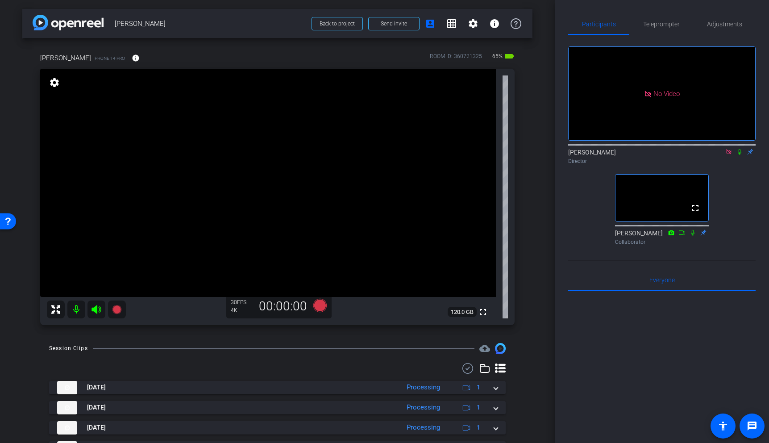
click at [728, 149] on icon at bounding box center [728, 151] width 5 height 5
click at [352, 235] on video at bounding box center [268, 183] width 456 height 228
click at [422, 289] on video at bounding box center [268, 183] width 456 height 228
click at [333, 229] on video at bounding box center [268, 183] width 456 height 228
click at [151, 164] on video at bounding box center [268, 183] width 456 height 228
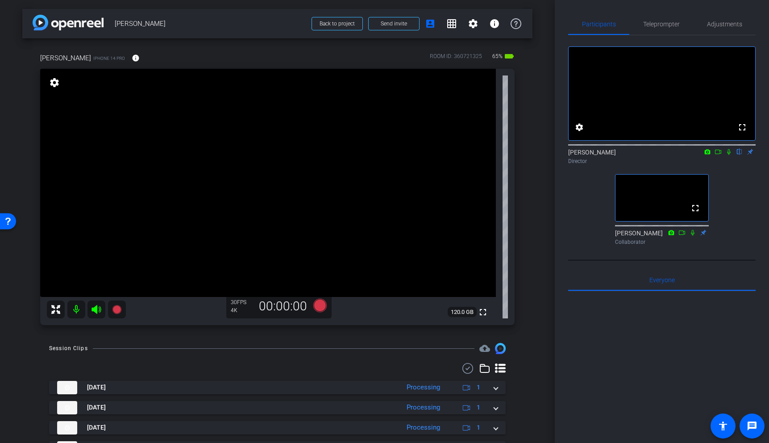
click at [218, 213] on video at bounding box center [268, 183] width 456 height 228
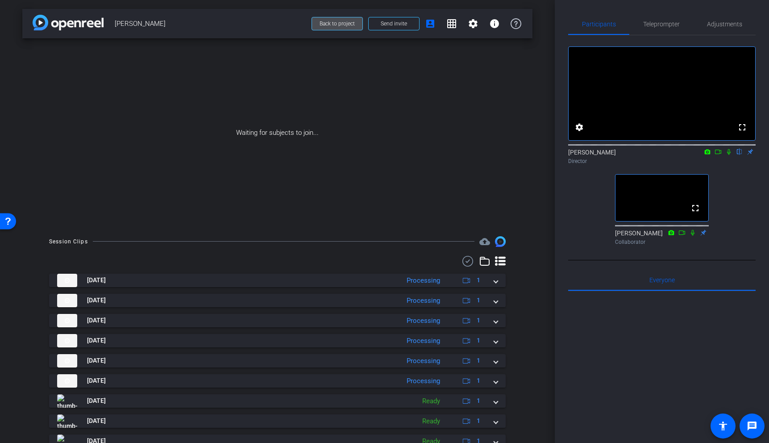
click at [352, 26] on span "Back to project" at bounding box center [337, 24] width 35 height 6
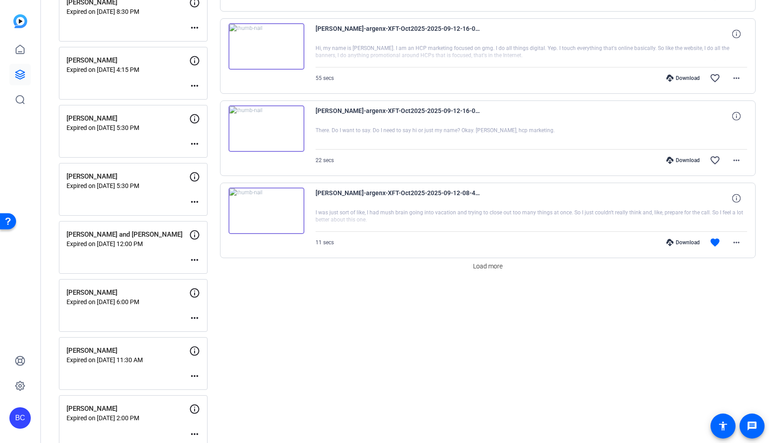
scroll to position [646, 0]
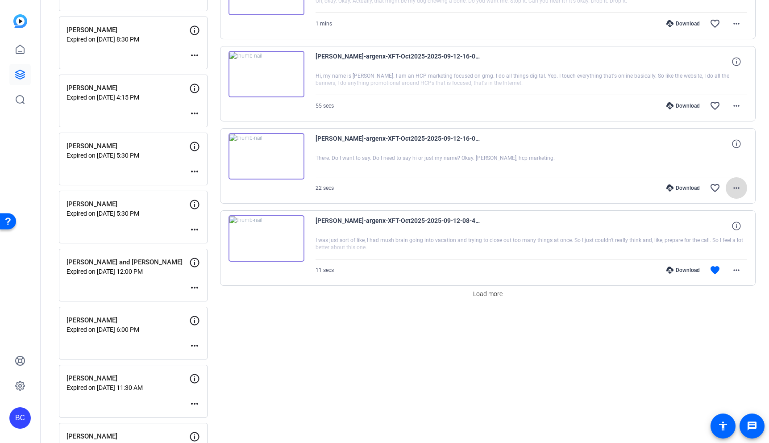
click at [738, 190] on mat-icon "more_horiz" at bounding box center [736, 188] width 11 height 11
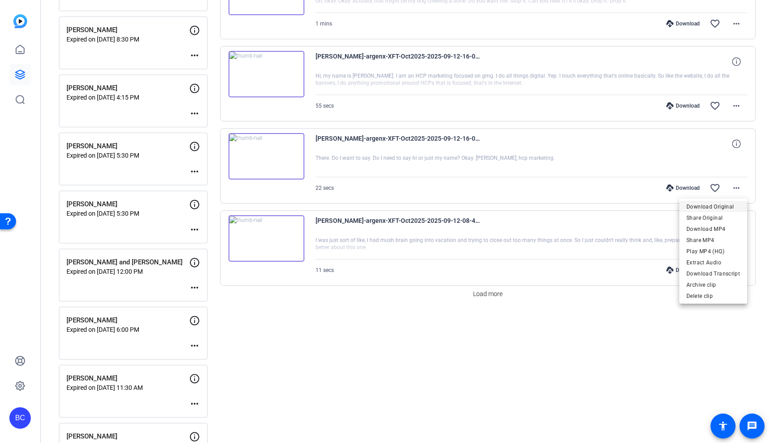
click at [717, 204] on span "Download Original" at bounding box center [713, 206] width 54 height 11
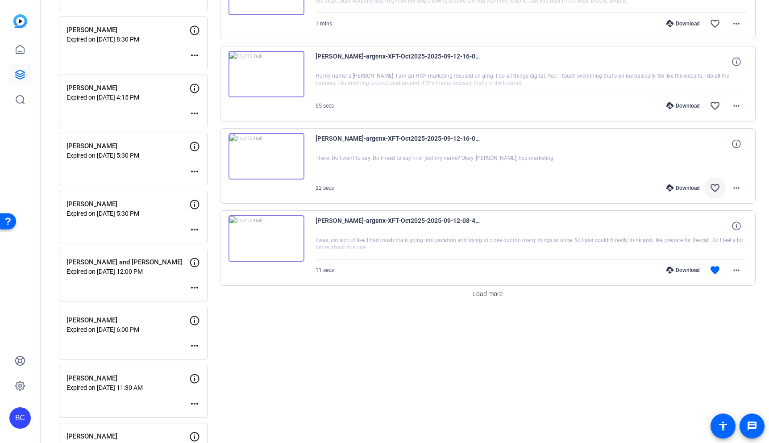
click at [716, 187] on mat-icon "favorite_border" at bounding box center [715, 188] width 11 height 11
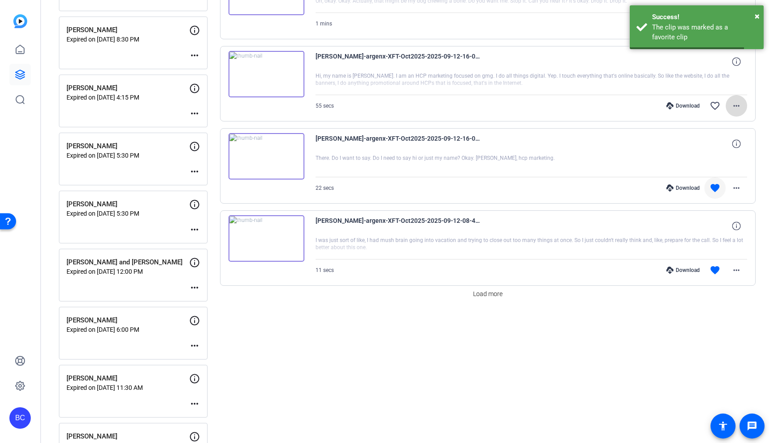
click at [735, 107] on mat-icon "more_horiz" at bounding box center [736, 105] width 11 height 11
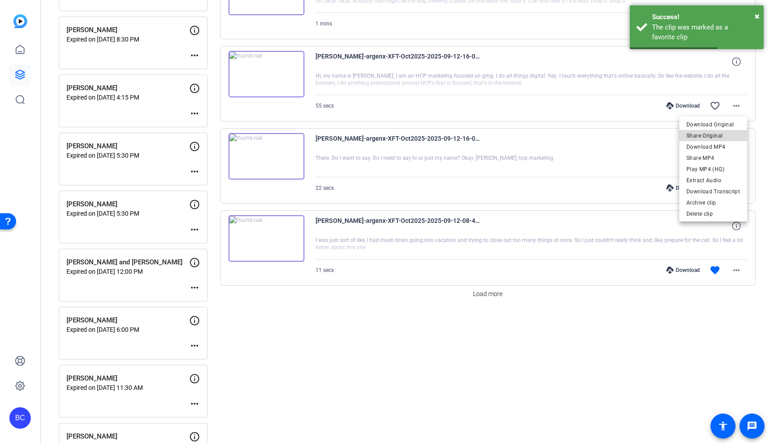
click at [727, 132] on span "Share Original" at bounding box center [713, 135] width 54 height 11
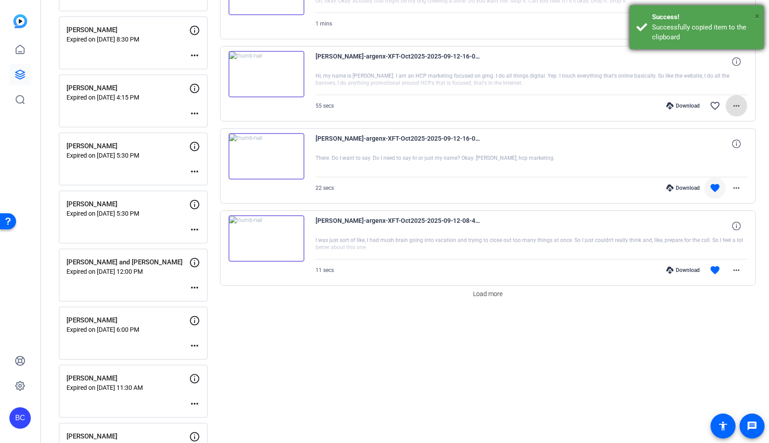
click at [757, 11] on span "×" at bounding box center [757, 16] width 5 height 11
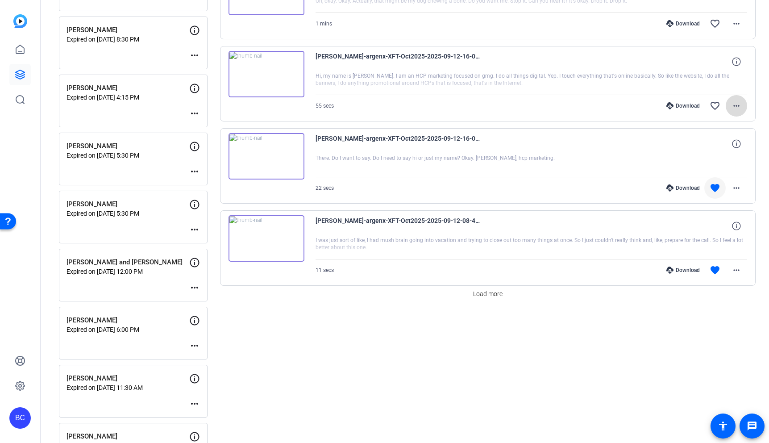
click at [737, 105] on mat-icon "more_horiz" at bounding box center [736, 105] width 11 height 11
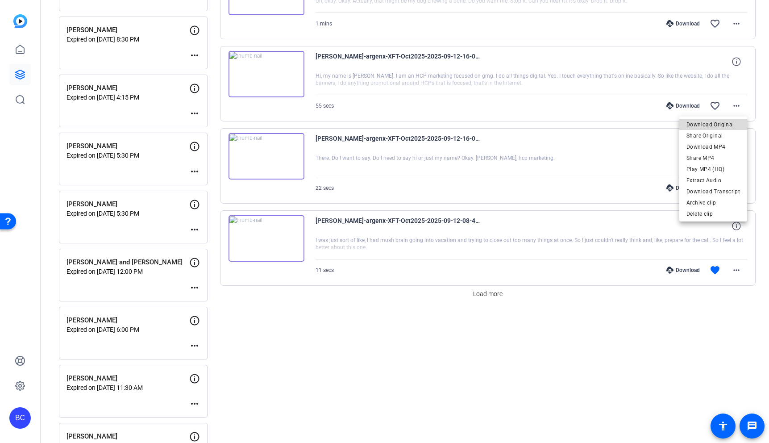
click at [723, 121] on span "Download Original" at bounding box center [713, 124] width 54 height 11
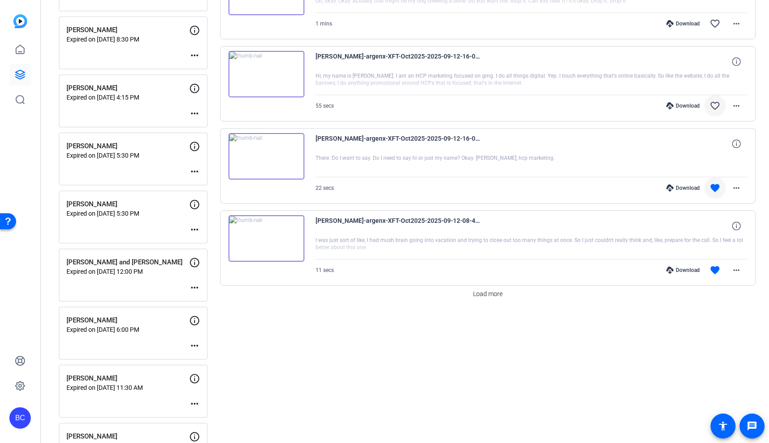
click at [716, 101] on mat-icon "favorite_border" at bounding box center [715, 105] width 11 height 11
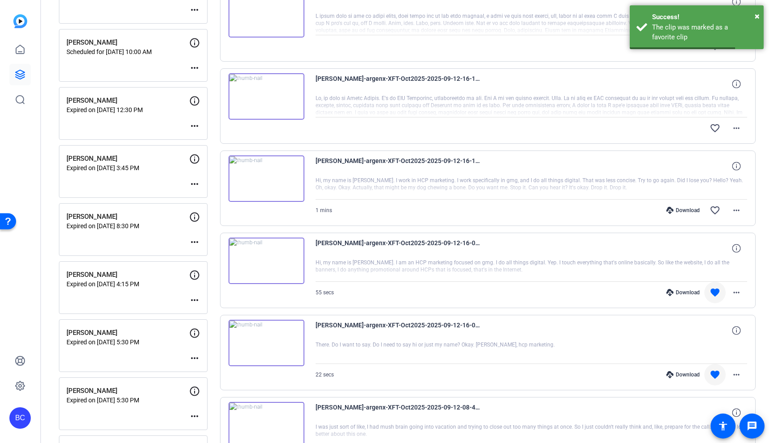
scroll to position [474, 0]
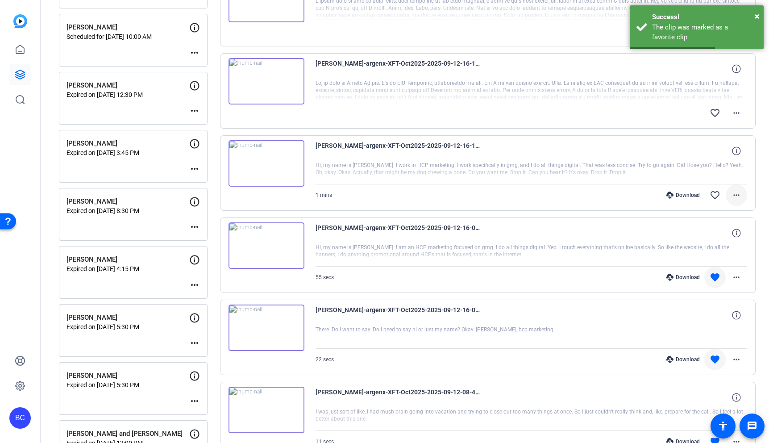
click at [737, 196] on mat-icon "more_horiz" at bounding box center [736, 195] width 11 height 11
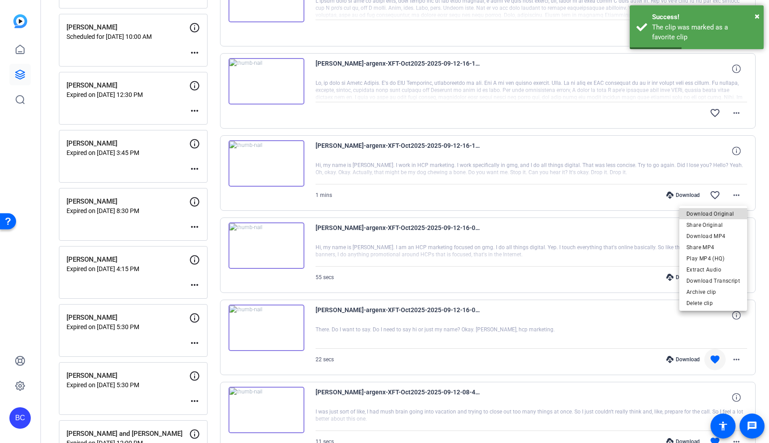
click at [727, 215] on span "Download Original" at bounding box center [713, 213] width 54 height 11
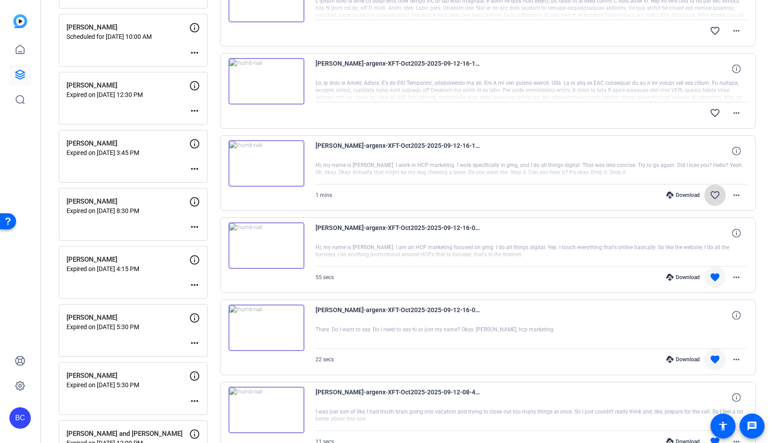
click at [715, 194] on mat-icon "favorite_border" at bounding box center [715, 195] width 11 height 11
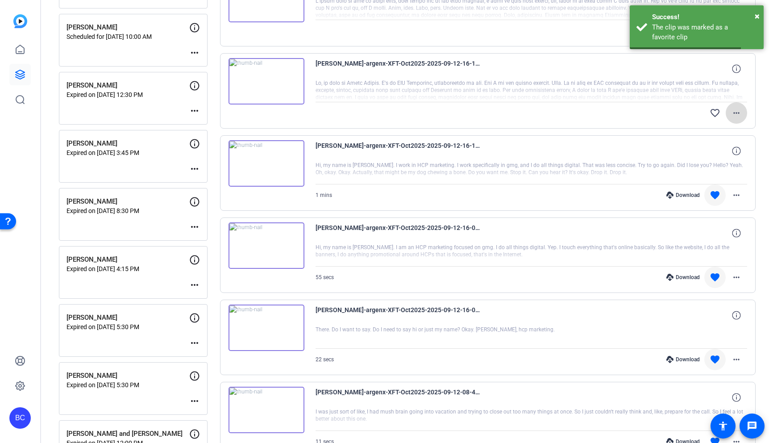
click at [738, 113] on mat-icon "more_horiz" at bounding box center [736, 113] width 11 height 11
click at [725, 130] on span "Download Original" at bounding box center [713, 131] width 54 height 11
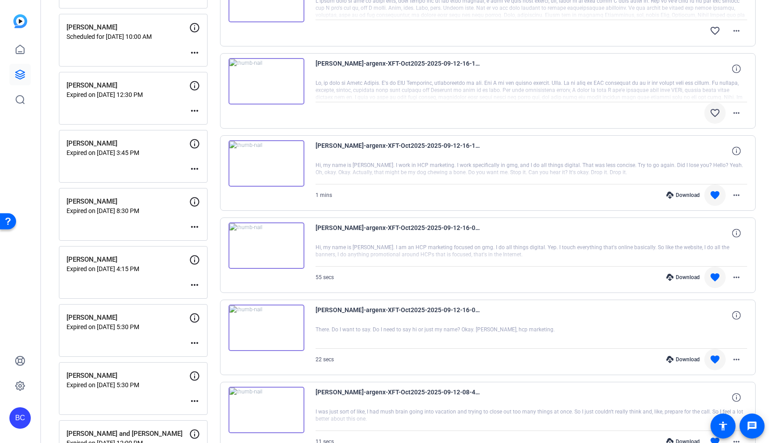
click at [715, 110] on mat-icon "favorite_border" at bounding box center [715, 113] width 11 height 11
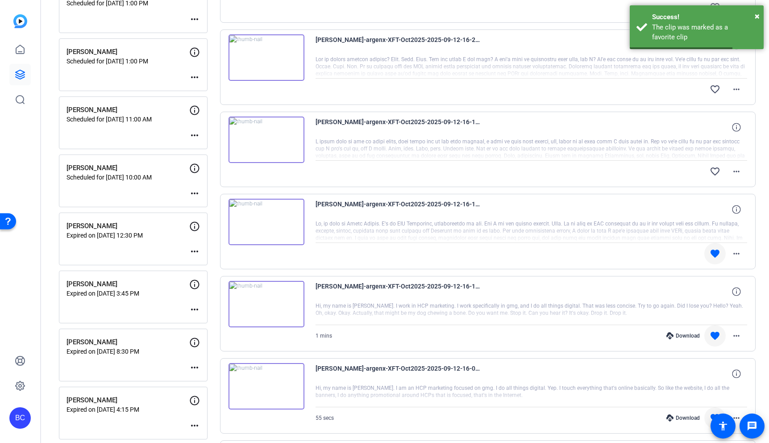
scroll to position [321, 0]
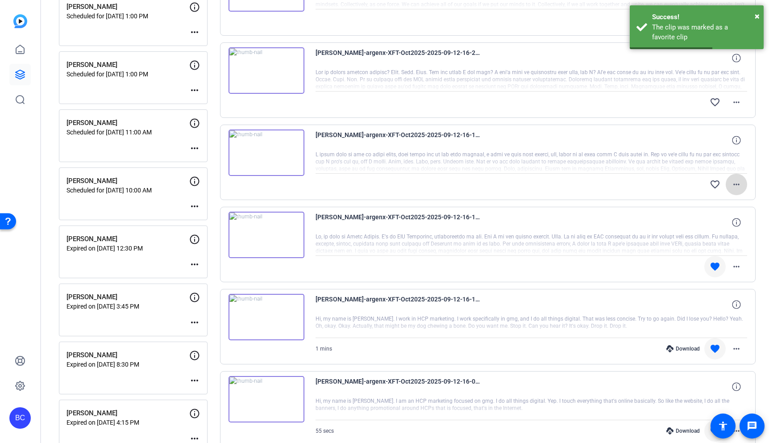
click at [734, 183] on mat-icon "more_horiz" at bounding box center [736, 184] width 11 height 11
click at [723, 199] on span "Download Original" at bounding box center [713, 203] width 54 height 11
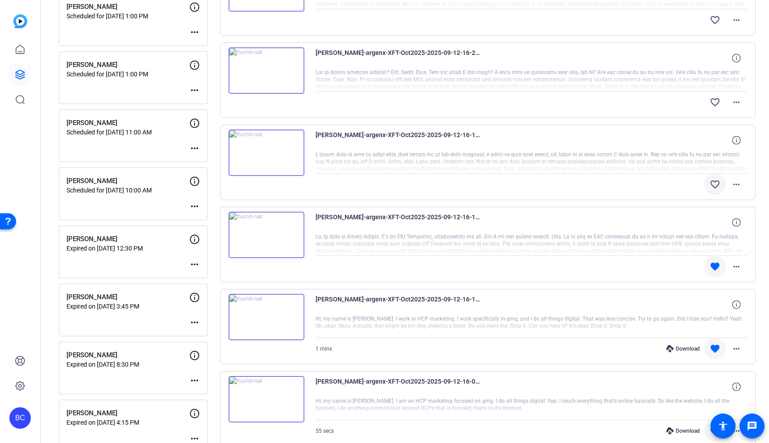
click at [719, 182] on mat-icon "favorite_border" at bounding box center [715, 184] width 11 height 11
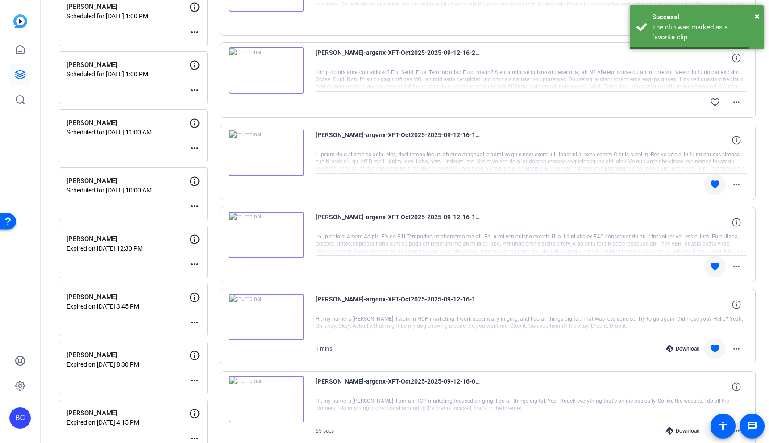
scroll to position [287, 0]
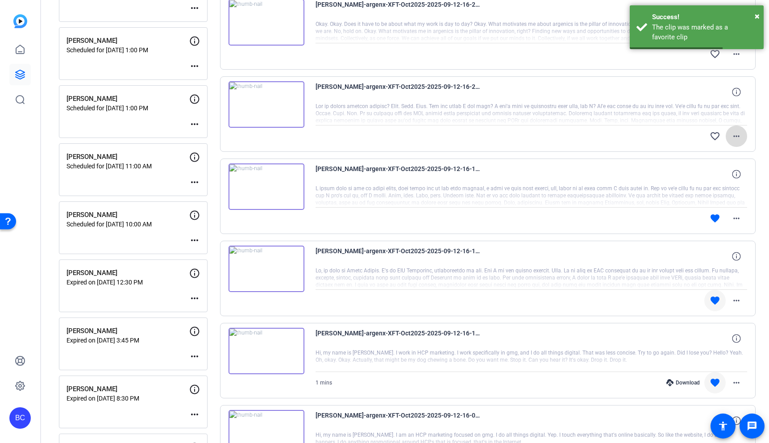
click at [739, 138] on mat-icon "more_horiz" at bounding box center [736, 136] width 11 height 11
click at [713, 156] on span "Download Original" at bounding box center [713, 155] width 54 height 11
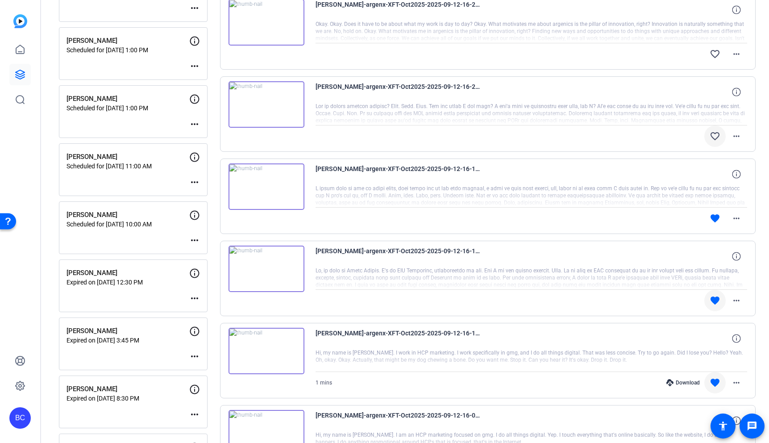
click at [715, 135] on mat-icon "favorite_border" at bounding box center [715, 136] width 11 height 11
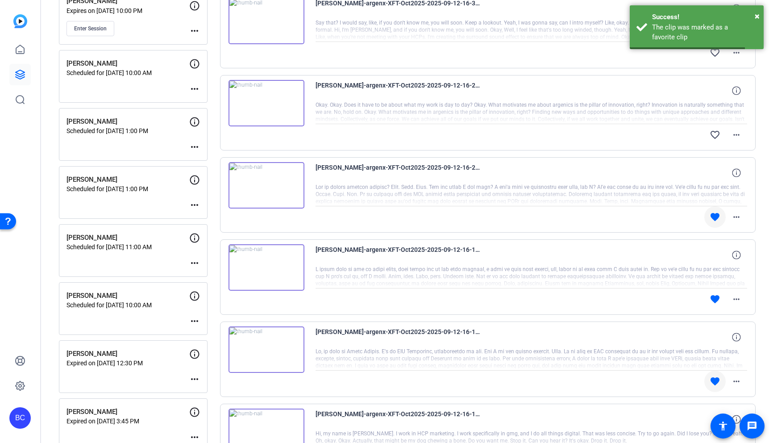
scroll to position [206, 0]
click at [739, 133] on mat-icon "more_horiz" at bounding box center [736, 135] width 11 height 11
click at [717, 154] on span "Download Original" at bounding box center [713, 154] width 54 height 11
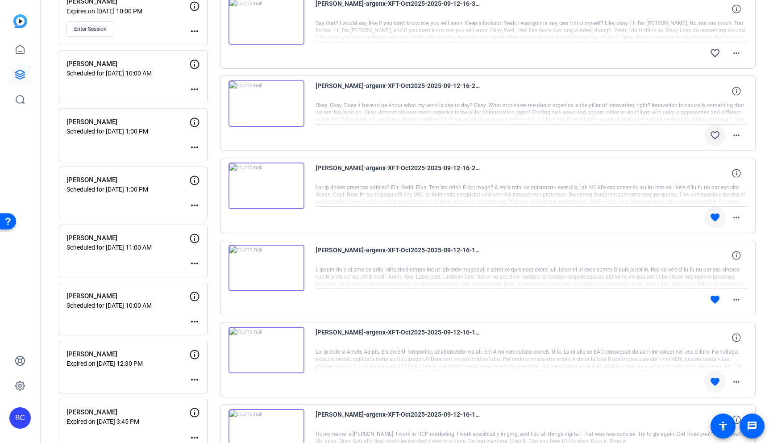
click at [716, 133] on mat-icon "favorite_border" at bounding box center [715, 135] width 11 height 11
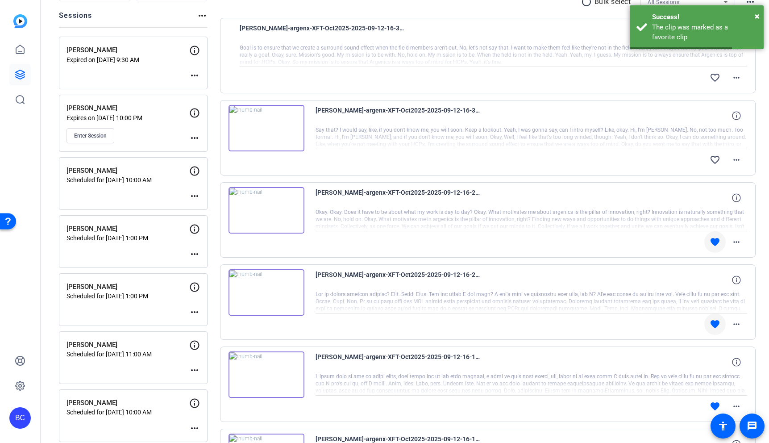
scroll to position [92, 0]
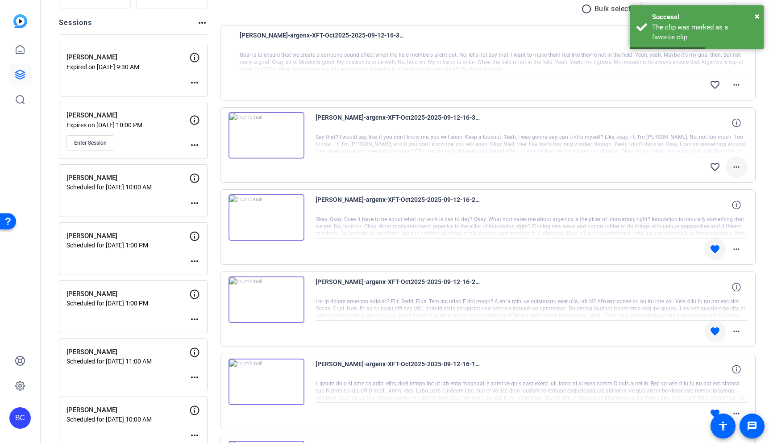
click at [735, 168] on mat-icon "more_horiz" at bounding box center [736, 167] width 11 height 11
click at [723, 183] on span "Download Original" at bounding box center [713, 185] width 54 height 11
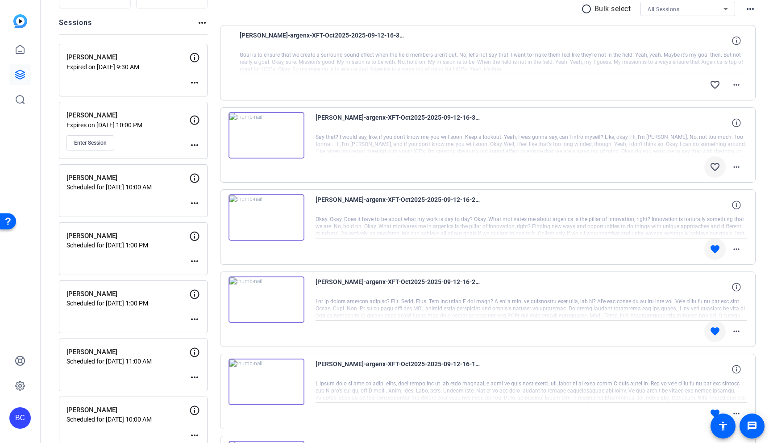
click at [717, 164] on mat-icon "favorite_border" at bounding box center [715, 167] width 11 height 11
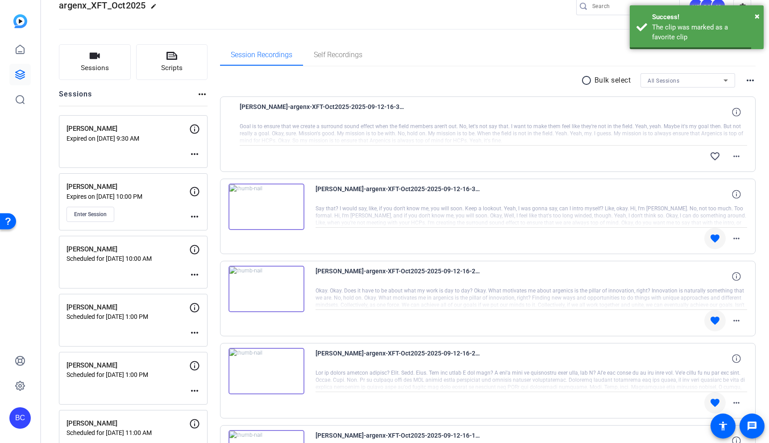
scroll to position [10, 0]
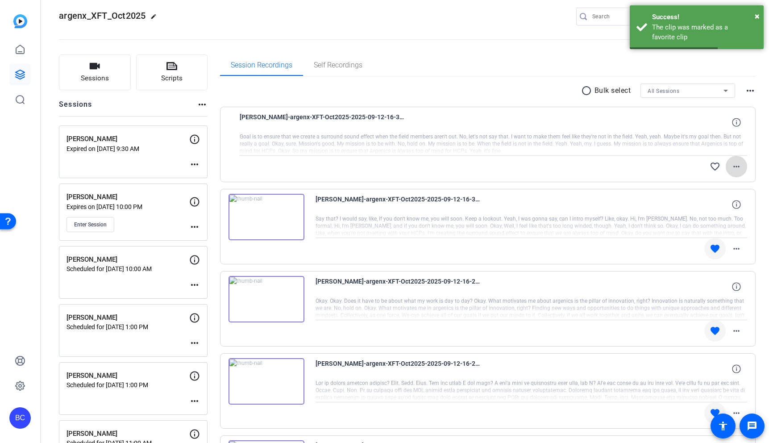
click at [739, 166] on mat-icon "more_horiz" at bounding box center [736, 166] width 11 height 11
click at [722, 181] on span "Download Original" at bounding box center [713, 185] width 54 height 11
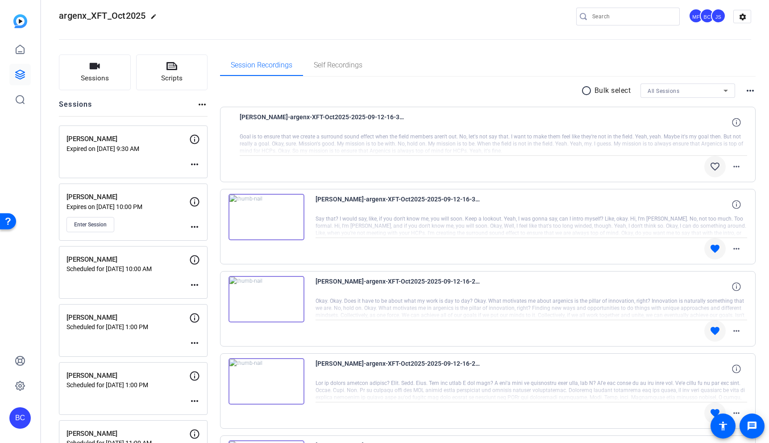
click at [716, 163] on mat-icon "favorite_border" at bounding box center [715, 166] width 11 height 11
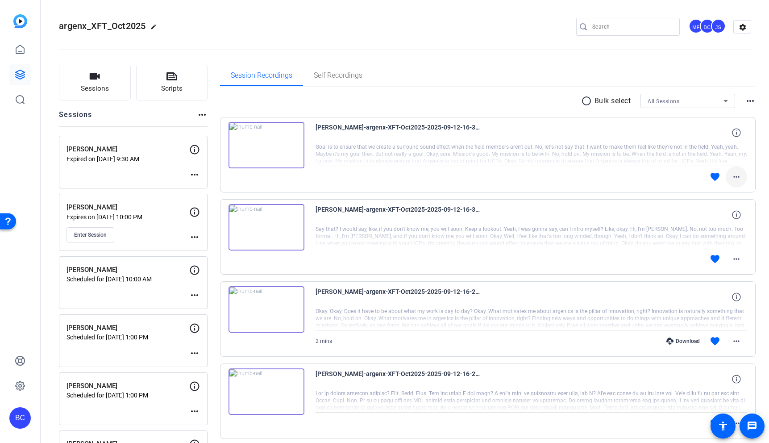
click at [739, 174] on mat-icon "more_horiz" at bounding box center [736, 176] width 11 height 11
click at [716, 192] on span "Download Original" at bounding box center [713, 195] width 54 height 11
click at [739, 175] on mat-icon "more_horiz" at bounding box center [736, 176] width 11 height 11
click at [728, 192] on span "Download Original" at bounding box center [713, 195] width 54 height 11
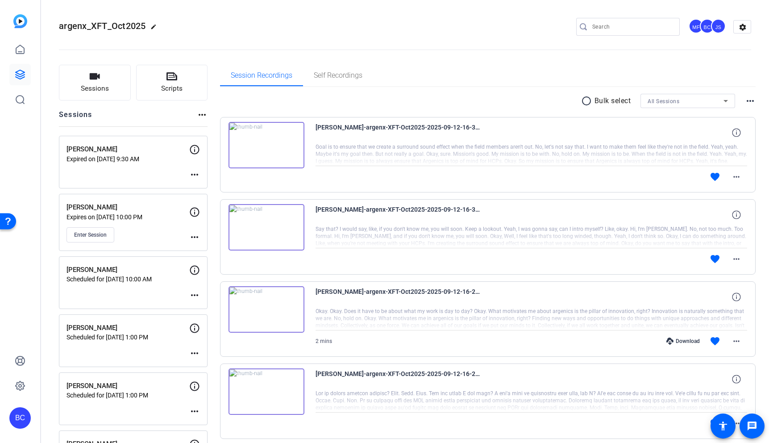
click at [512, 43] on openreel-divider-bar at bounding box center [405, 46] width 692 height 27
click at [528, 32] on div "argenx_XFT_Oct2025 edit MF BC JS settings" at bounding box center [405, 26] width 692 height 13
